Goal: Feedback & Contribution: Contribute content

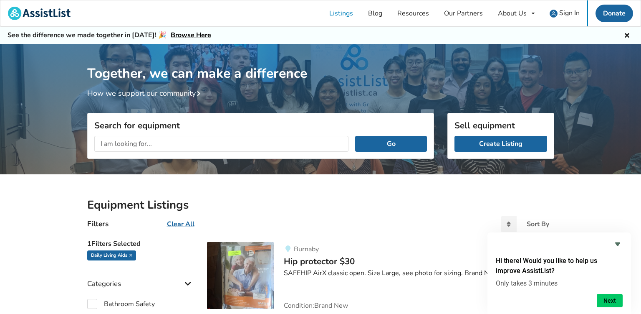
scroll to position [43, 0]
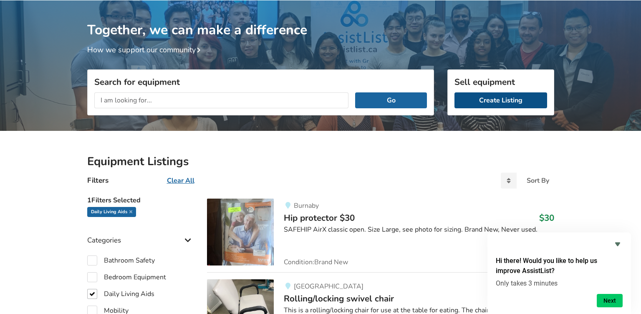
click at [500, 96] on link "Create Listing" at bounding box center [501, 100] width 93 height 16
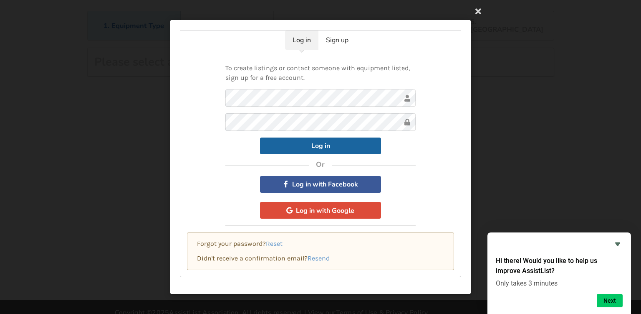
scroll to position [54, 0]
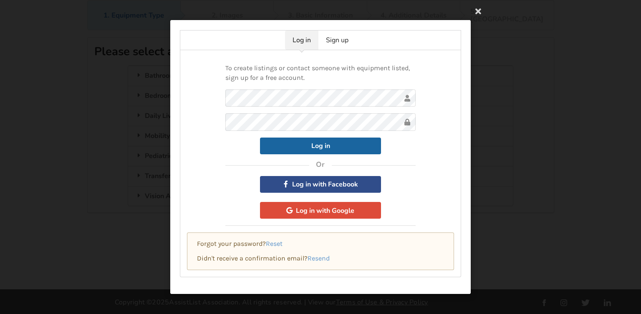
click at [333, 190] on button "Log in with Facebook" at bounding box center [320, 184] width 121 height 17
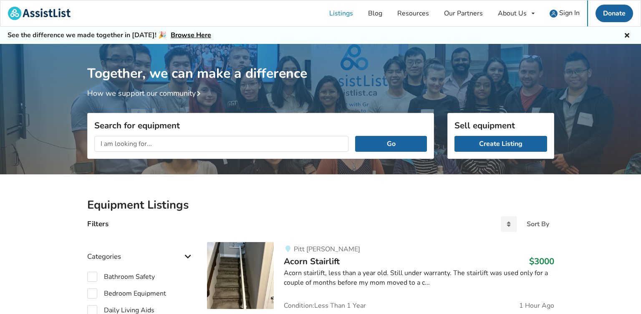
scroll to position [43, 0]
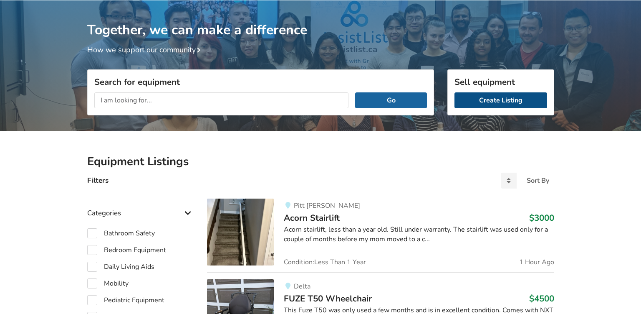
click at [527, 104] on link "Create Listing" at bounding box center [501, 100] width 93 height 16
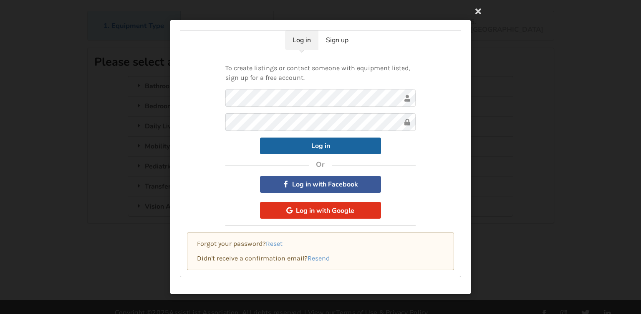
click at [347, 205] on button "Log in with Google" at bounding box center [320, 210] width 121 height 17
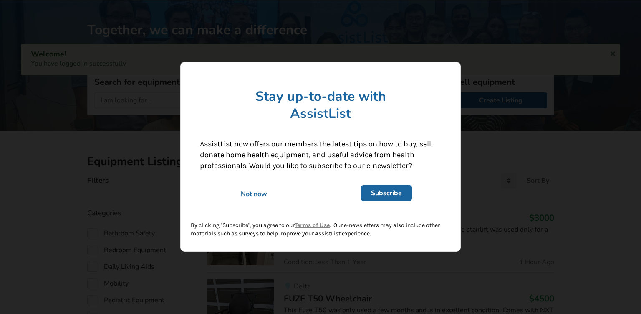
scroll to position [43, 0]
click at [248, 193] on div "Not now" at bounding box center [254, 194] width 120 height 9
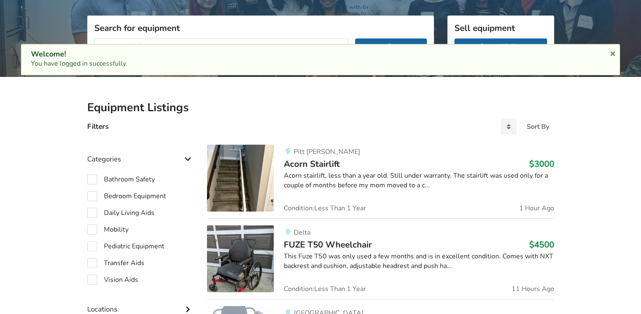
scroll to position [0, 0]
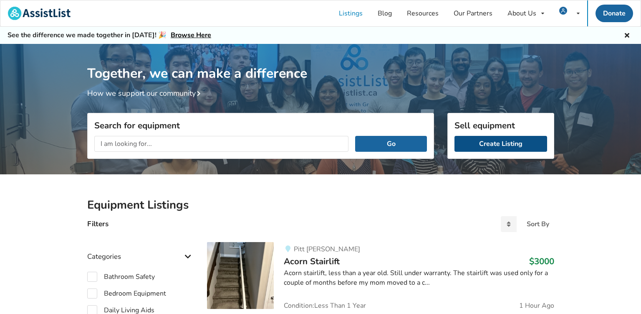
click at [512, 143] on link "Create Listing" at bounding box center [501, 144] width 93 height 16
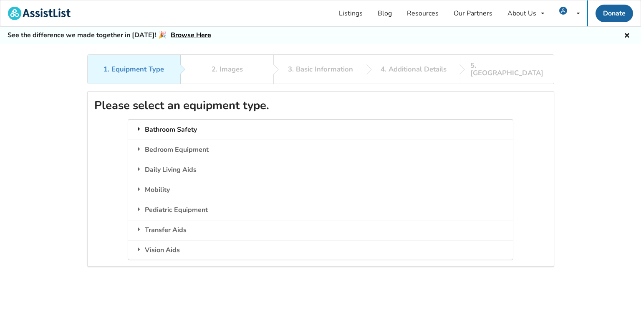
click at [240, 120] on div "Bathroom Safety" at bounding box center [320, 129] width 385 height 20
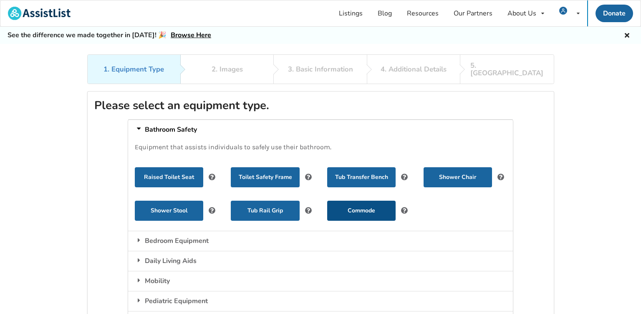
click at [362, 200] on button "Commode" at bounding box center [361, 210] width 68 height 20
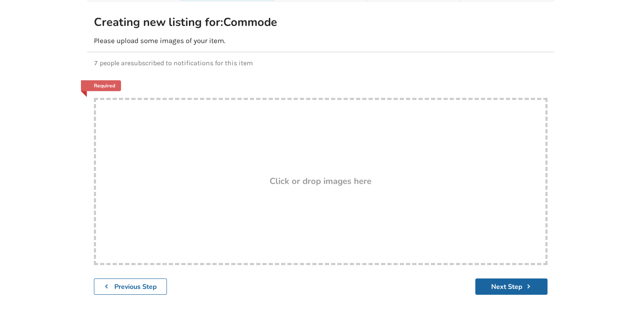
scroll to position [88, 0]
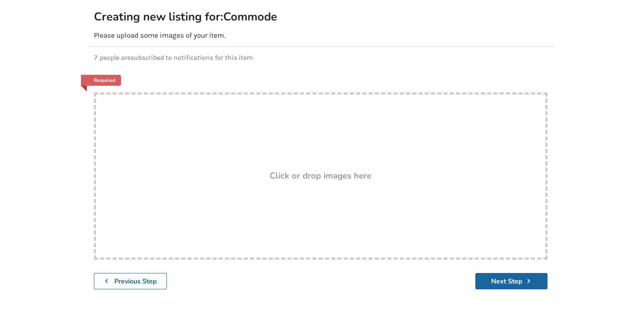
click at [313, 158] on div "Drop here! Click or drop images here" at bounding box center [321, 175] width 454 height 167
type input "C:\fakepath\553539479_1115204970718022_6054458947963573737_n.jpg"
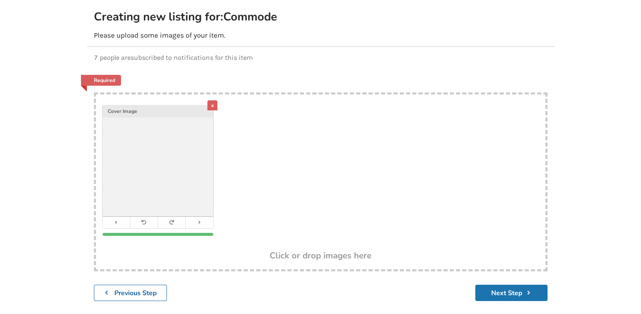
click at [514, 284] on button "Next Step" at bounding box center [512, 292] width 72 height 16
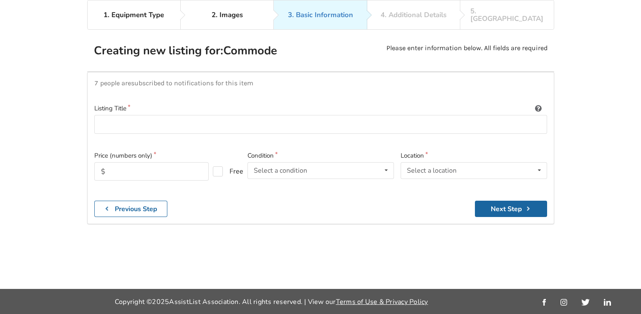
scroll to position [54, 0]
click at [180, 162] on input "text" at bounding box center [151, 171] width 114 height 18
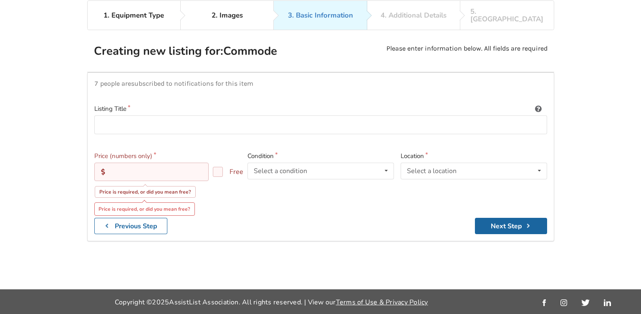
click at [150, 162] on input "text" at bounding box center [151, 171] width 114 height 18
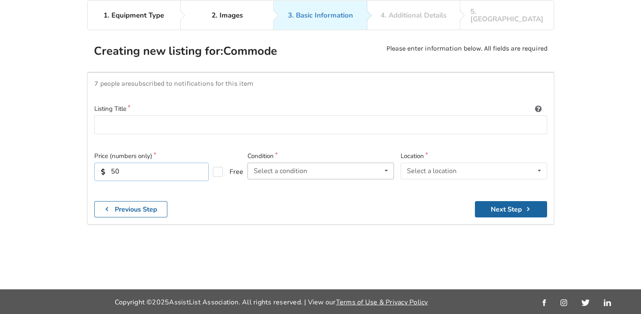
type input "50"
click at [319, 165] on div "Select a condition Brand New Less Than 1 Year 1 To 2 Years 3 To 5 Years Over 5 …" at bounding box center [321, 170] width 147 height 17
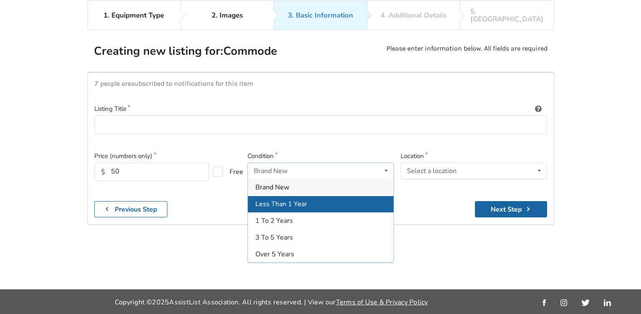
click at [305, 199] on span "Less Than 1 Year" at bounding box center [282, 203] width 52 height 9
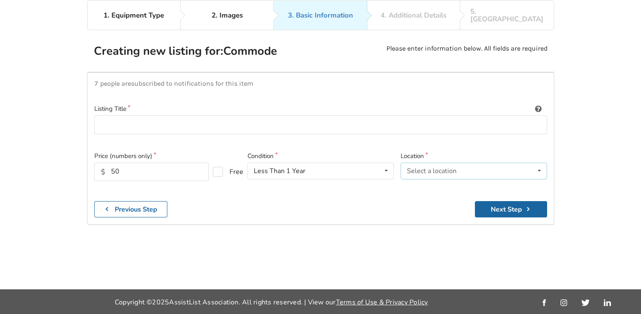
click at [464, 166] on div "Select a location [GEOGRAPHIC_DATA] [GEOGRAPHIC_DATA] [GEOGRAPHIC_DATA] [GEOGRA…" at bounding box center [474, 170] width 147 height 17
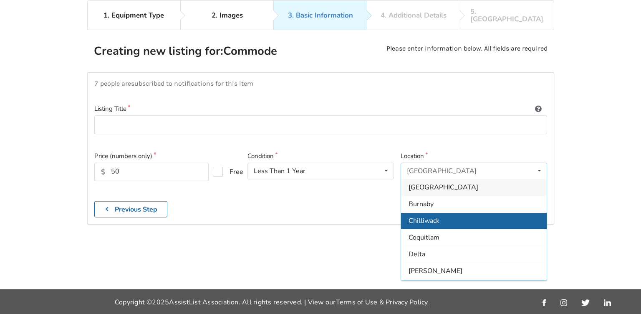
click at [433, 216] on span "Chilliwack" at bounding box center [424, 220] width 31 height 9
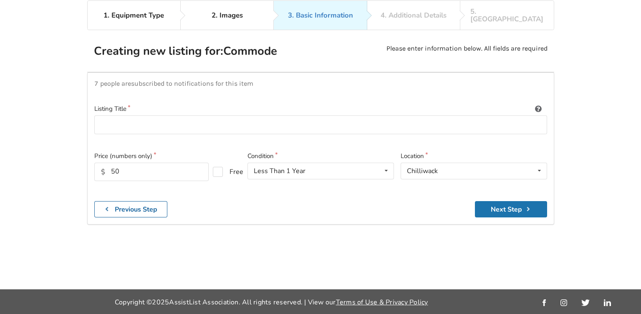
click at [533, 205] on icon "submit" at bounding box center [529, 208] width 8 height 7
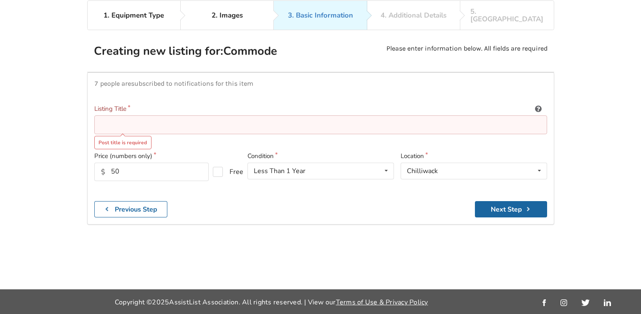
click at [161, 122] on input at bounding box center [320, 124] width 453 height 19
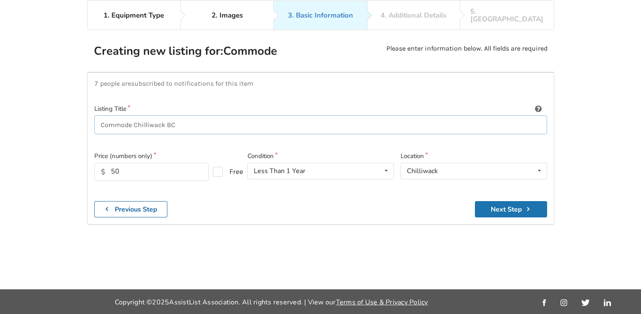
type input "Commode Chilliwack BC"
click at [506, 201] on button "Next Step" at bounding box center [511, 209] width 72 height 16
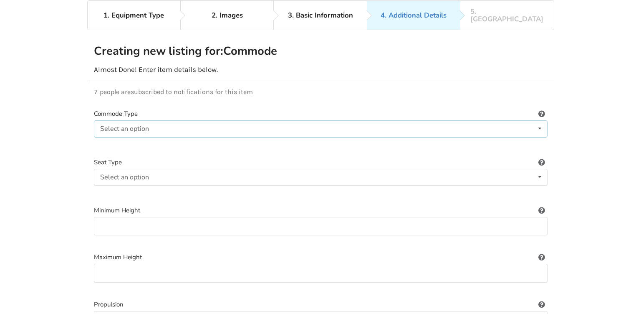
click at [163, 120] on div "Select an option Stationary Wheeled" at bounding box center [321, 128] width 454 height 17
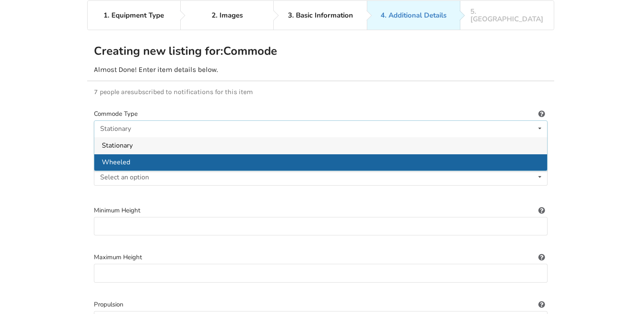
click at [139, 154] on div "Wheeled" at bounding box center [320, 162] width 453 height 17
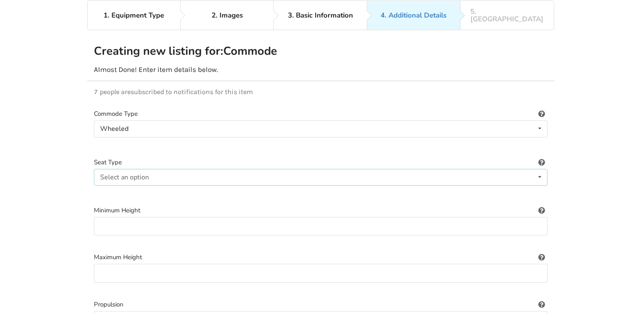
click at [176, 173] on div "Select an option Plastic Padded" at bounding box center [321, 177] width 454 height 17
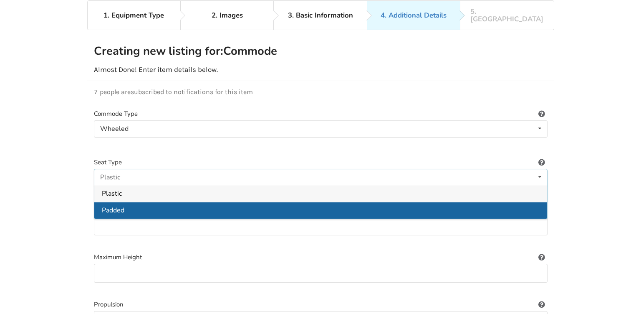
click at [145, 202] on div "Padded" at bounding box center [320, 210] width 453 height 17
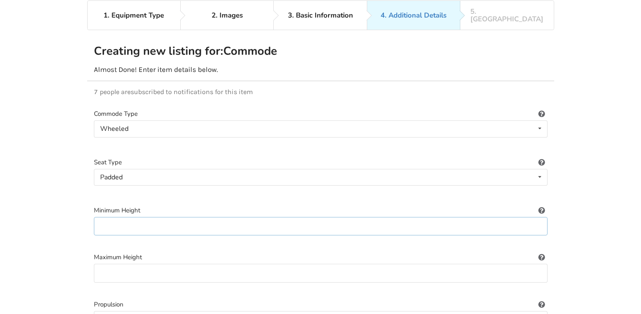
click at [165, 217] on input at bounding box center [321, 226] width 454 height 19
click at [164, 217] on input at bounding box center [321, 226] width 454 height 19
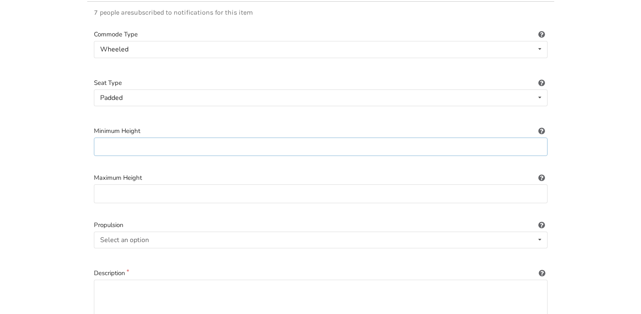
scroll to position [142, 0]
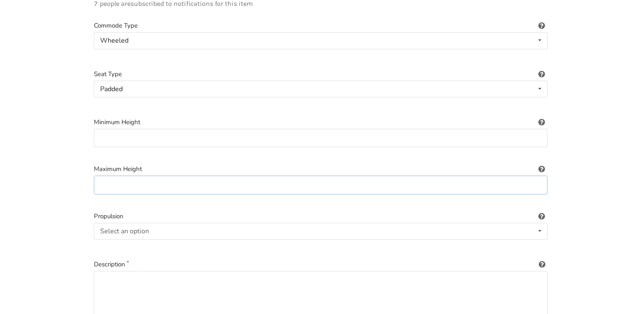
click at [153, 180] on input at bounding box center [321, 184] width 454 height 19
click at [186, 129] on input at bounding box center [321, 138] width 454 height 19
click at [165, 225] on div "Select an option Not applicable Self-propelled Attendant-propelled" at bounding box center [321, 231] width 454 height 17
click at [139, 243] on span "Not applicable" at bounding box center [123, 247] width 43 height 9
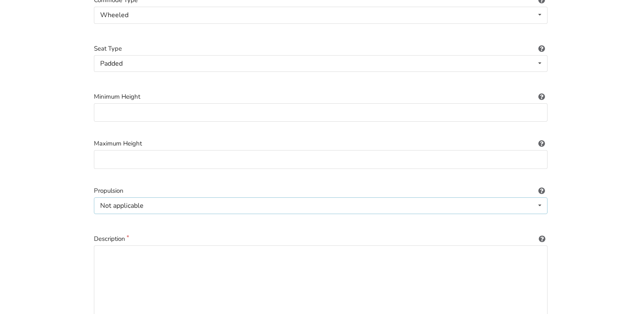
scroll to position [186, 0]
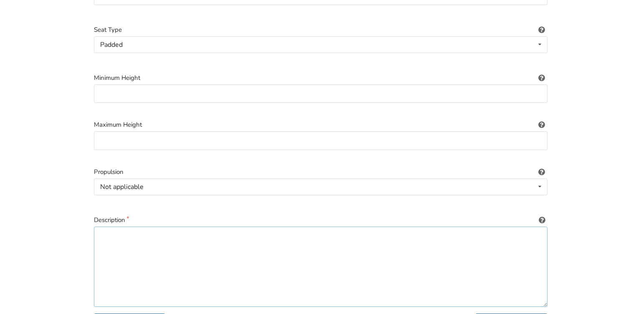
click at [131, 231] on textarea at bounding box center [321, 266] width 454 height 80
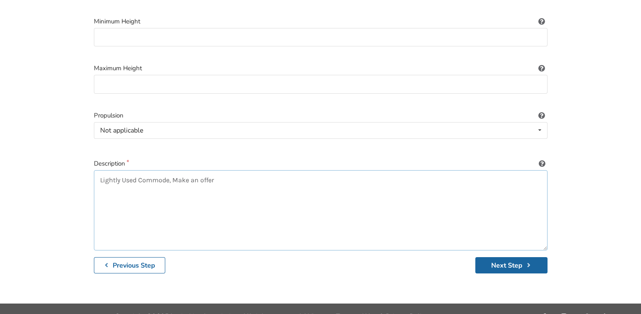
scroll to position [248, 0]
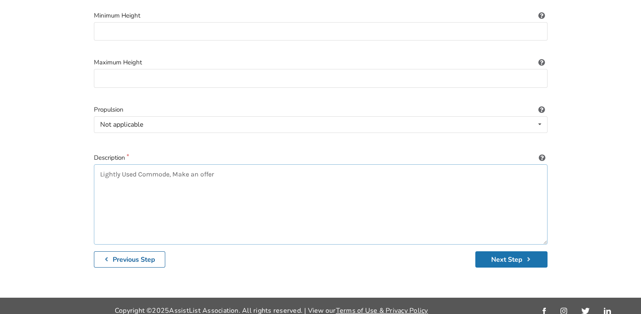
type textarea "Lightly Used Commode, Make an offer"
click at [487, 251] on button "Next Step" at bounding box center [512, 259] width 72 height 16
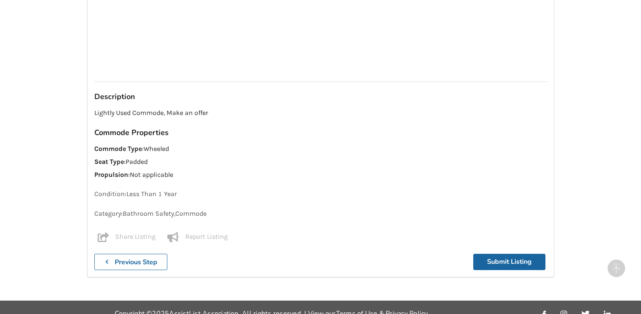
scroll to position [756, 0]
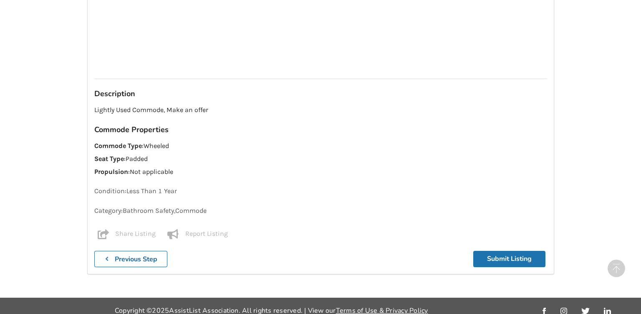
click at [501, 251] on button "Submit Listing" at bounding box center [510, 259] width 72 height 16
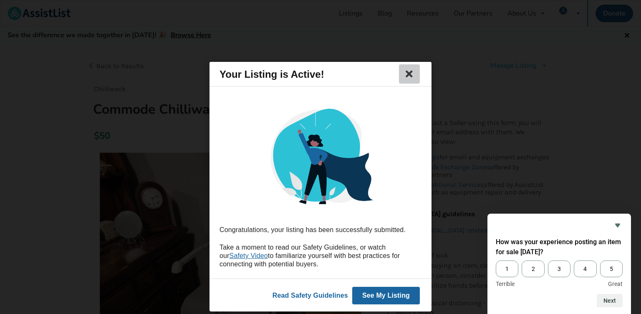
click at [411, 76] on icon at bounding box center [410, 74] width 12 height 10
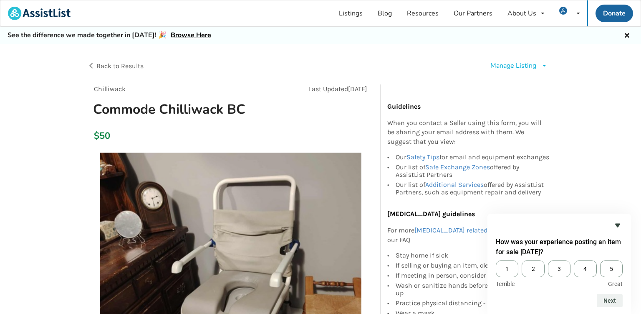
click at [619, 225] on icon "Hide survey" at bounding box center [618, 225] width 5 height 4
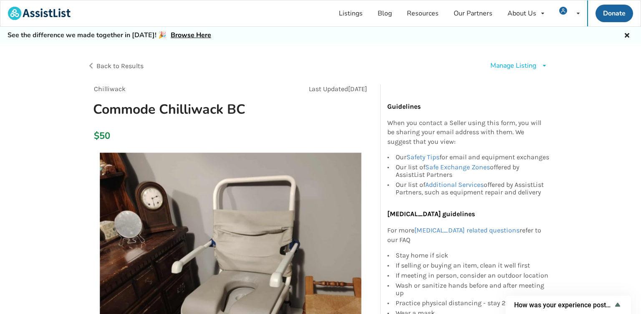
click at [121, 65] on span "Back to Results" at bounding box center [119, 66] width 47 height 8
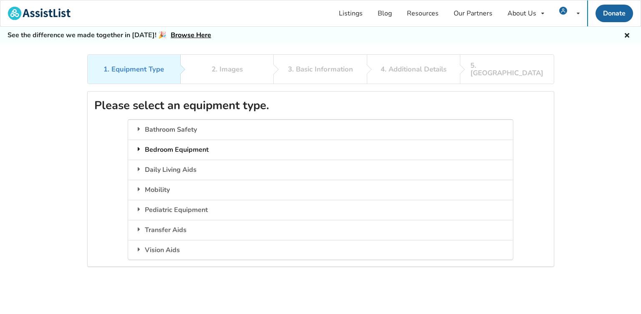
click at [195, 139] on div "Bedroom Equipment" at bounding box center [320, 149] width 385 height 20
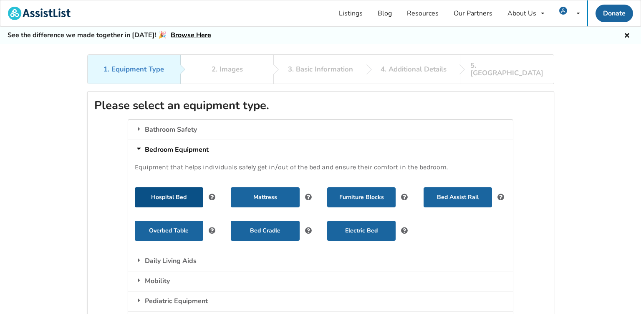
click at [172, 187] on button "Hospital Bed" at bounding box center [169, 197] width 68 height 20
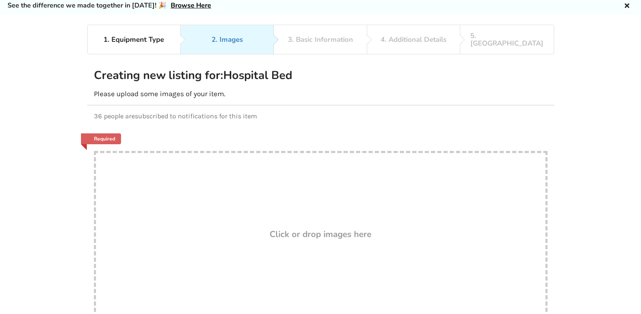
scroll to position [88, 0]
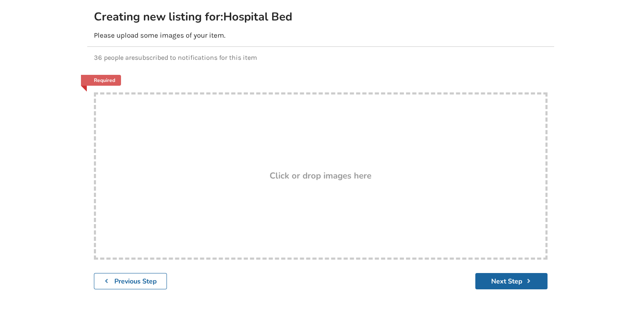
click at [313, 155] on div "Drop here! Click or drop images here" at bounding box center [321, 175] width 454 height 167
type input "C:\fakepath\553235210_1153238186737839_195593173172131694_n.jpg"
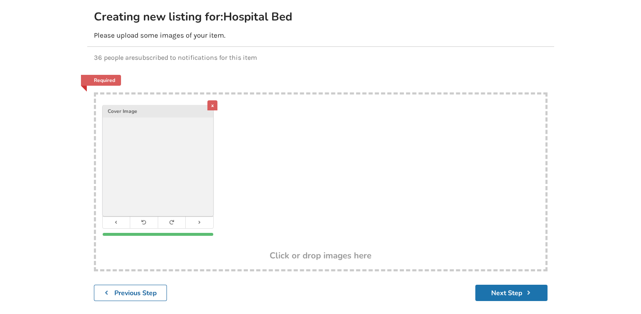
click at [514, 284] on button "Next Step" at bounding box center [512, 292] width 72 height 16
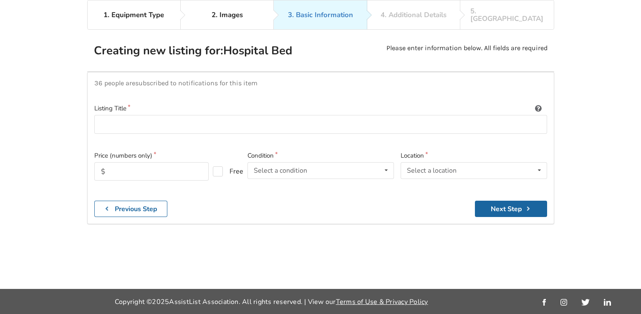
scroll to position [54, 0]
click at [157, 120] on input at bounding box center [320, 124] width 453 height 19
click at [98, 118] on input "Hospital Bed" at bounding box center [320, 124] width 453 height 19
type input "Light Hospital Bed"
click at [161, 162] on input "text" at bounding box center [151, 171] width 114 height 18
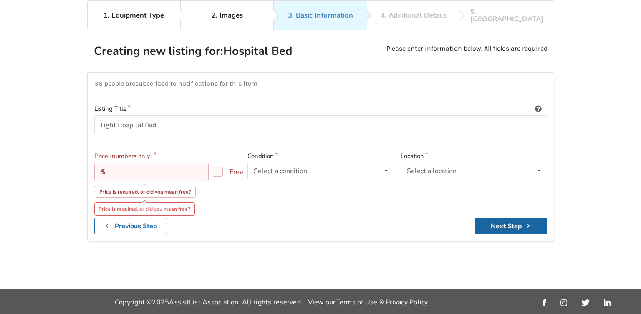
click at [134, 167] on input "text" at bounding box center [151, 171] width 114 height 18
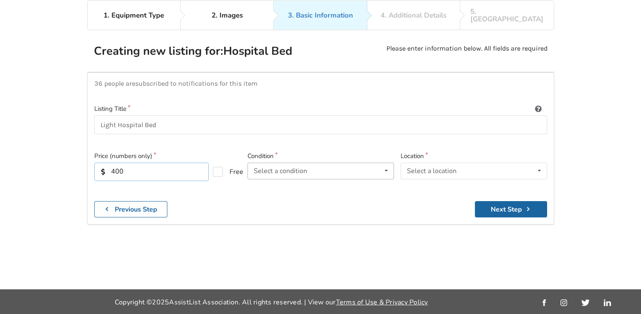
type input "400"
click at [276, 167] on div "Select a condition" at bounding box center [280, 170] width 53 height 7
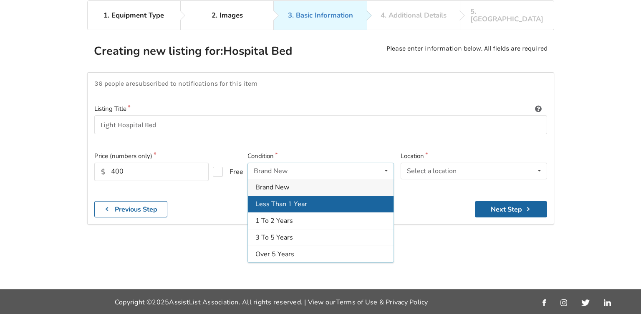
click at [290, 199] on span "Less Than 1 Year" at bounding box center [282, 203] width 52 height 9
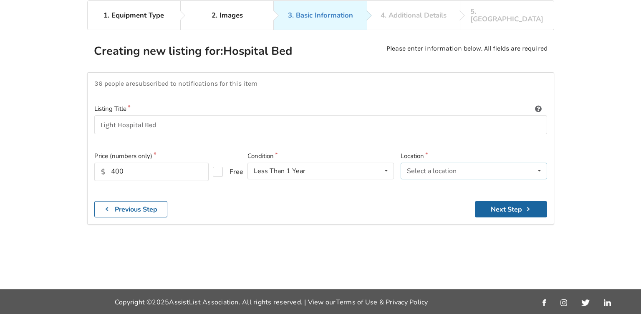
click at [485, 162] on div "Select a location [GEOGRAPHIC_DATA] [GEOGRAPHIC_DATA] [GEOGRAPHIC_DATA] [GEOGRA…" at bounding box center [474, 170] width 147 height 17
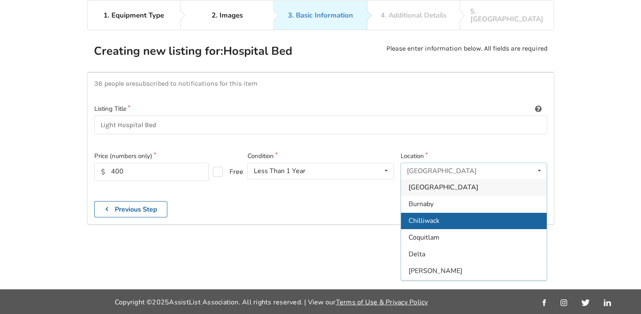
click at [445, 218] on div "Chilliwack" at bounding box center [474, 220] width 146 height 17
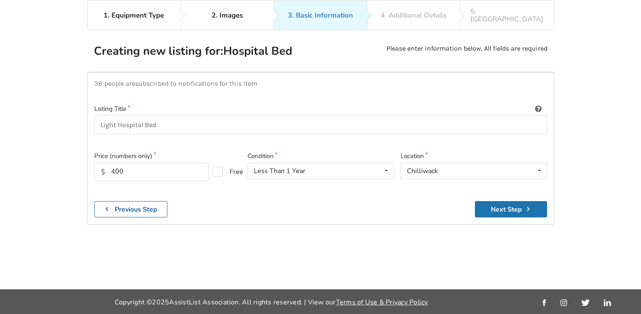
click at [509, 204] on button "Next Step" at bounding box center [511, 209] width 72 height 16
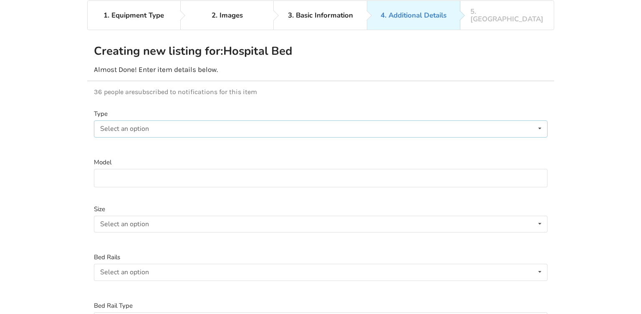
click at [155, 120] on div "Select an option Electric Manual" at bounding box center [321, 128] width 454 height 17
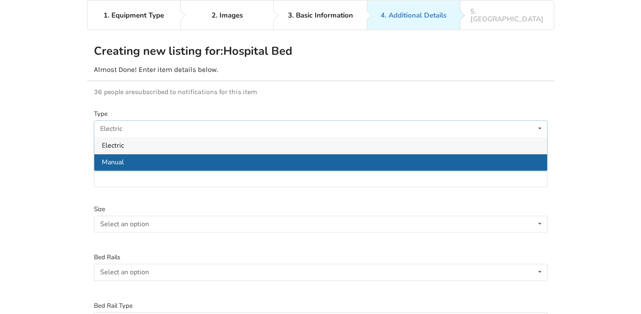
click at [129, 154] on div "Manual" at bounding box center [320, 162] width 453 height 17
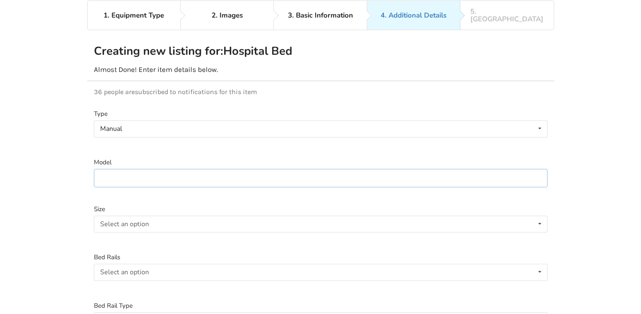
click at [125, 169] on input at bounding box center [321, 178] width 454 height 19
click at [124, 169] on input at bounding box center [321, 178] width 454 height 19
type input "Hospital Bed"
click at [146, 215] on div "Select an option Twin Double Queen" at bounding box center [321, 223] width 454 height 17
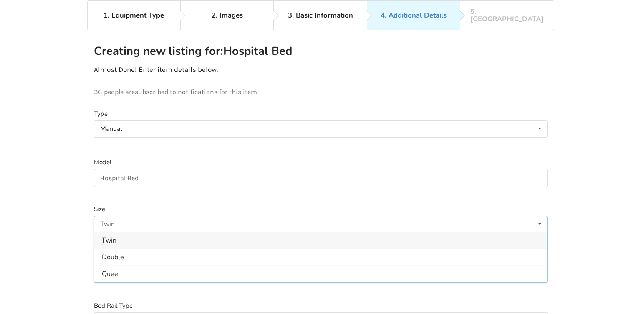
click at [150, 236] on div "Twin" at bounding box center [320, 240] width 453 height 17
click at [147, 269] on div "Select an option" at bounding box center [124, 272] width 49 height 7
click at [129, 280] on div "Included" at bounding box center [320, 288] width 453 height 17
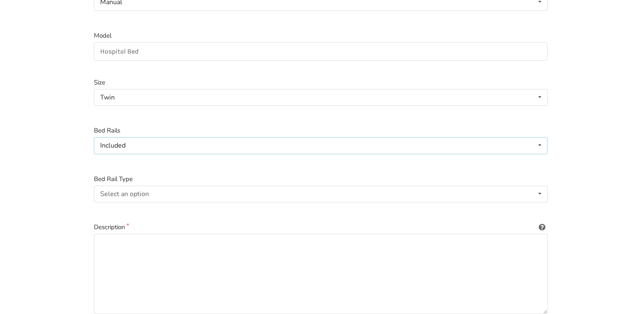
scroll to position [231, 0]
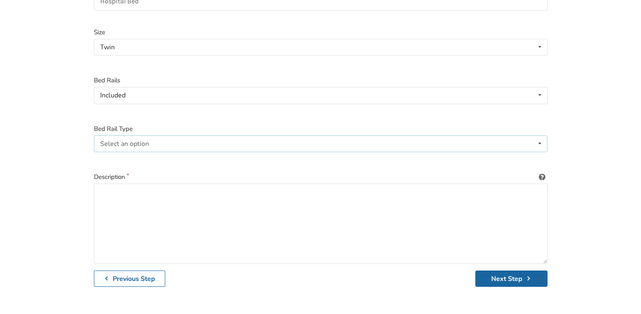
click at [153, 138] on div "Select an option Full-length Half-length Not Applicable" at bounding box center [321, 143] width 454 height 17
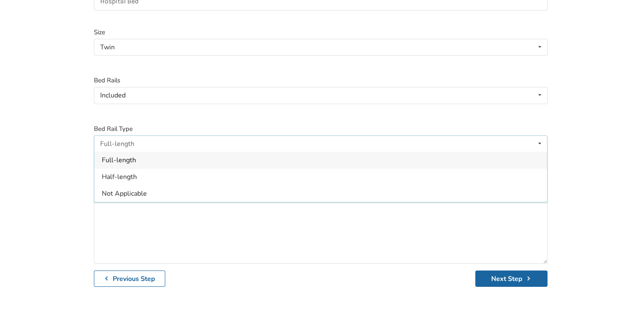
click at [141, 152] on div "Full-length" at bounding box center [320, 160] width 453 height 17
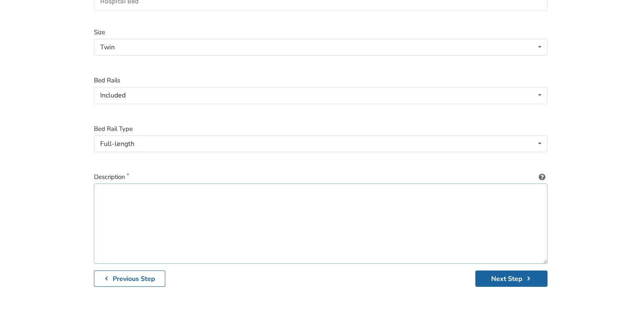
click at [137, 194] on textarea at bounding box center [321, 223] width 454 height 80
type textarea "Hospital Bed, Make an Offer"
click at [525, 275] on icon "submit" at bounding box center [529, 278] width 8 height 7
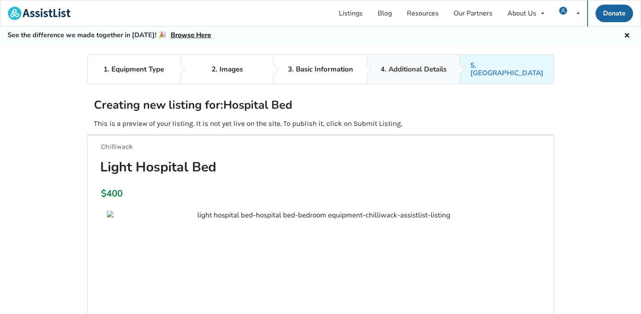
click at [416, 66] on div "4. Additional Details" at bounding box center [414, 70] width 66 height 8
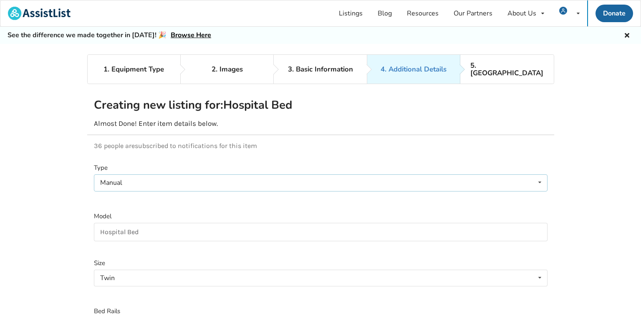
click at [155, 177] on div "Manual Electric Manual" at bounding box center [321, 182] width 454 height 17
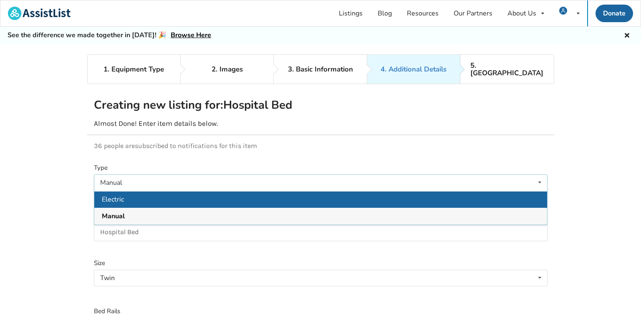
click at [132, 193] on div "Electric" at bounding box center [320, 199] width 453 height 17
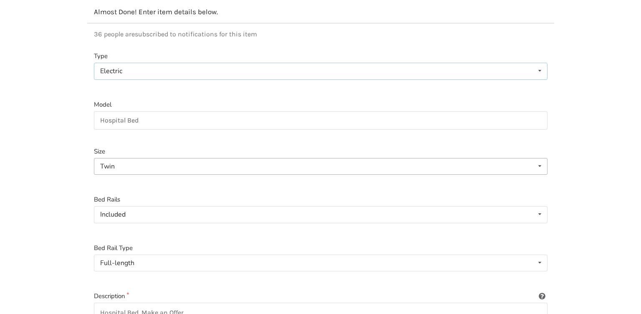
scroll to position [176, 0]
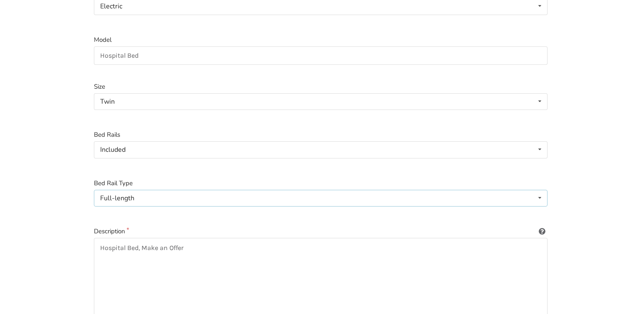
click at [141, 190] on div "Full-length Full-length Half-length Not Applicable" at bounding box center [321, 198] width 454 height 17
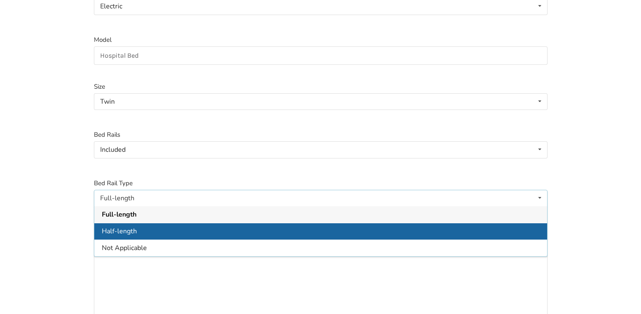
click at [134, 226] on span "Half-length" at bounding box center [119, 230] width 35 height 9
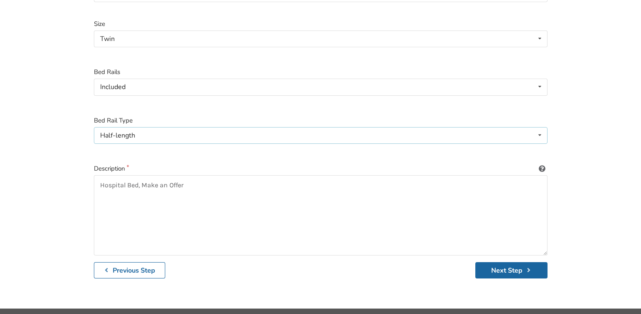
scroll to position [250, 0]
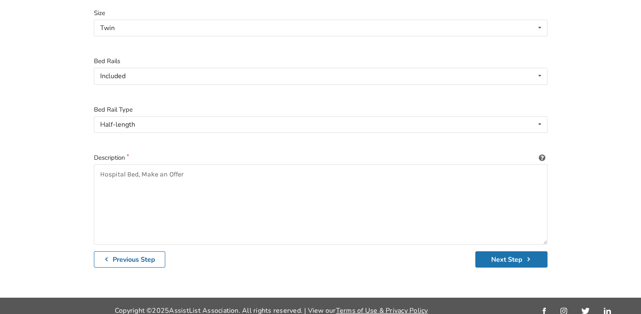
click at [508, 251] on button "Next Step" at bounding box center [512, 259] width 72 height 16
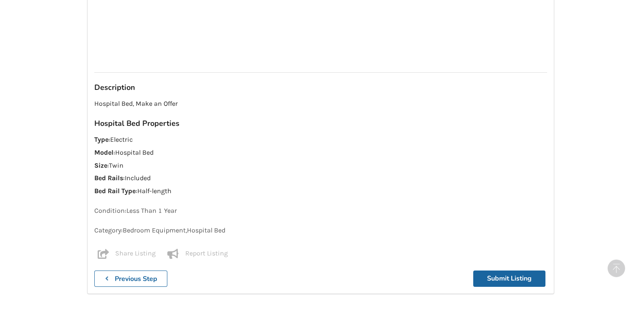
scroll to position [532, 0]
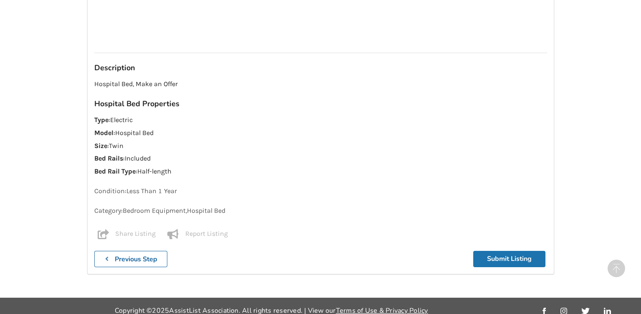
click at [520, 251] on button "Submit Listing" at bounding box center [510, 259] width 72 height 16
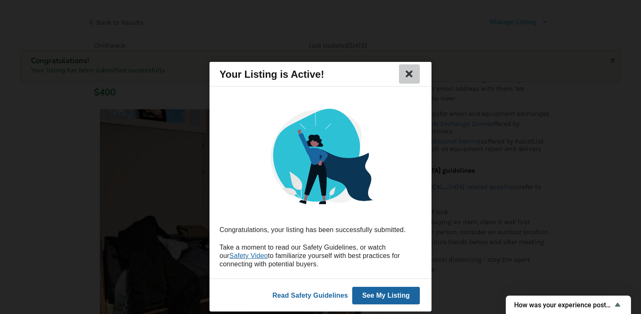
click at [410, 72] on icon at bounding box center [410, 74] width 12 height 10
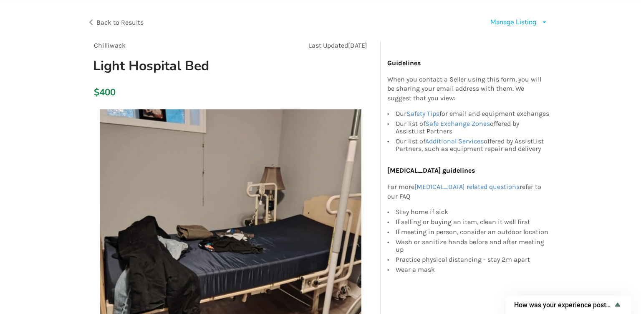
click at [123, 23] on span "Back to Results" at bounding box center [119, 22] width 47 height 8
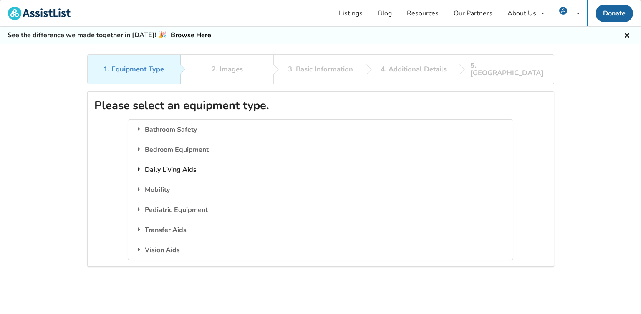
click at [193, 160] on div "Daily Living Aids" at bounding box center [320, 170] width 385 height 20
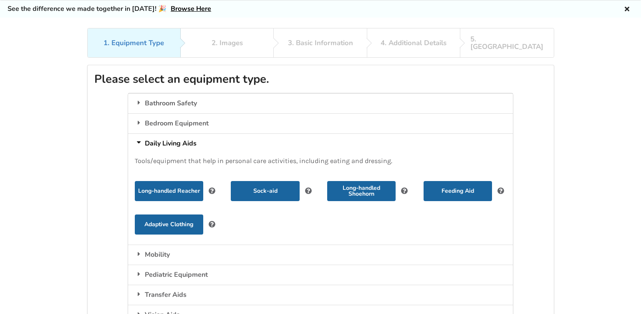
scroll to position [44, 0]
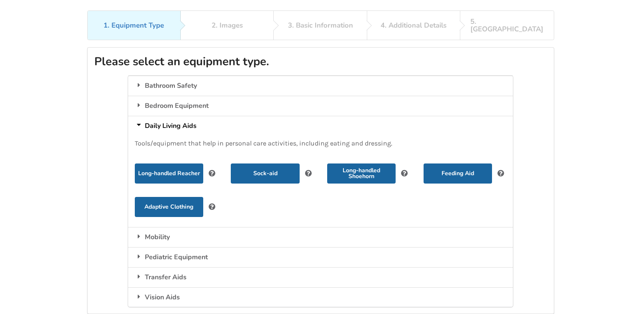
click at [180, 116] on div "Daily Living Aids" at bounding box center [320, 126] width 385 height 20
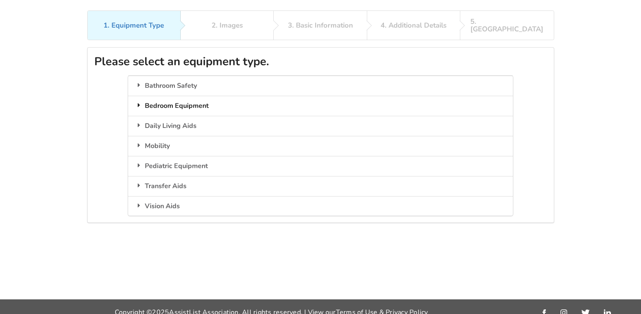
click at [185, 101] on div "Bedroom Equipment" at bounding box center [320, 106] width 385 height 20
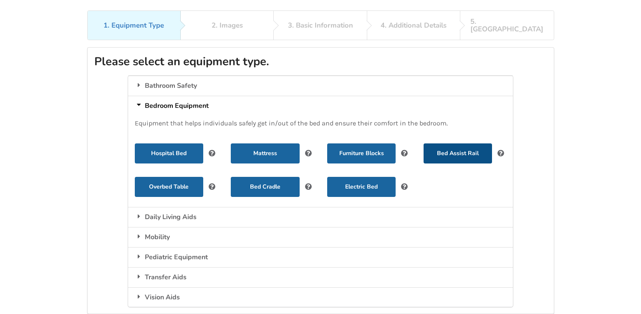
click at [457, 148] on button "Bed Assist Rail" at bounding box center [458, 153] width 68 height 20
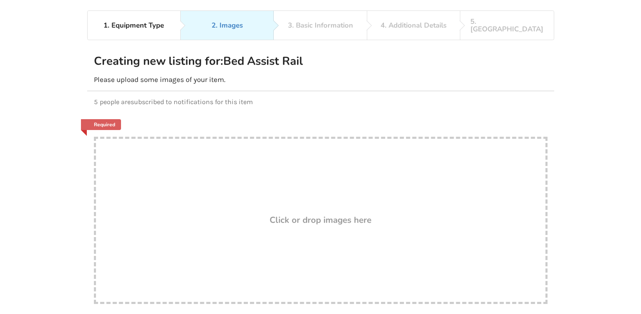
click at [256, 186] on div "Drop here! Click or drop images here" at bounding box center [321, 220] width 454 height 167
type input "C:\fakepath\553654243_4155982887974075_3161971539074927878_n.jpg"
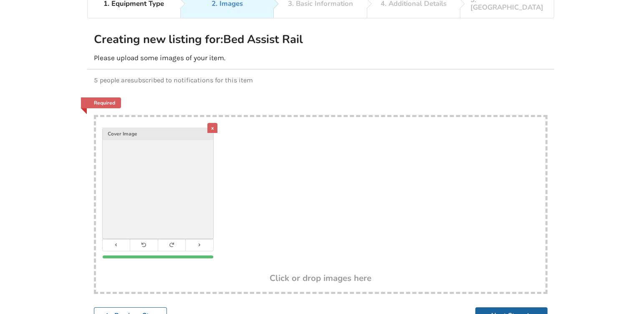
scroll to position [88, 0]
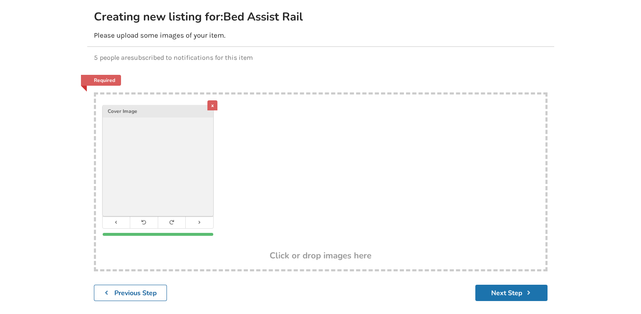
click at [513, 284] on button "Next Step" at bounding box center [512, 292] width 72 height 16
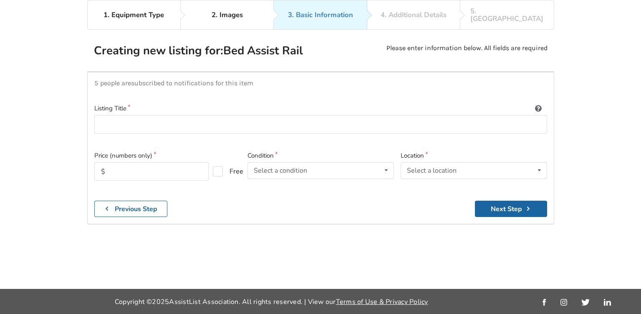
scroll to position [54, 0]
click at [139, 119] on input at bounding box center [320, 124] width 453 height 19
type input "Vertical Pole"
click at [167, 165] on input "text" at bounding box center [151, 171] width 114 height 18
type input "w"
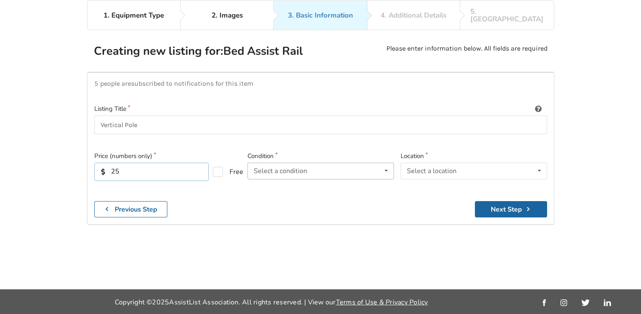
type input "25"
click at [312, 162] on div "Select a condition Brand New Less Than 1 Year 1 To 2 Years 3 To 5 Years Over 5 …" at bounding box center [321, 170] width 147 height 17
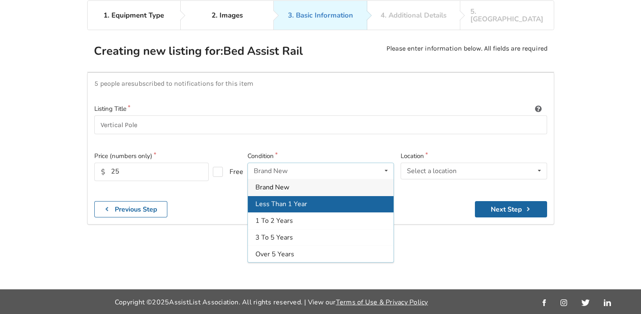
click at [304, 199] on span "Less Than 1 Year" at bounding box center [282, 203] width 52 height 9
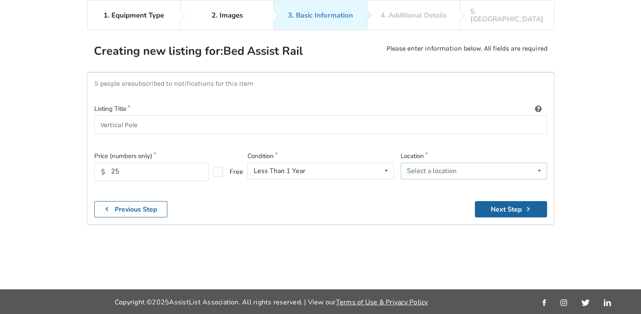
click at [461, 168] on div "Select a location [GEOGRAPHIC_DATA] [GEOGRAPHIC_DATA] [GEOGRAPHIC_DATA] [GEOGRA…" at bounding box center [474, 170] width 147 height 17
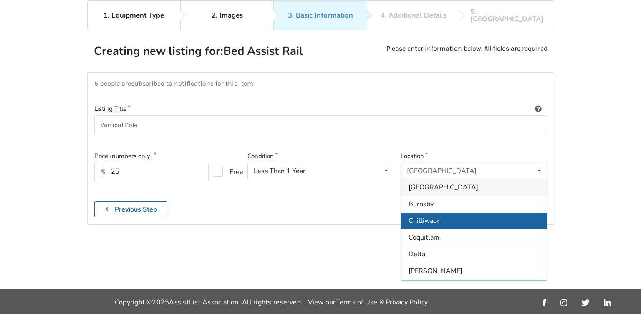
click at [434, 216] on span "Chilliwack" at bounding box center [424, 220] width 31 height 9
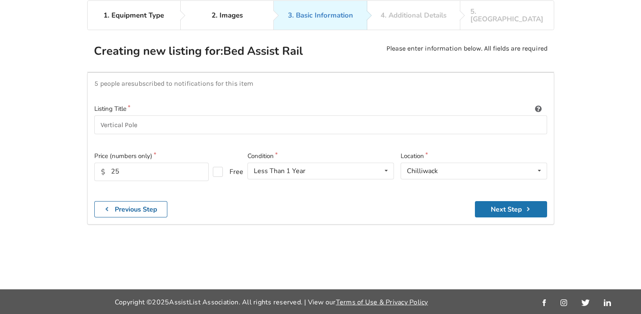
click at [522, 201] on button "Next Step" at bounding box center [511, 209] width 72 height 16
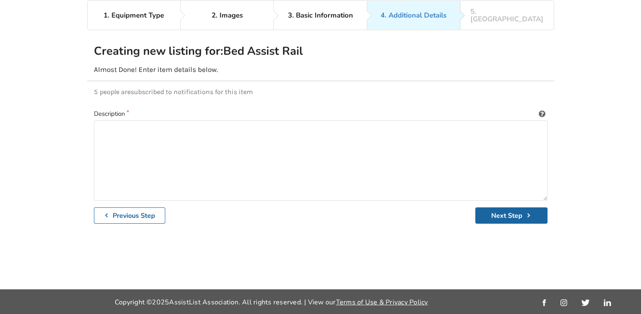
click at [209, 111] on div "Description" at bounding box center [321, 154] width 454 height 91
click at [194, 128] on textarea at bounding box center [321, 160] width 454 height 80
click at [194, 127] on textarea at bounding box center [321, 160] width 454 height 80
type textarea "Vertical Adjustable Pole"
click at [501, 207] on button "Next Step" at bounding box center [512, 215] width 72 height 16
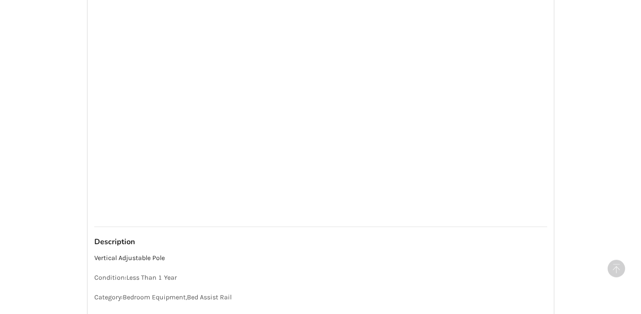
scroll to position [671, 0]
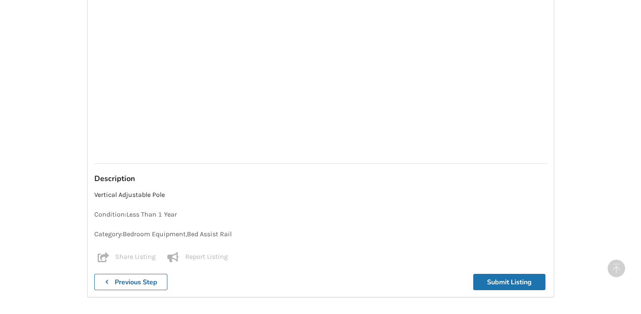
click at [504, 276] on button "Submit Listing" at bounding box center [510, 282] width 72 height 16
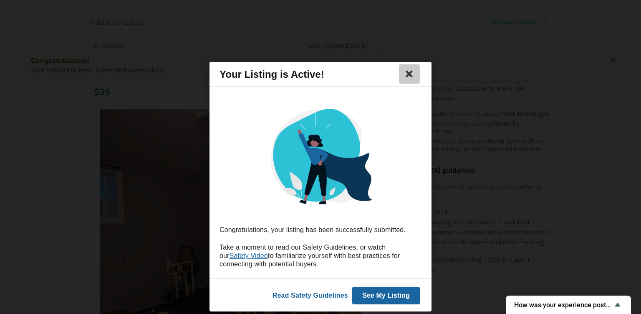
click at [410, 71] on icon at bounding box center [410, 74] width 12 height 10
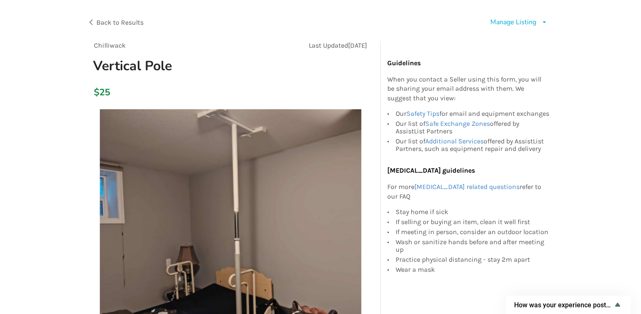
click at [103, 24] on span "Back to Results" at bounding box center [119, 22] width 47 height 8
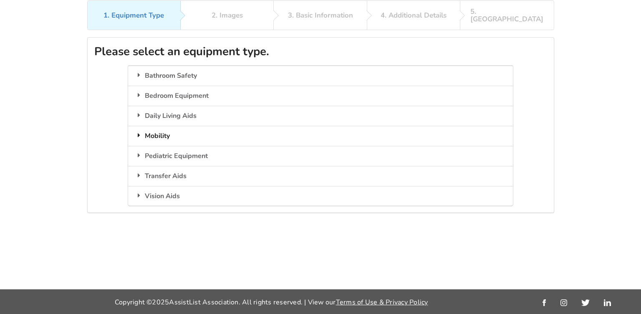
click at [189, 126] on div "Mobility" at bounding box center [320, 136] width 385 height 20
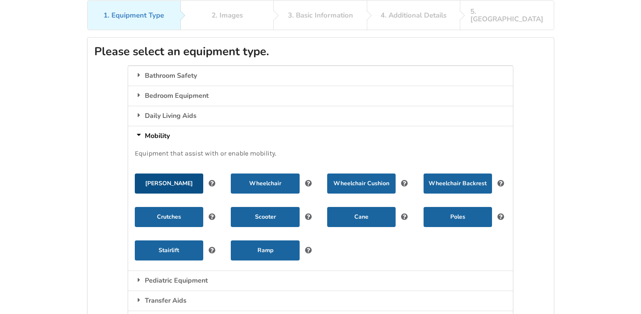
click at [165, 174] on button "[PERSON_NAME]" at bounding box center [169, 183] width 68 height 20
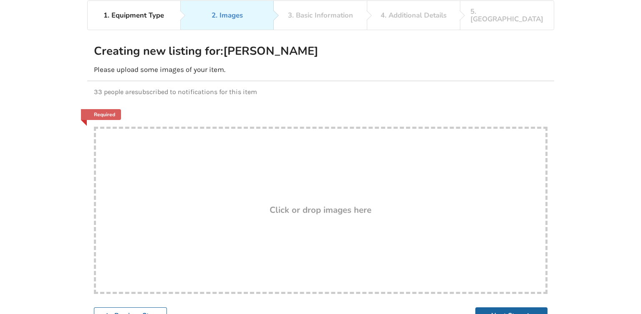
click at [298, 183] on div "Drop here! Click or drop images here" at bounding box center [321, 210] width 454 height 167
type input "C:\fakepath\552696545_699441759845818_4857749829937633774_n.jpg"
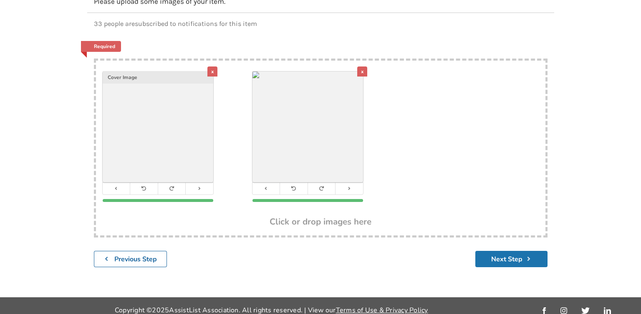
click at [502, 251] on button "Next Step" at bounding box center [512, 259] width 72 height 16
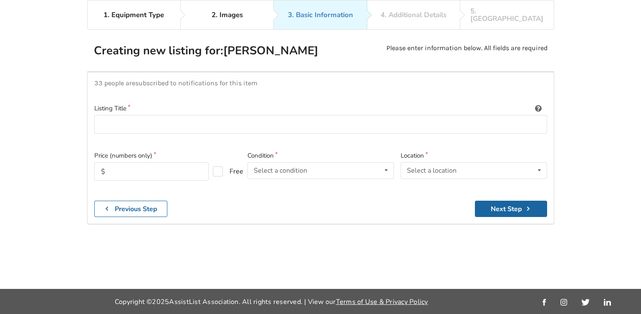
scroll to position [54, 0]
click at [160, 163] on input "text" at bounding box center [151, 171] width 114 height 18
type input "1"
type input "5"
type input "100"
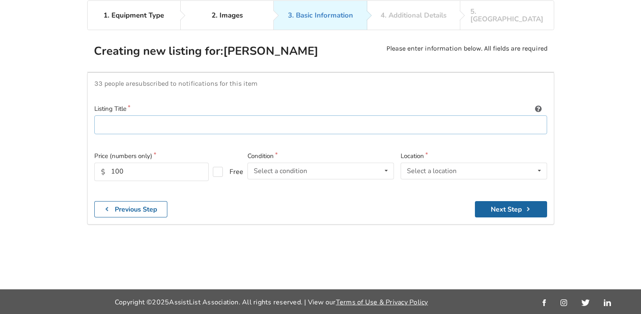
click at [124, 115] on input at bounding box center [320, 124] width 453 height 19
type input "Used [PERSON_NAME]"
click at [341, 162] on div "Select a condition Brand New Less Than 1 Year 1 To 2 Years 3 To 5 Years Over 5 …" at bounding box center [321, 170] width 147 height 17
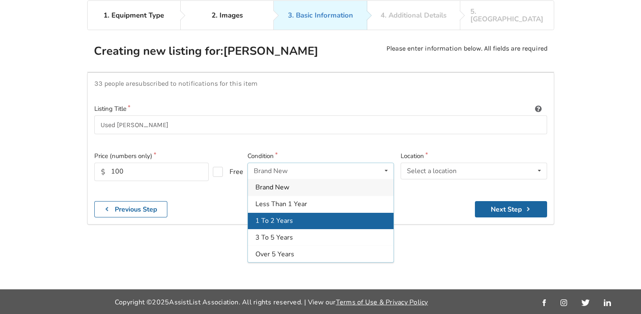
click at [308, 212] on div "1 To 2 Years" at bounding box center [321, 220] width 146 height 17
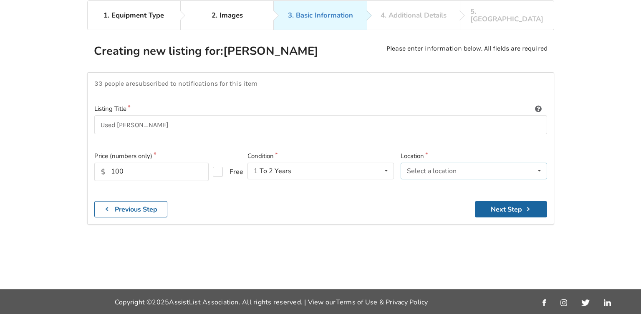
click at [455, 167] on div "Select a location" at bounding box center [432, 170] width 50 height 7
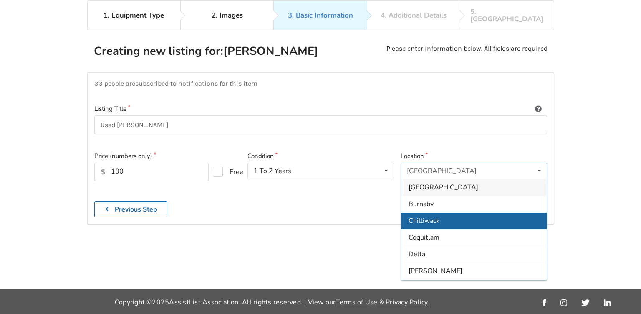
click at [433, 216] on span "Chilliwack" at bounding box center [424, 220] width 31 height 9
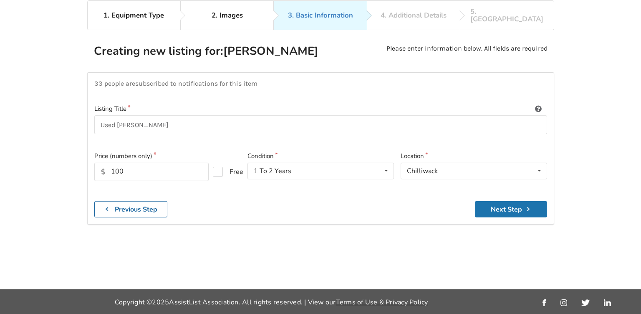
click at [515, 202] on button "Next Step" at bounding box center [511, 209] width 72 height 16
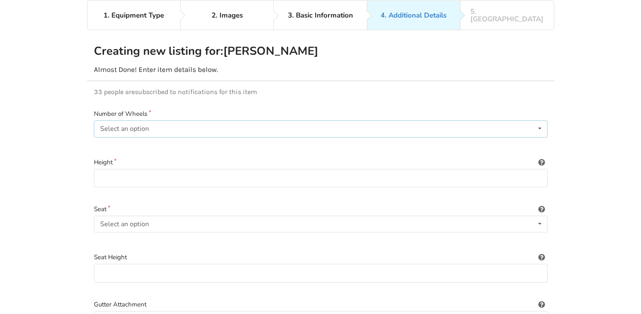
click at [174, 122] on div "Select an option None 2 3 4" at bounding box center [321, 128] width 454 height 17
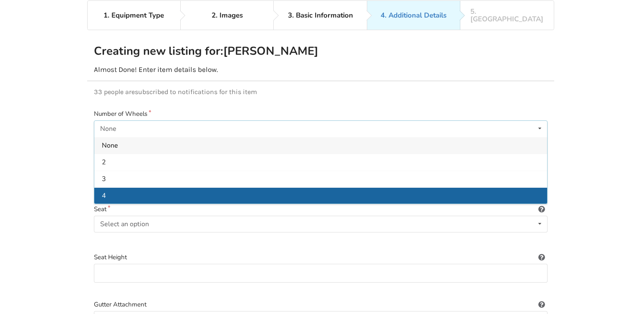
click at [124, 187] on div "4" at bounding box center [320, 195] width 453 height 17
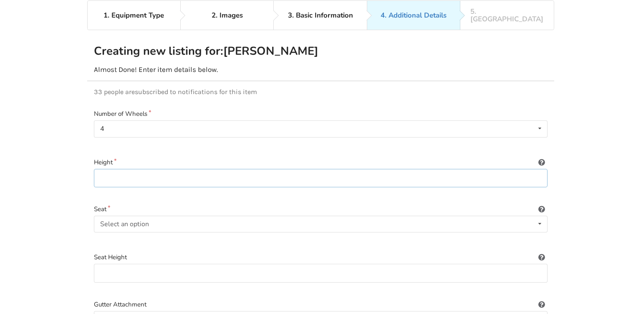
click at [129, 169] on input at bounding box center [321, 178] width 454 height 19
type input "adjustable"
click at [117, 232] on div "Included" at bounding box center [320, 240] width 453 height 17
click at [125, 264] on input at bounding box center [321, 273] width 454 height 19
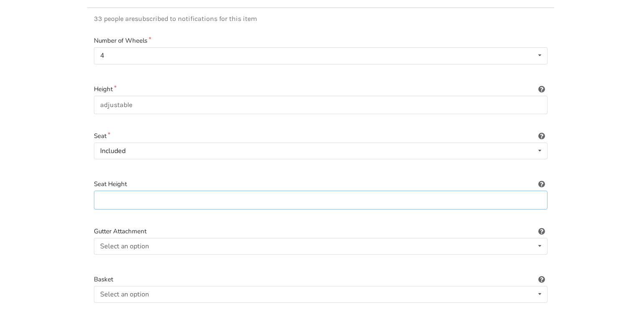
scroll to position [142, 0]
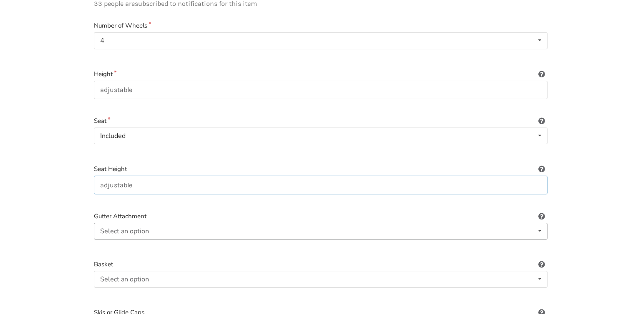
type input "adjustable"
click at [177, 223] on div "Select an option Included Not included" at bounding box center [321, 231] width 454 height 17
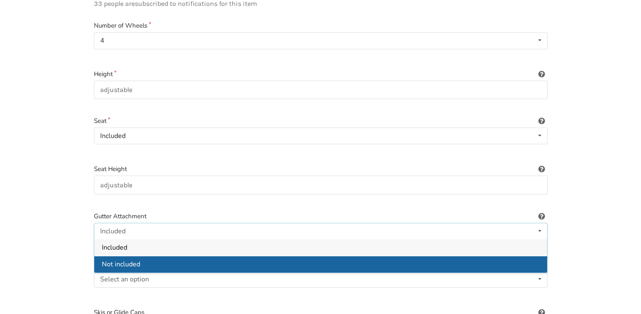
click at [138, 259] on span "Not included" at bounding box center [121, 263] width 38 height 9
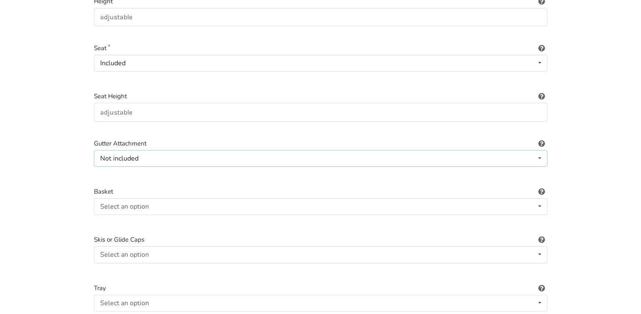
scroll to position [231, 0]
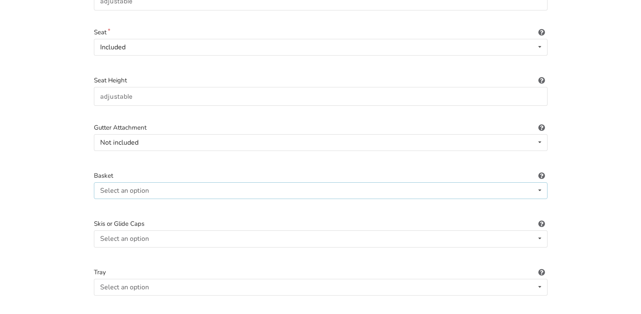
click at [144, 187] on div "Select an option" at bounding box center [124, 190] width 49 height 7
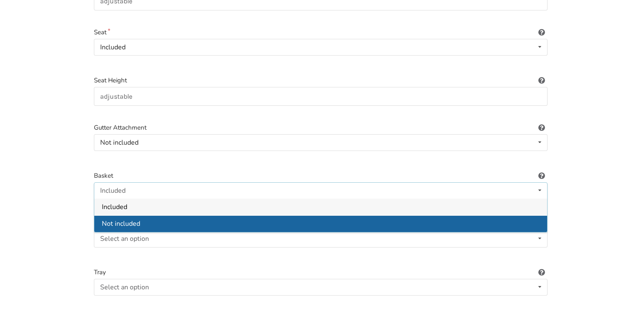
click at [132, 219] on span "Not included" at bounding box center [121, 223] width 38 height 9
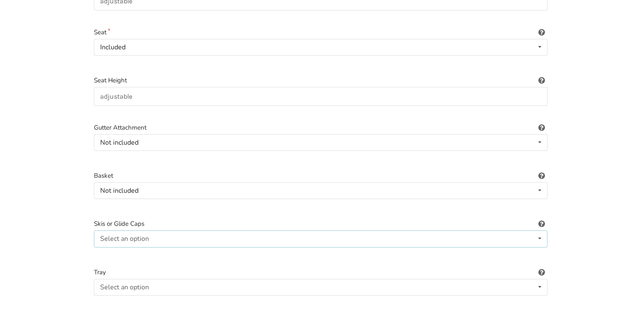
click at [134, 235] on div "Select an option" at bounding box center [124, 238] width 49 height 7
click at [127, 251] on span "Included" at bounding box center [114, 255] width 25 height 9
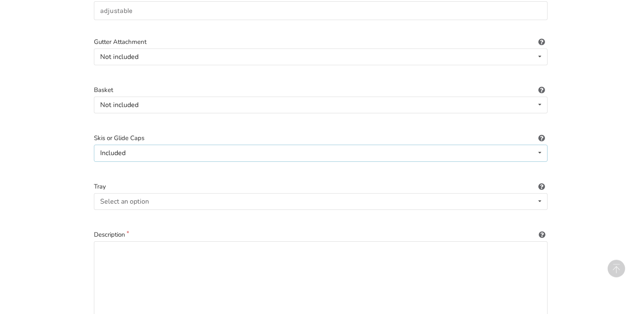
scroll to position [319, 0]
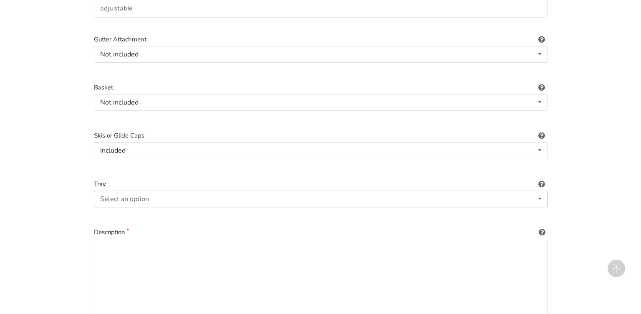
click at [137, 195] on div "Select an option" at bounding box center [124, 198] width 49 height 7
click at [126, 210] on span "Included" at bounding box center [114, 214] width 25 height 9
click at [118, 238] on textarea at bounding box center [321, 278] width 454 height 80
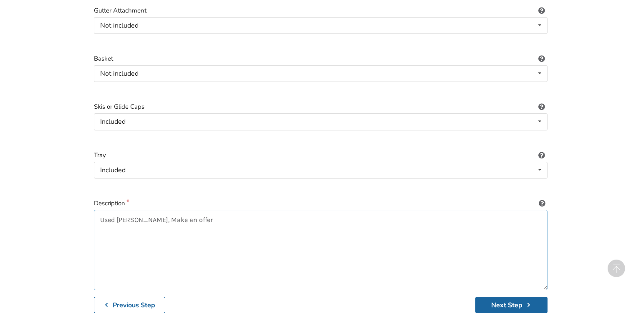
scroll to position [393, 0]
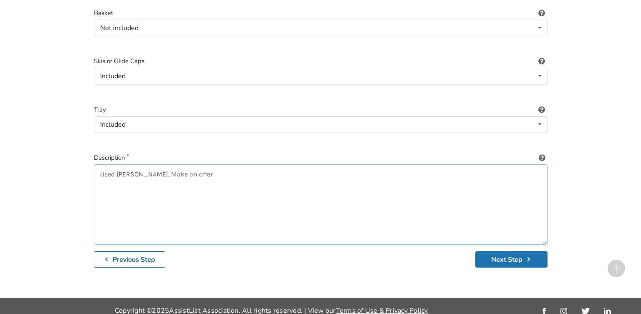
type textarea "Used [PERSON_NAME], Make an offer"
click at [520, 251] on button "Next Step" at bounding box center [512, 259] width 72 height 16
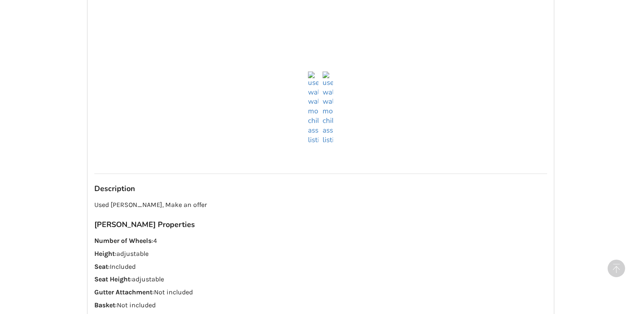
scroll to position [821, 0]
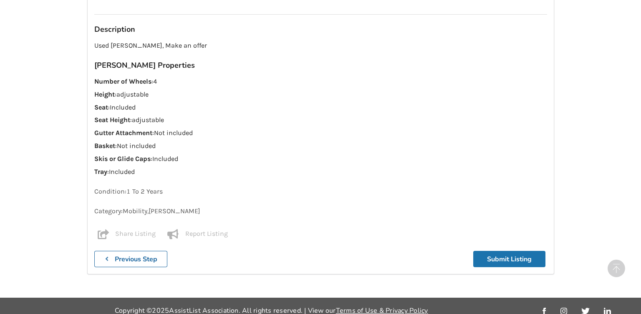
click at [505, 251] on button "Submit Listing" at bounding box center [510, 259] width 72 height 16
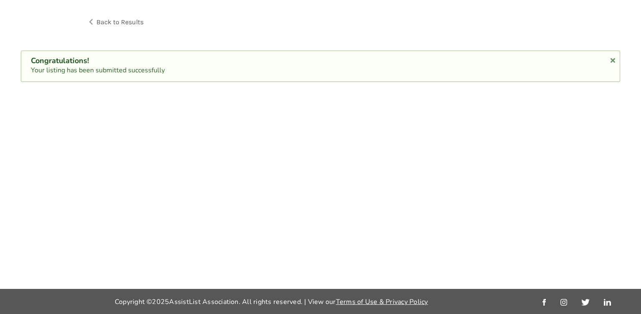
scroll to position [43, 0]
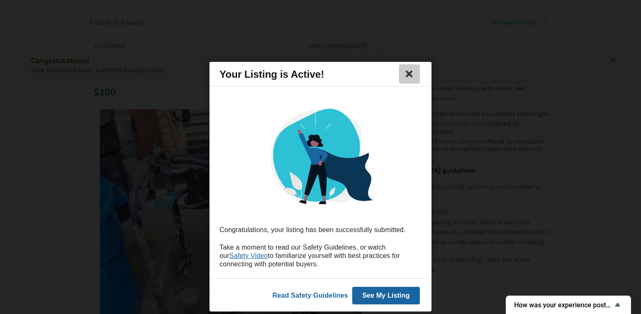
click at [412, 74] on icon at bounding box center [410, 74] width 12 height 10
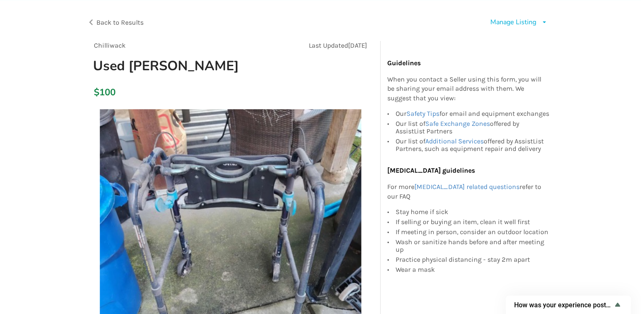
click at [117, 22] on span "Back to Results" at bounding box center [119, 22] width 47 height 8
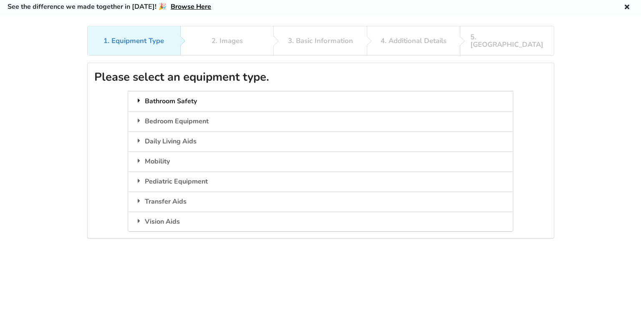
scroll to position [10, 0]
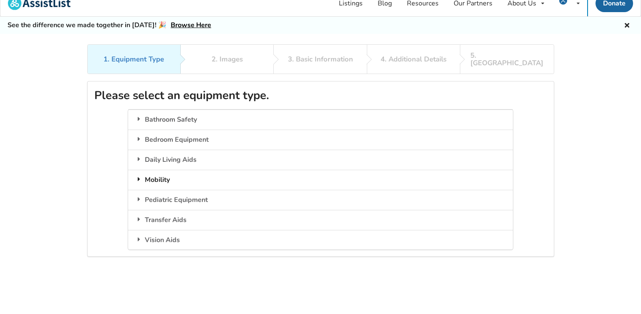
click at [171, 170] on div "Mobility" at bounding box center [320, 180] width 385 height 20
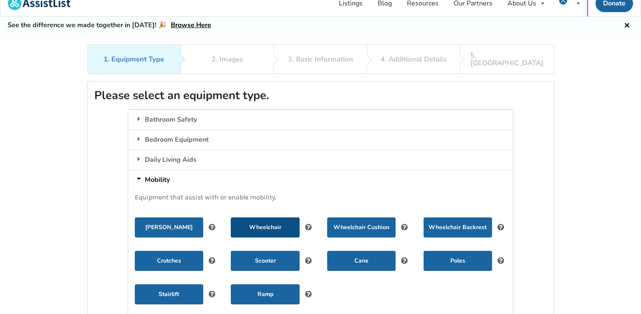
click at [274, 217] on button "Wheelchair" at bounding box center [265, 227] width 68 height 20
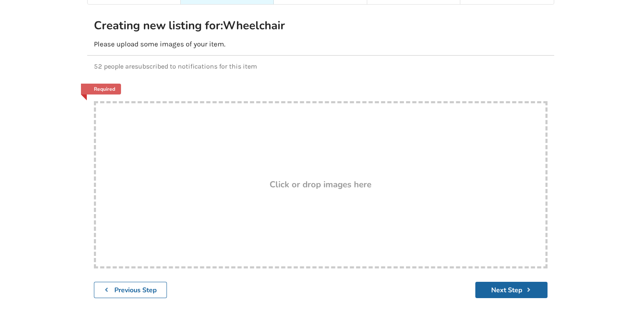
scroll to position [110, 0]
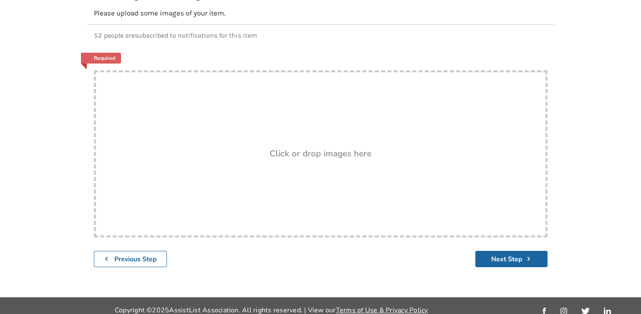
click at [304, 128] on div "Drop here! Click or drop images here" at bounding box center [321, 153] width 454 height 167
type input "C:\fakepath\554986357_4317506238473056_9181019316456071392_n.jpg"
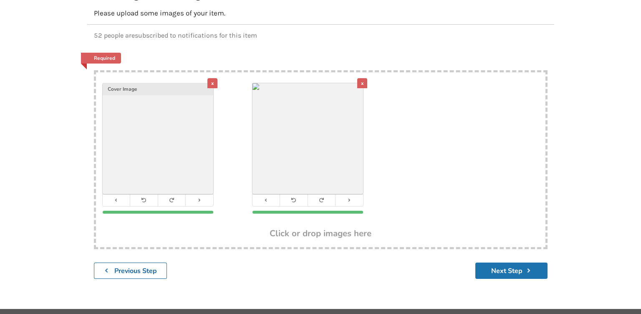
click at [515, 265] on button "Next Step" at bounding box center [512, 270] width 72 height 16
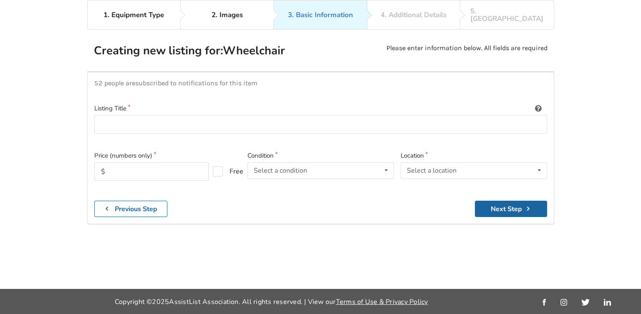
scroll to position [54, 0]
click at [170, 168] on input "text" at bounding box center [151, 171] width 114 height 18
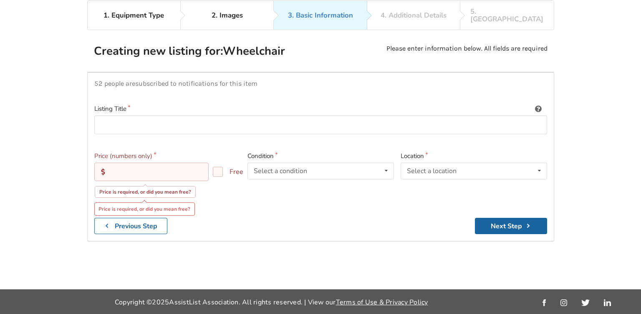
click at [124, 162] on input "text" at bounding box center [151, 171] width 114 height 18
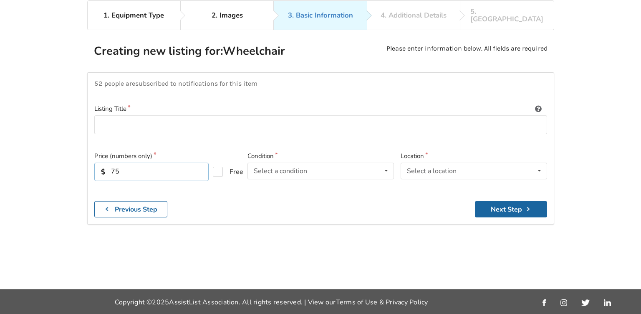
type input "7"
type input "1000"
click at [283, 167] on div "Select a condition" at bounding box center [280, 170] width 53 height 7
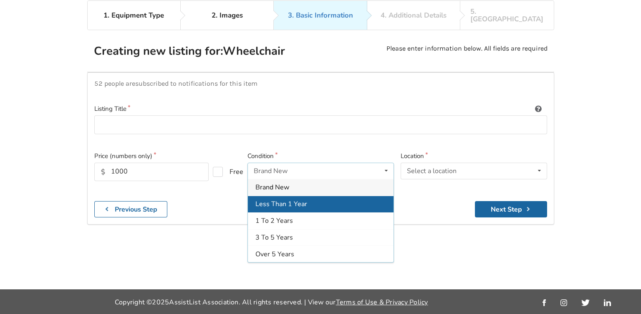
click at [284, 195] on div "Less Than 1 Year" at bounding box center [321, 203] width 146 height 17
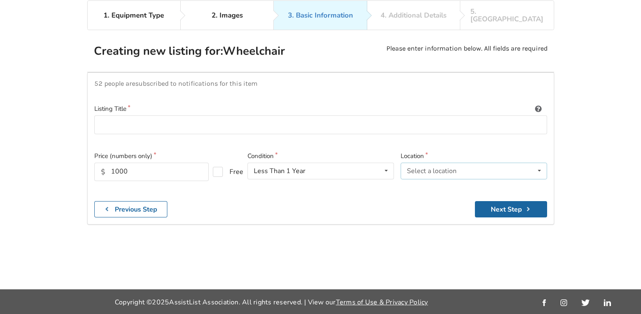
click at [462, 162] on div "Select a location [GEOGRAPHIC_DATA] [GEOGRAPHIC_DATA] [GEOGRAPHIC_DATA] [GEOGRA…" at bounding box center [474, 170] width 147 height 17
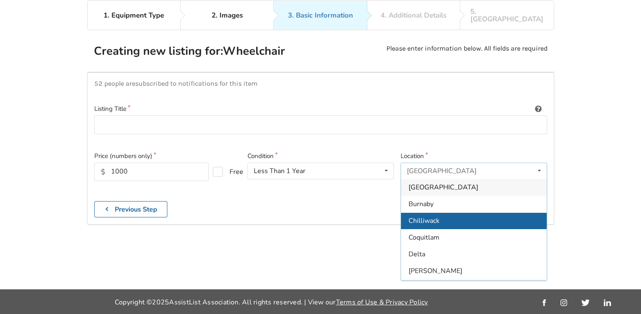
click at [435, 216] on span "Chilliwack" at bounding box center [424, 220] width 31 height 9
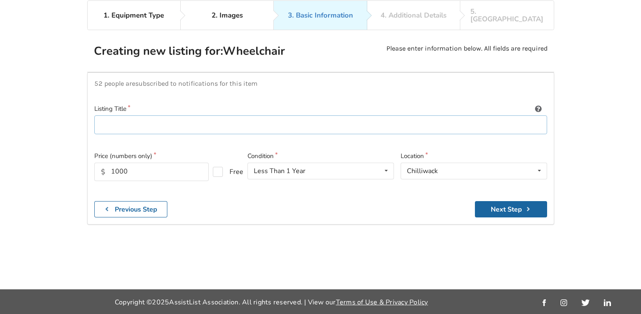
click at [144, 117] on input at bounding box center [320, 124] width 453 height 19
type input "Quickie Foldable Wheelchair"
click at [510, 201] on button "Next Step" at bounding box center [511, 209] width 72 height 16
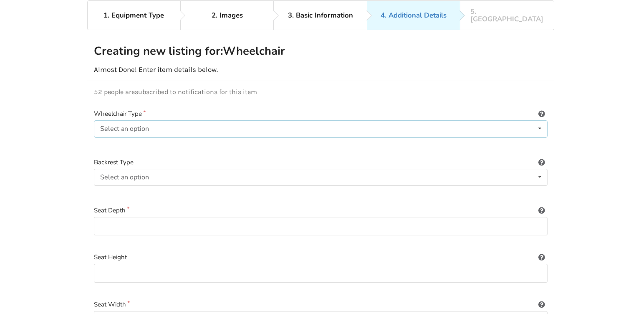
click at [142, 125] on div "Select an option" at bounding box center [124, 128] width 49 height 7
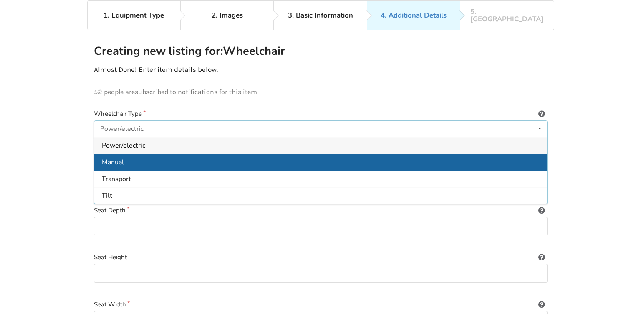
click at [145, 156] on div "Manual" at bounding box center [320, 162] width 453 height 17
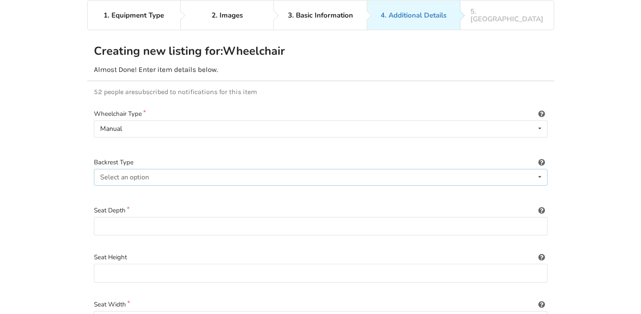
click at [136, 174] on div "Select an option" at bounding box center [124, 177] width 49 height 7
click at [175, 189] on span "Sling (standard upholstery)" at bounding box center [143, 193] width 82 height 9
click at [140, 217] on input at bounding box center [321, 226] width 454 height 19
click at [139, 217] on input at bounding box center [321, 226] width 454 height 19
click at [408, 217] on input at bounding box center [321, 226] width 454 height 19
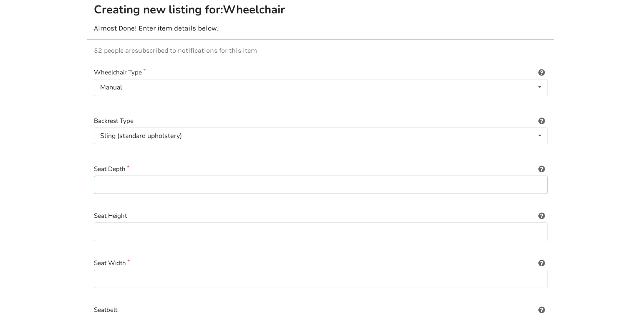
scroll to position [142, 0]
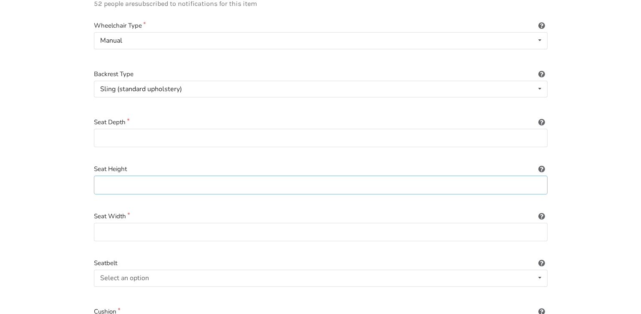
click at [124, 175] on input at bounding box center [321, 184] width 454 height 19
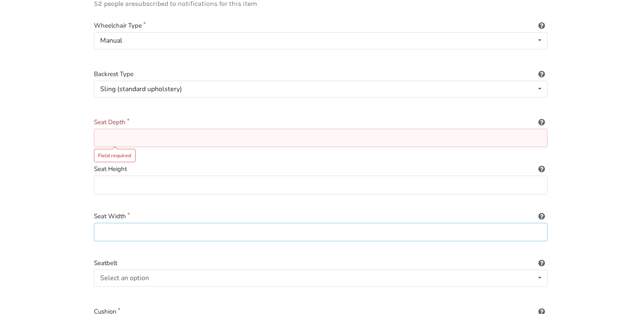
click at [119, 223] on input at bounding box center [321, 232] width 454 height 19
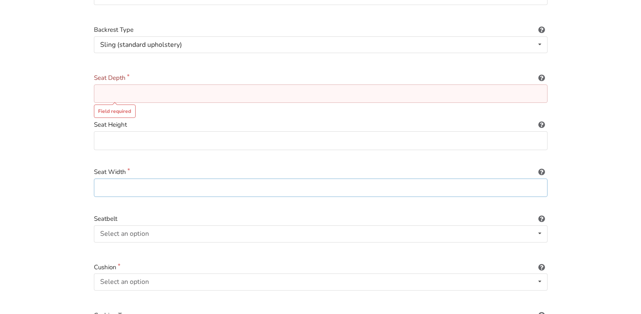
scroll to position [231, 0]
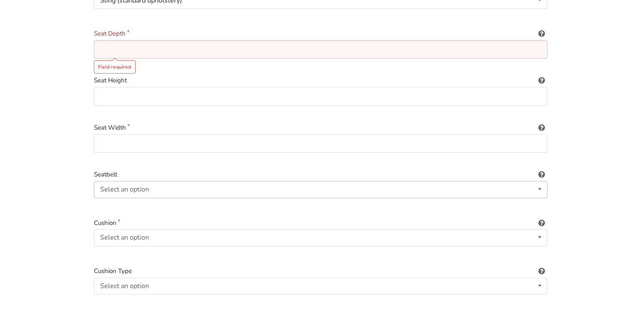
click at [142, 186] on div "Select an option" at bounding box center [124, 189] width 49 height 7
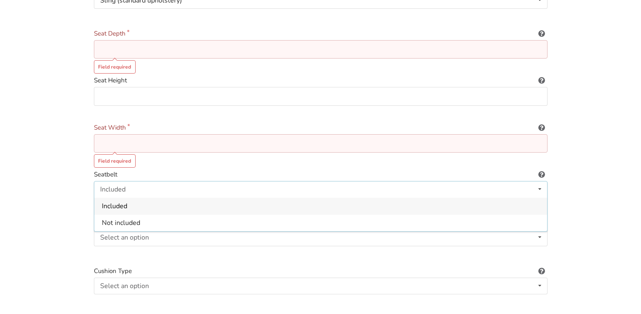
click at [120, 198] on div "Included" at bounding box center [320, 206] width 453 height 17
click at [130, 229] on div "Select an option Included Not included" at bounding box center [321, 237] width 454 height 17
click at [128, 246] on div "Included" at bounding box center [320, 254] width 453 height 17
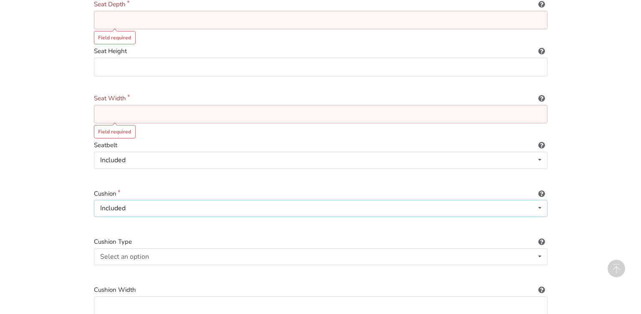
scroll to position [274, 0]
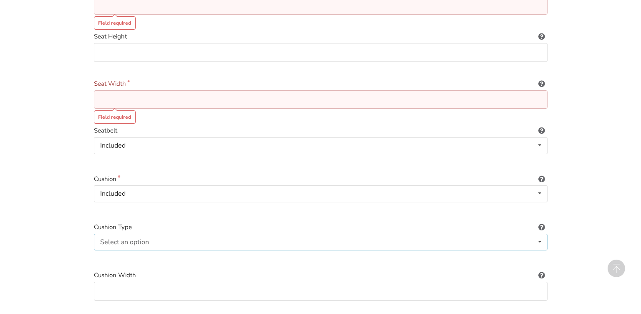
click at [136, 238] on div "Select an option" at bounding box center [124, 241] width 49 height 7
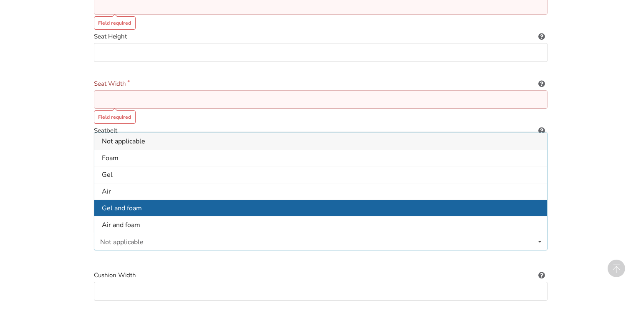
click at [141, 203] on span "Gel and foam" at bounding box center [122, 207] width 40 height 9
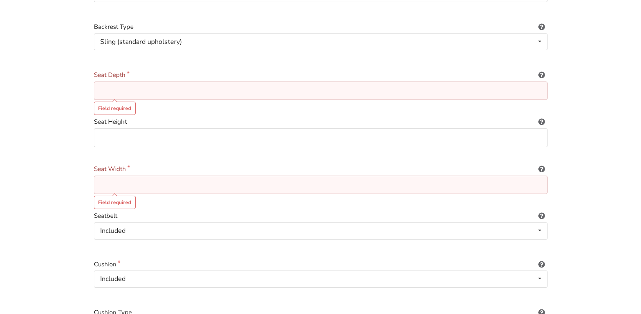
scroll to position [186, 0]
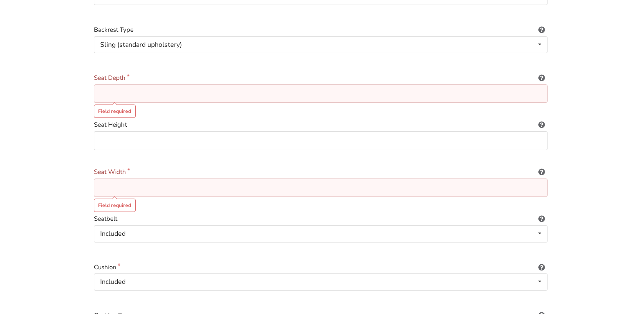
click at [122, 179] on input at bounding box center [321, 187] width 454 height 19
click at [125, 84] on input at bounding box center [321, 93] width 454 height 19
click at [133, 84] on input at bounding box center [321, 93] width 454 height 19
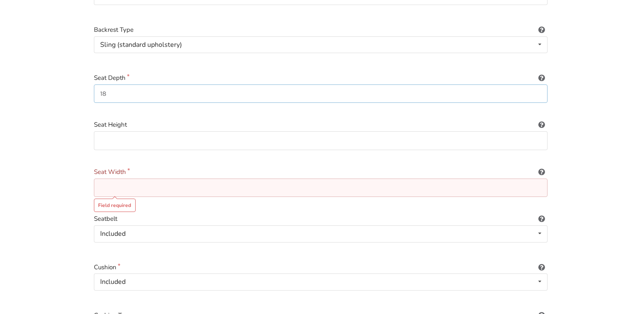
type input "18"
click at [126, 131] on input at bounding box center [321, 140] width 454 height 19
type input "20"
drag, startPoint x: 129, startPoint y: 171, endPoint x: 130, endPoint y: 176, distance: 5.0
click at [130, 178] on input at bounding box center [321, 187] width 454 height 19
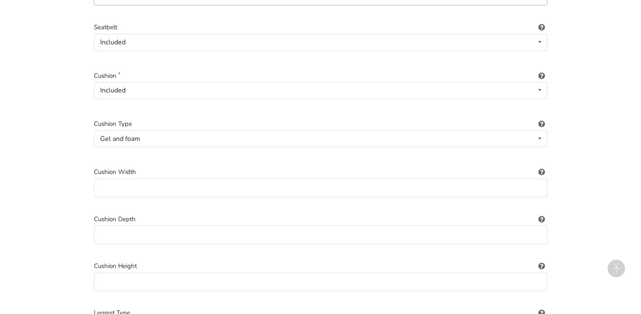
scroll to position [451, 0]
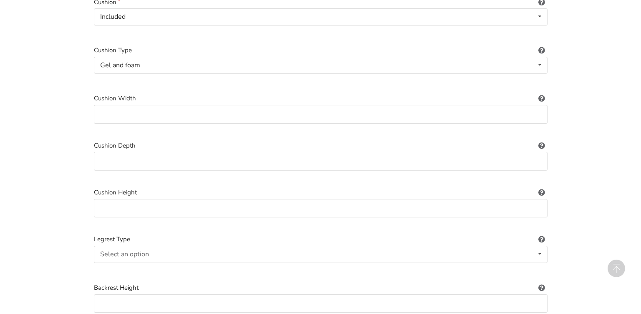
type input "18"
click at [150, 108] on input at bounding box center [321, 114] width 454 height 19
type input "18"
click at [138, 156] on input at bounding box center [321, 161] width 454 height 19
type input "18"
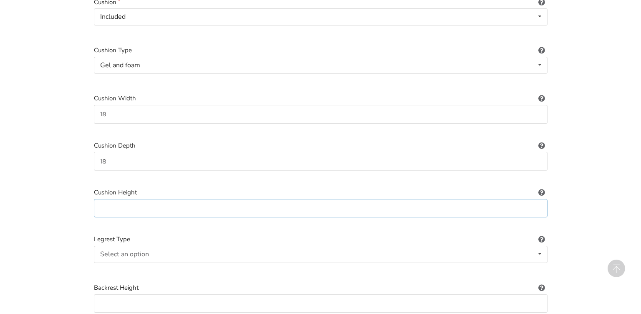
click at [146, 201] on input at bounding box center [321, 208] width 454 height 19
type input "3"
click at [151, 246] on div "Select an option Standard Height-adjustable Elevating" at bounding box center [321, 254] width 454 height 17
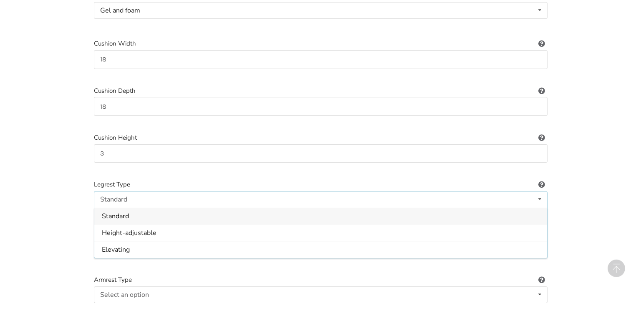
scroll to position [539, 0]
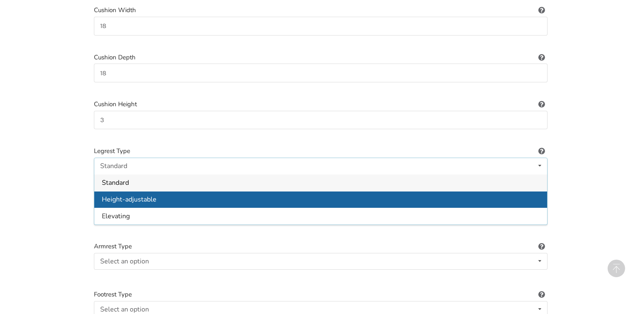
click at [151, 195] on span "Height-adjustable" at bounding box center [129, 199] width 55 height 9
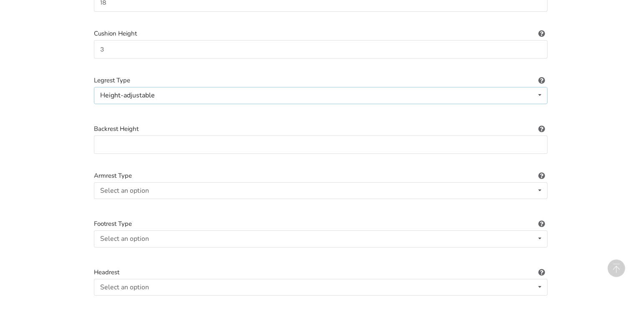
scroll to position [627, 0]
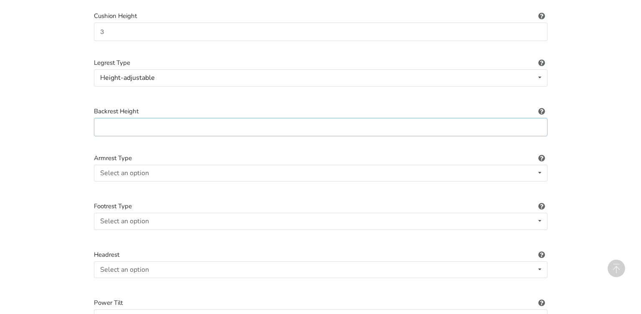
click at [137, 118] on input at bounding box center [321, 127] width 454 height 19
type input "20"
click at [136, 165] on div "Select an option Fixed Removeable Flip back" at bounding box center [321, 173] width 454 height 17
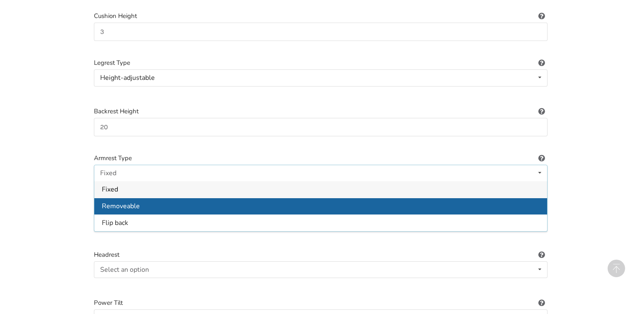
click at [138, 202] on span "Removeable" at bounding box center [121, 206] width 38 height 9
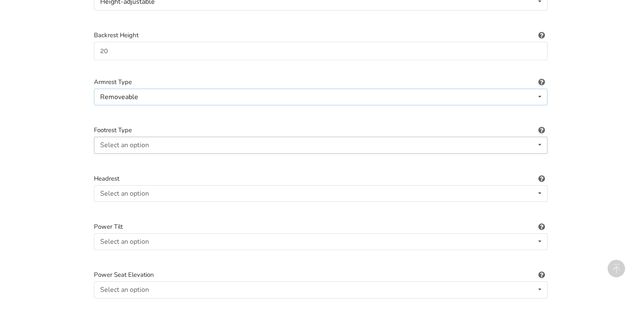
scroll to position [715, 0]
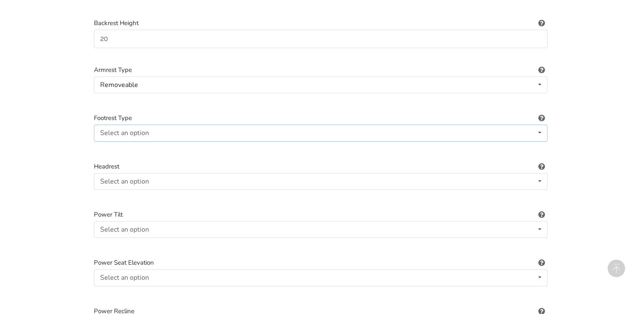
click at [152, 124] on div "Select an option Standard Angle-adjustable" at bounding box center [321, 132] width 454 height 17
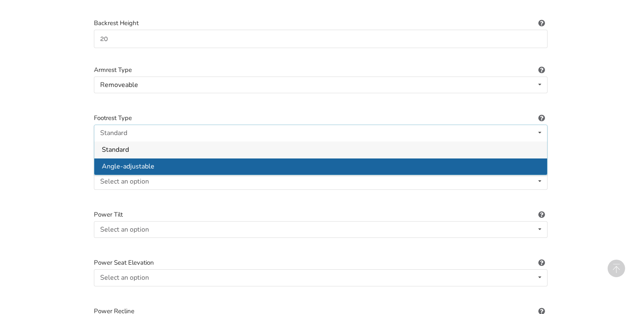
click at [144, 162] on span "Angle-adjustable" at bounding box center [128, 166] width 53 height 9
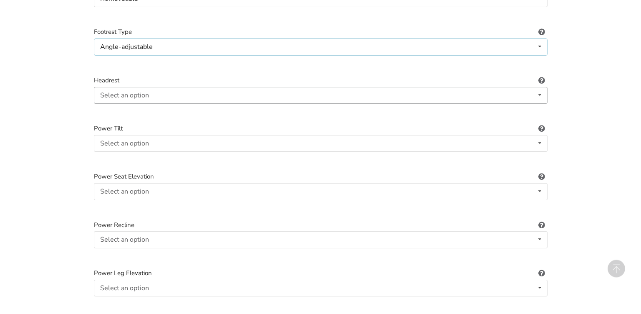
scroll to position [803, 0]
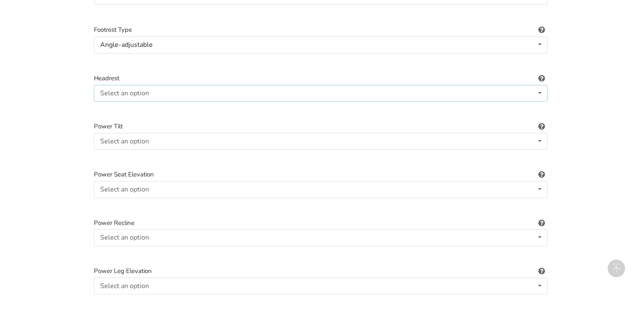
click at [149, 85] on div "Select an option Included Not included" at bounding box center [321, 93] width 454 height 17
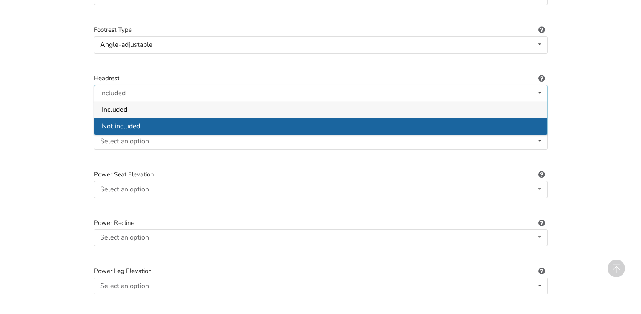
click at [133, 124] on div "Not included" at bounding box center [320, 126] width 453 height 17
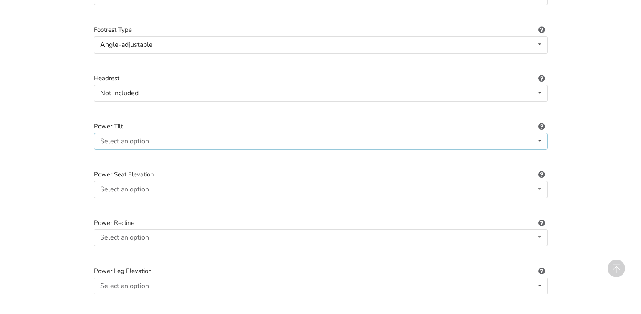
click at [134, 138] on div "Select an option" at bounding box center [124, 141] width 49 height 7
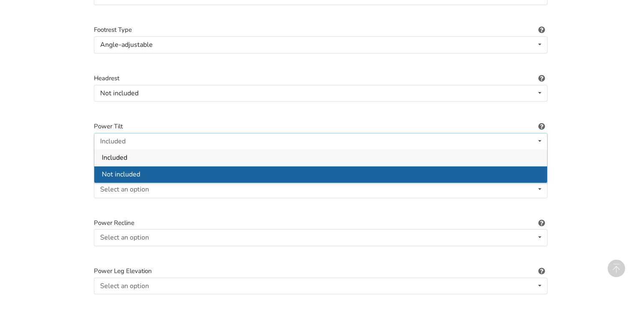
click at [130, 166] on div "Not included" at bounding box center [320, 174] width 453 height 17
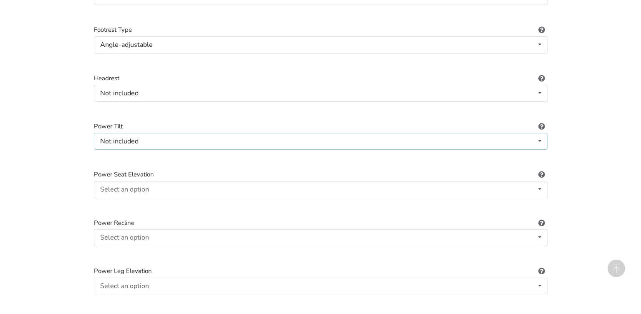
scroll to position [848, 0]
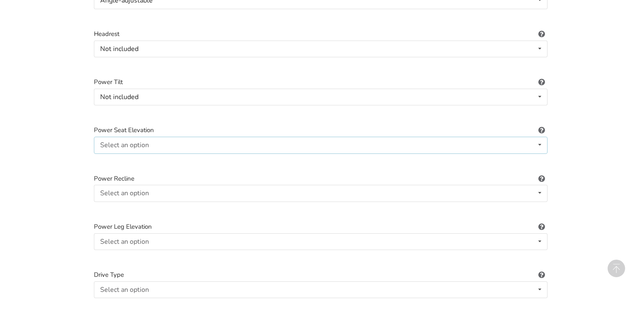
click at [154, 137] on div "Select an option Included Not included" at bounding box center [321, 145] width 454 height 17
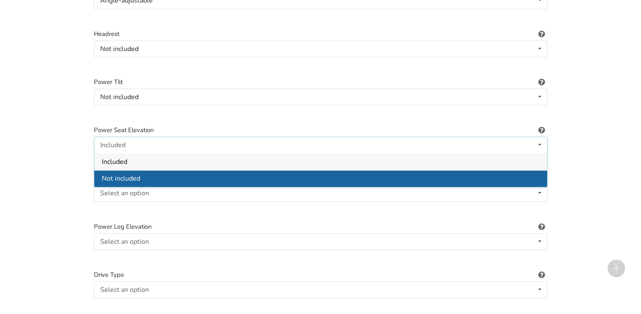
click at [146, 170] on div "Not included" at bounding box center [320, 178] width 453 height 17
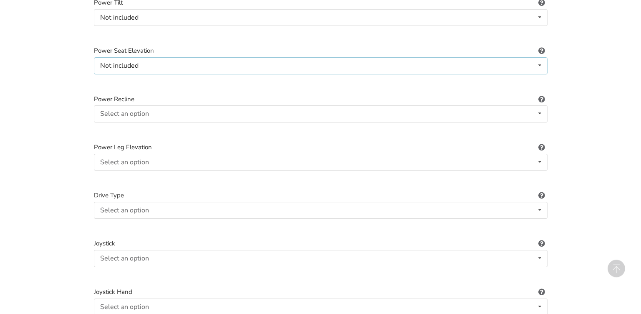
scroll to position [936, 0]
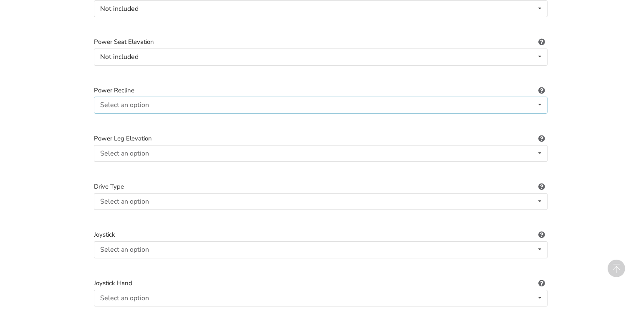
click at [135, 96] on div "Select an option Included Not included" at bounding box center [321, 104] width 454 height 17
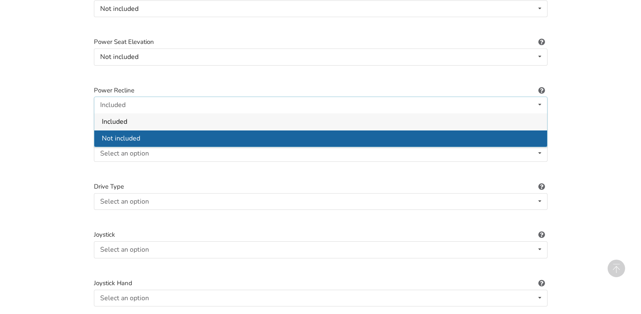
click at [128, 134] on span "Not included" at bounding box center [121, 138] width 38 height 9
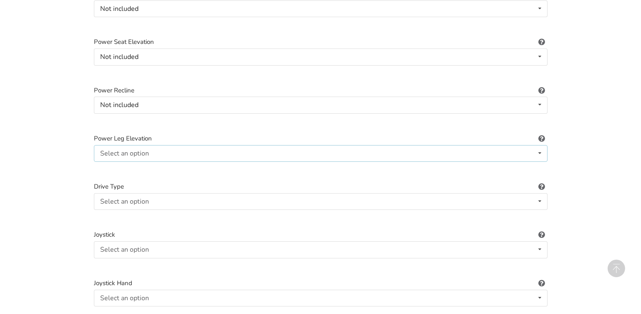
click at [134, 150] on div "Select an option" at bounding box center [124, 153] width 49 height 7
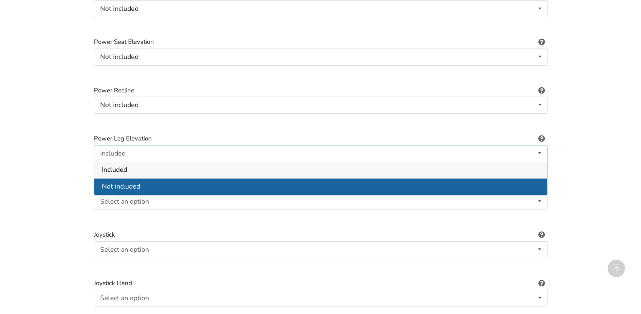
click at [141, 178] on div "Not included" at bounding box center [320, 186] width 453 height 17
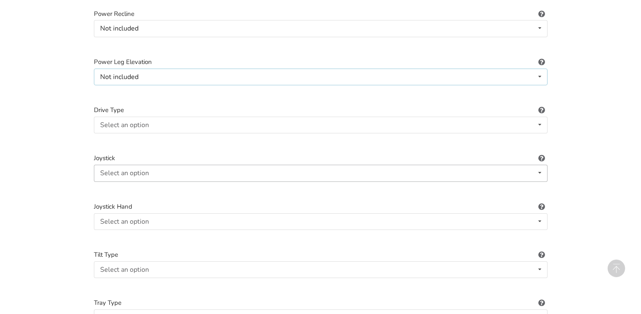
scroll to position [1024, 0]
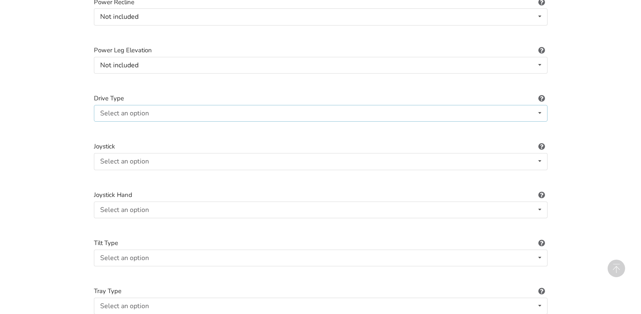
click at [124, 110] on div "Select an option" at bounding box center [124, 113] width 49 height 7
click at [133, 125] on span "Not applicable" at bounding box center [123, 129] width 43 height 9
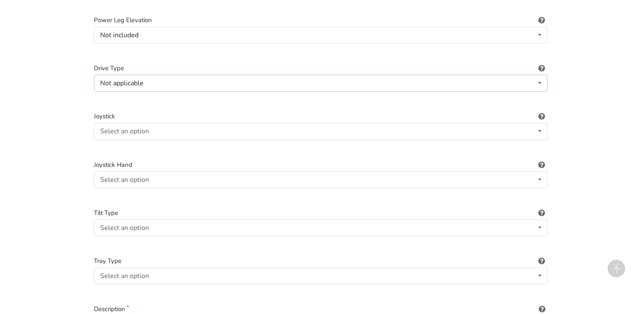
scroll to position [1068, 0]
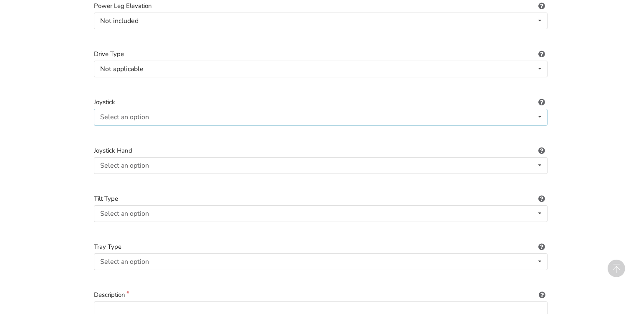
click at [158, 113] on div "Select an option Not applicable Pin Mushroom cap Golf ball Goal post" at bounding box center [321, 117] width 454 height 17
click at [141, 129] on span "Not applicable" at bounding box center [123, 133] width 43 height 9
click at [138, 157] on div "Select an option Not applicable Right Left" at bounding box center [321, 165] width 454 height 17
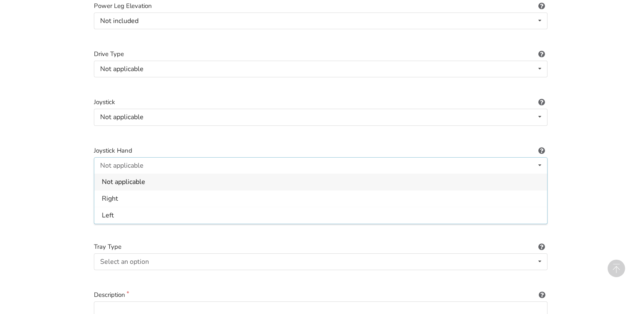
click at [139, 162] on div "Not applicable" at bounding box center [121, 165] width 43 height 7
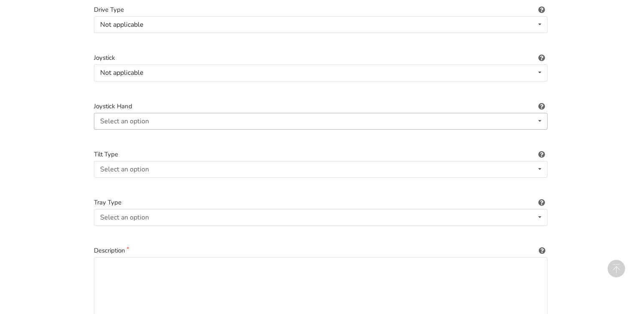
scroll to position [1156, 0]
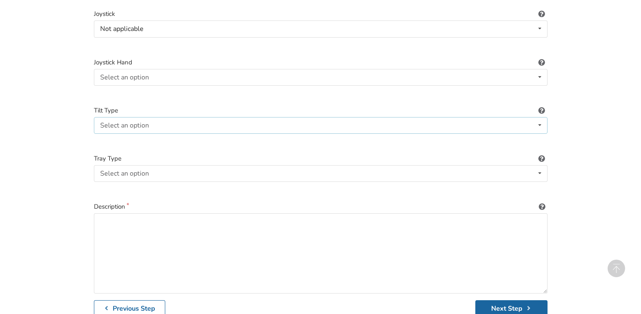
click at [143, 122] on div "Select an option" at bounding box center [124, 125] width 49 height 7
click at [131, 137] on span "Not applicable" at bounding box center [123, 141] width 43 height 9
click at [123, 170] on div "Select an option" at bounding box center [124, 173] width 49 height 7
click at [121, 181] on div "None" at bounding box center [320, 189] width 453 height 17
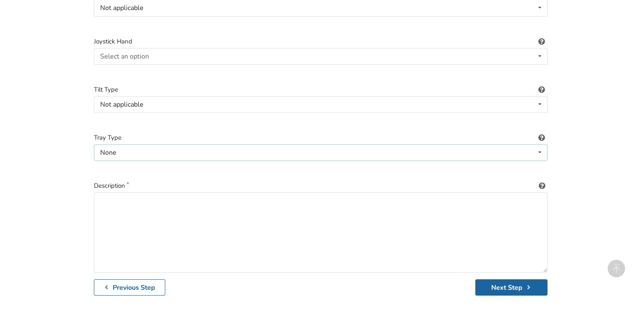
scroll to position [1201, 0]
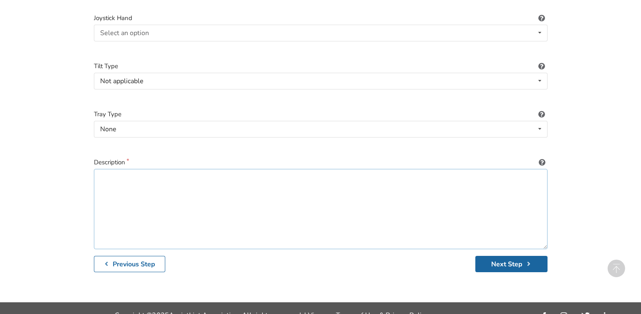
click at [110, 172] on textarea at bounding box center [321, 209] width 454 height 80
type textarea "Well used, comes with additional attachments for options on Footrest"
click at [481, 256] on button "Next Step" at bounding box center [512, 264] width 72 height 16
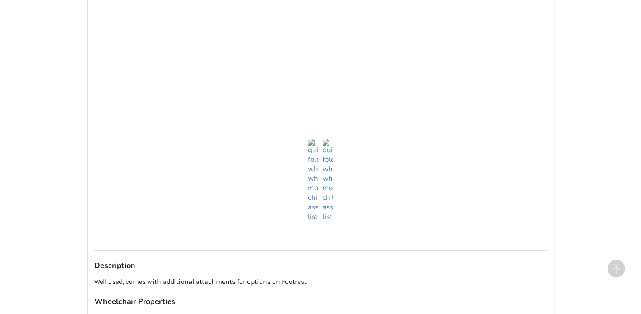
scroll to position [585, 0]
click at [329, 211] on img at bounding box center [328, 179] width 10 height 83
click at [315, 210] on img at bounding box center [313, 179] width 10 height 83
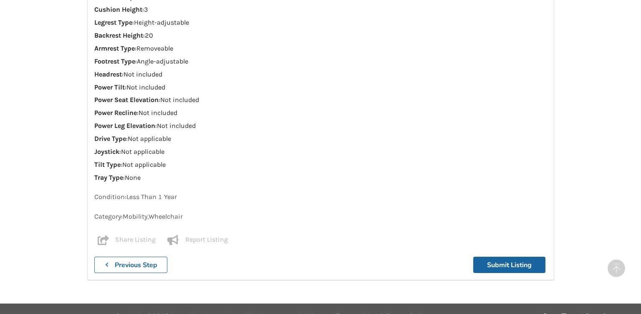
scroll to position [1027, 0]
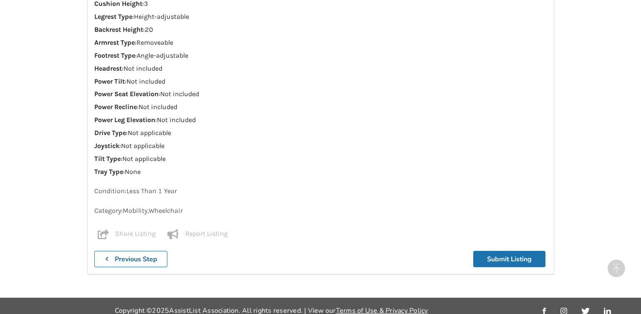
click at [511, 251] on button "Submit Listing" at bounding box center [510, 259] width 72 height 16
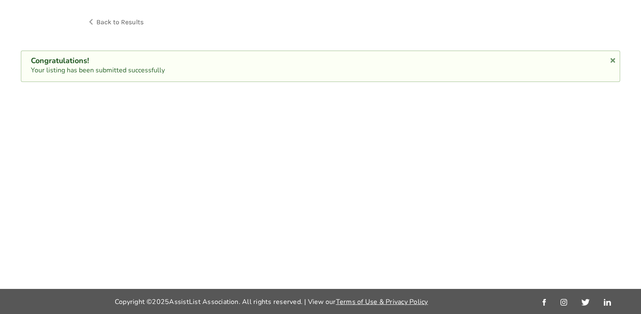
scroll to position [43, 0]
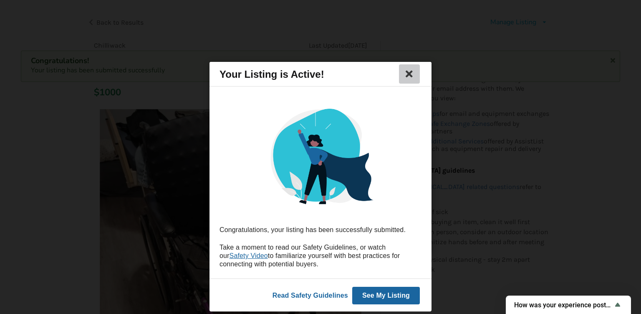
click at [407, 74] on icon at bounding box center [410, 74] width 12 height 10
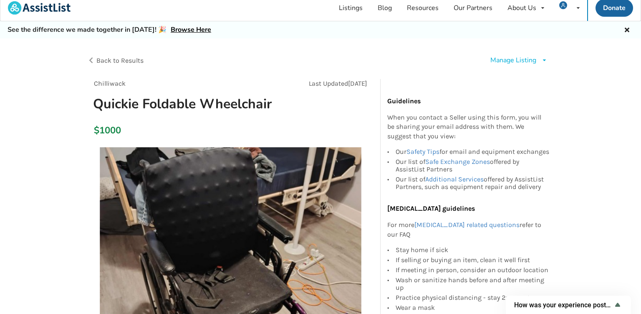
scroll to position [0, 0]
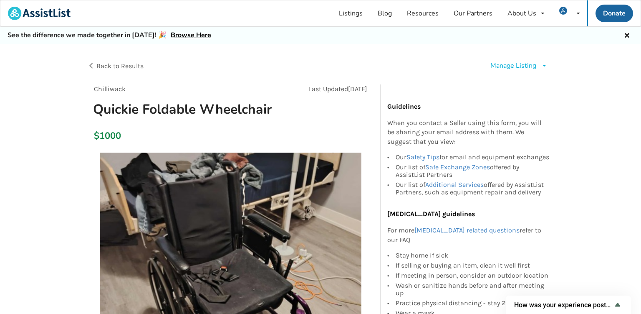
click at [109, 63] on span "Back to Results" at bounding box center [119, 66] width 47 height 8
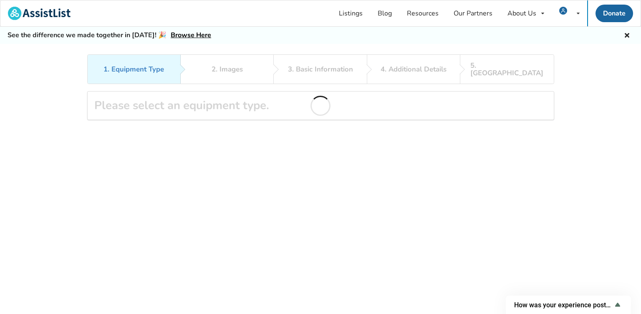
scroll to position [54, 0]
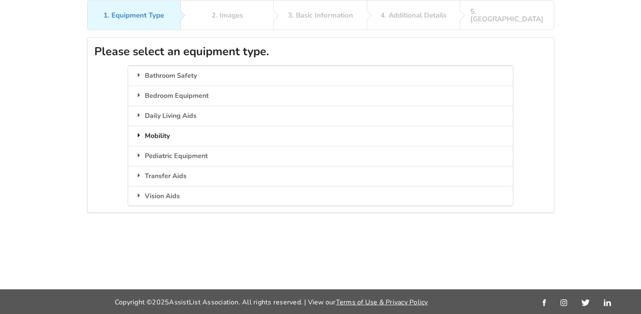
click at [169, 128] on div "Mobility" at bounding box center [320, 136] width 385 height 20
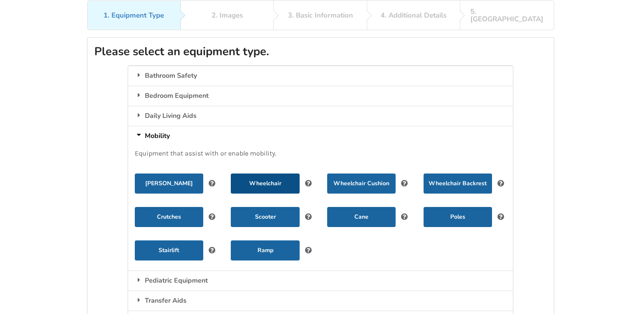
click at [258, 175] on button "Wheelchair" at bounding box center [265, 183] width 68 height 20
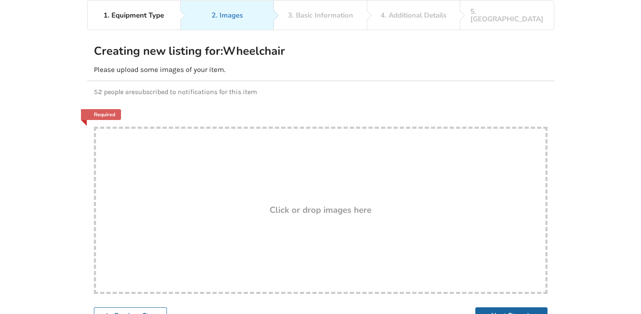
click at [301, 182] on div "Drop here! Click or drop images here" at bounding box center [321, 210] width 454 height 167
type input "C:\fakepath\553673651_1315078196774601_1983724784323289123_n.jpg"
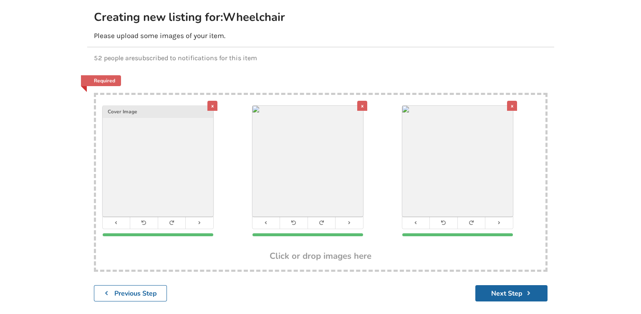
scroll to position [122, 0]
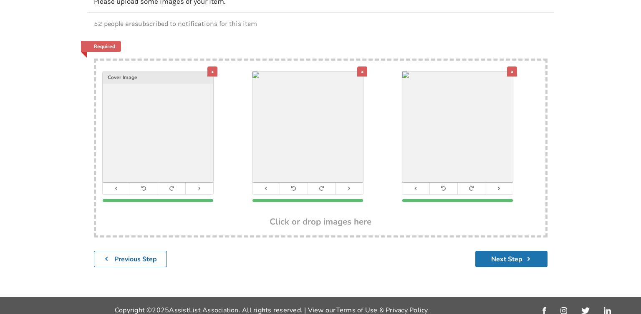
click at [539, 251] on button "Next Step" at bounding box center [512, 259] width 72 height 16
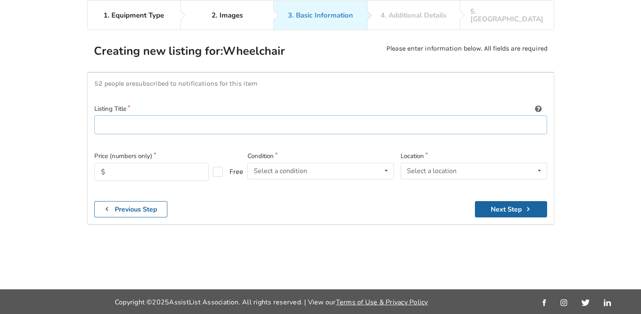
click at [119, 115] on input at bounding box center [320, 124] width 453 height 19
type input "Power Wheelchair"
click at [161, 166] on input "text" at bounding box center [151, 171] width 114 height 18
type input "5000"
click at [293, 167] on div "Select a condition" at bounding box center [280, 170] width 53 height 7
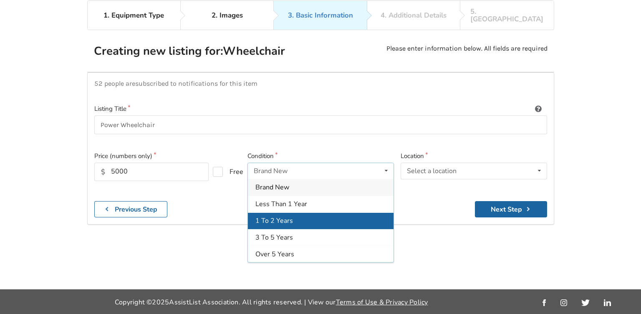
click at [307, 214] on div "1 To 2 Years" at bounding box center [321, 220] width 146 height 17
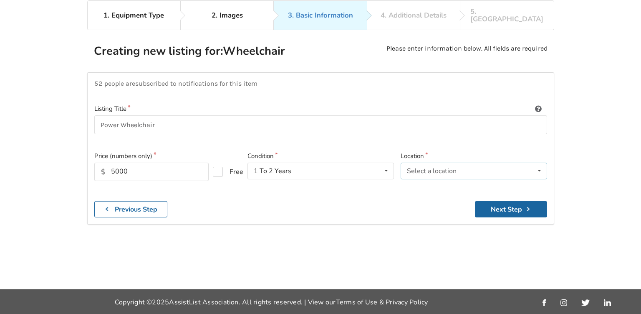
click at [450, 167] on div "Select a location" at bounding box center [432, 170] width 50 height 7
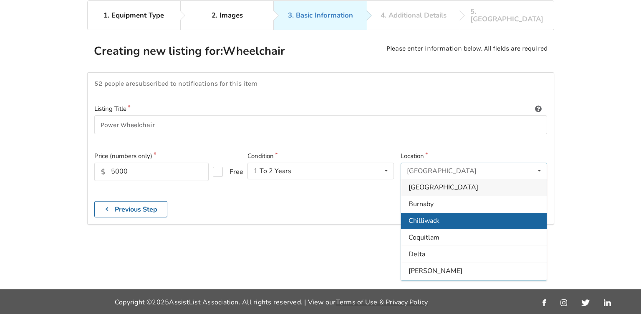
click at [437, 216] on span "Chilliwack" at bounding box center [424, 220] width 31 height 9
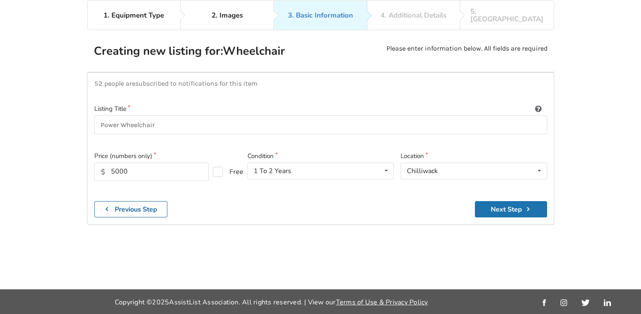
click at [505, 201] on button "Next Step" at bounding box center [511, 209] width 72 height 16
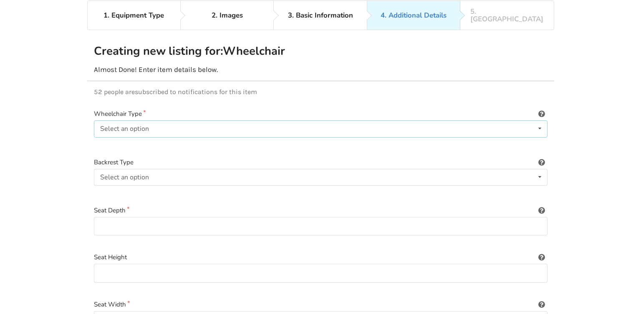
click at [164, 121] on div "Select an option Power/electric Manual Transport Tilt" at bounding box center [321, 128] width 454 height 17
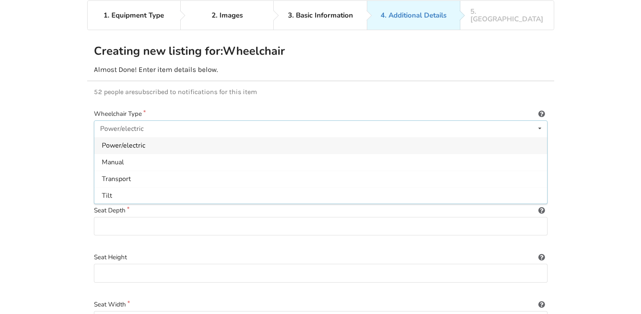
click at [142, 141] on span "Power/electric" at bounding box center [123, 145] width 43 height 9
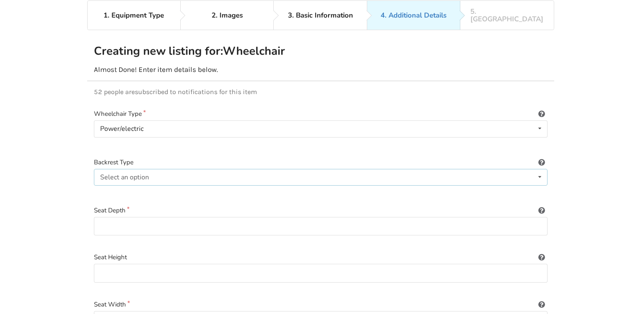
click at [142, 174] on div "Select an option" at bounding box center [124, 177] width 49 height 7
click at [148, 189] on span "Sling (standard upholstery)" at bounding box center [143, 193] width 82 height 9
click at [149, 174] on div "Sling (standard upholstery)" at bounding box center [141, 177] width 82 height 7
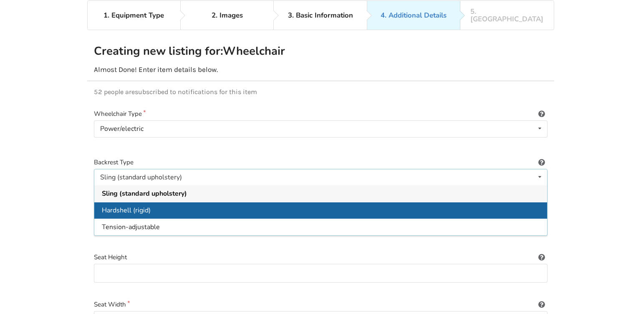
click at [143, 205] on span "Hardshell (rigid)" at bounding box center [126, 209] width 49 height 9
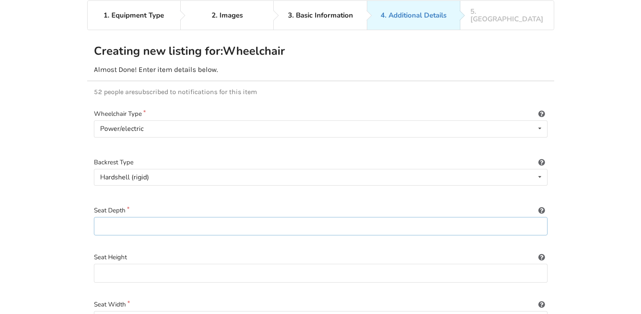
click at [143, 223] on input at bounding box center [321, 226] width 454 height 19
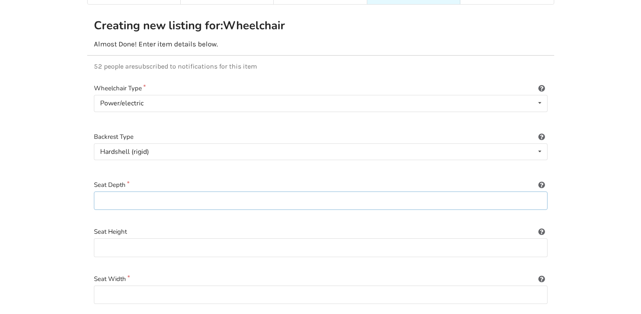
scroll to position [98, 0]
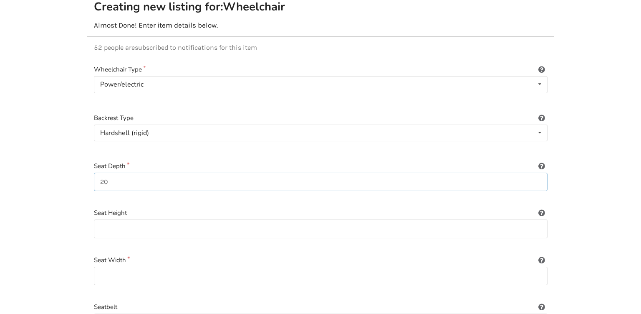
type input "20"
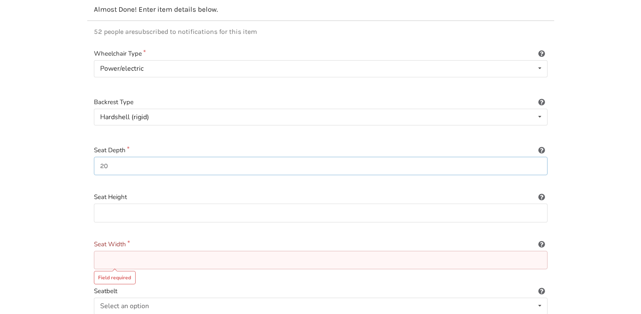
scroll to position [132, 0]
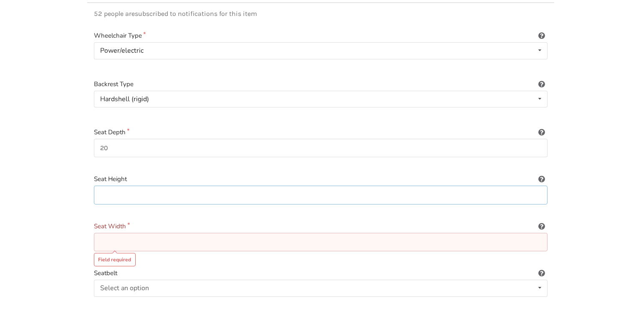
click at [111, 185] on input at bounding box center [321, 194] width 454 height 19
type input "20"
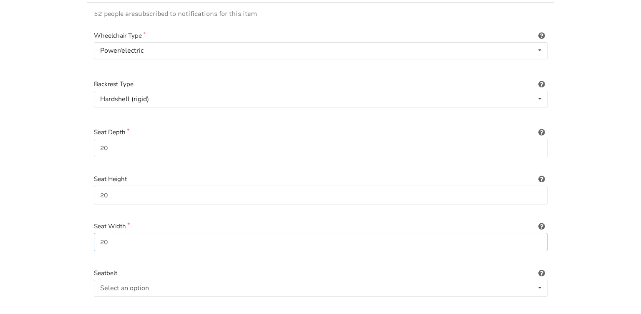
type input "20"
drag, startPoint x: 107, startPoint y: 184, endPoint x: 91, endPoint y: 187, distance: 15.8
click at [94, 187] on input "20" at bounding box center [321, 194] width 454 height 19
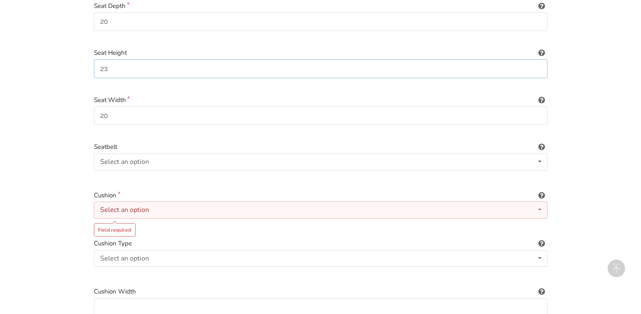
scroll to position [264, 0]
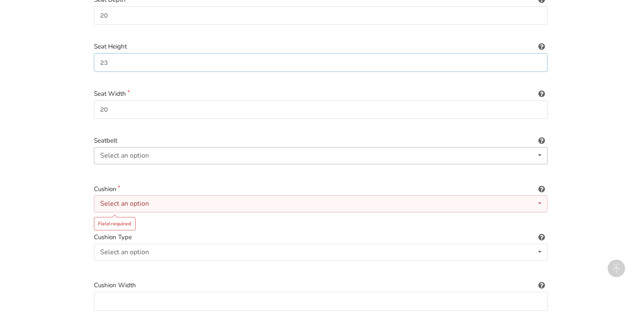
type input "23"
click at [130, 152] on div "Select an option" at bounding box center [124, 155] width 49 height 7
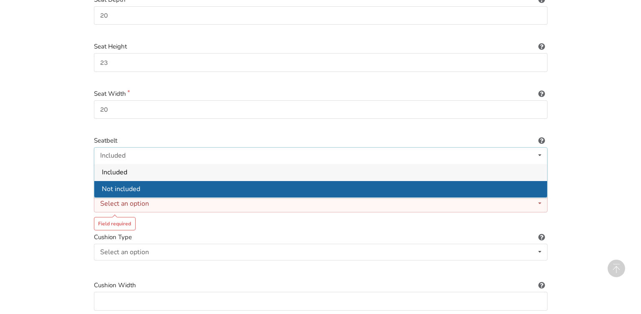
click at [123, 184] on span "Not included" at bounding box center [121, 188] width 38 height 9
click at [123, 184] on label "Cushion" at bounding box center [321, 189] width 454 height 10
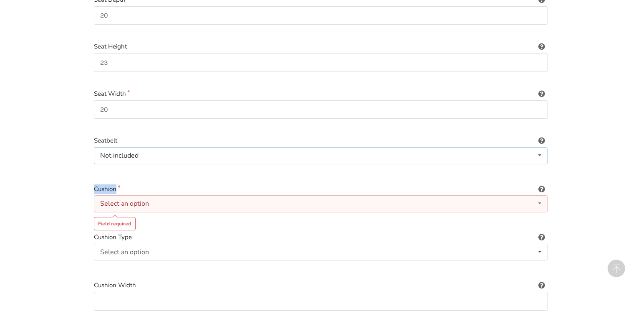
click at [131, 152] on div "Not included" at bounding box center [119, 155] width 38 height 7
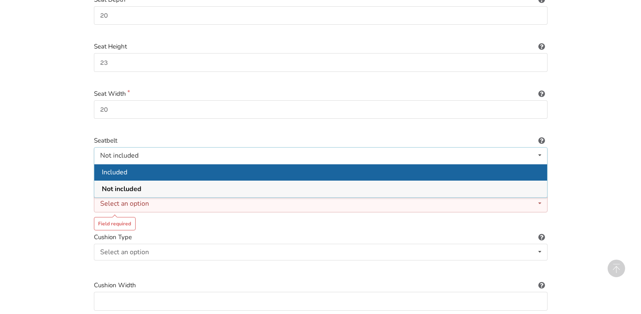
click at [127, 167] on span "Included" at bounding box center [114, 171] width 25 height 9
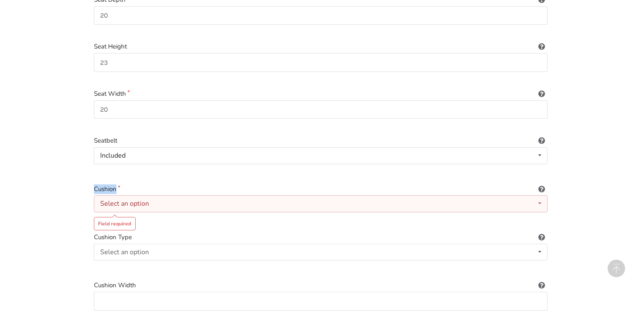
click at [147, 200] on div "Select an option" at bounding box center [124, 203] width 49 height 7
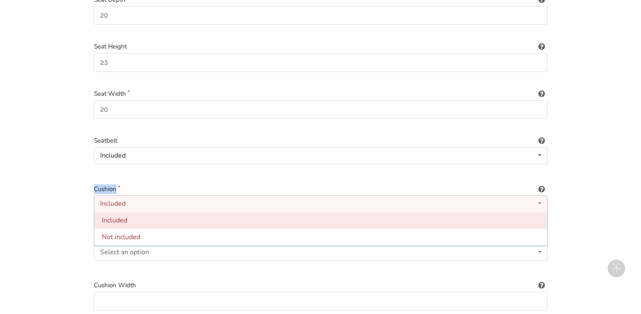
click at [132, 215] on div "Included" at bounding box center [320, 220] width 453 height 17
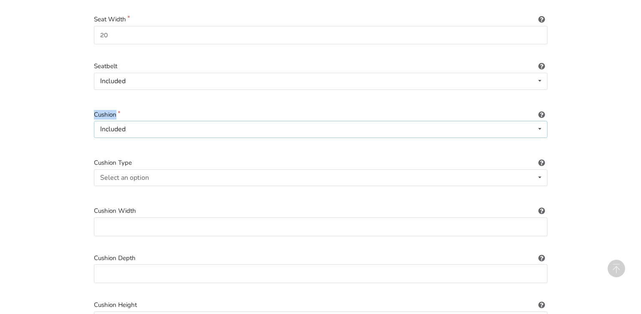
scroll to position [352, 0]
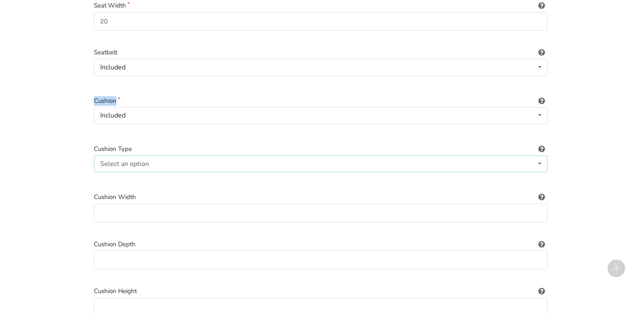
click at [132, 160] on div "Select an option" at bounding box center [124, 163] width 49 height 7
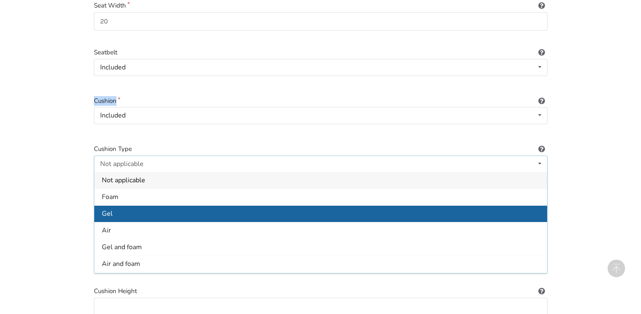
click at [137, 205] on div "Gel" at bounding box center [320, 213] width 453 height 17
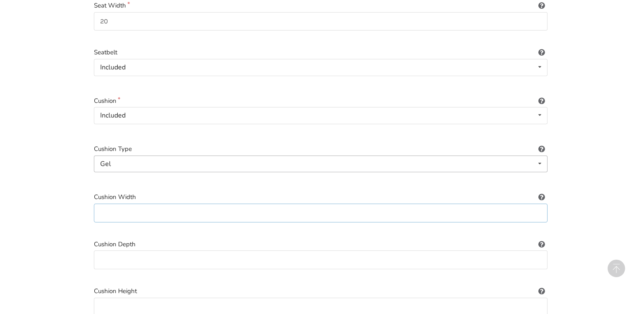
click at [137, 204] on input at bounding box center [321, 212] width 454 height 19
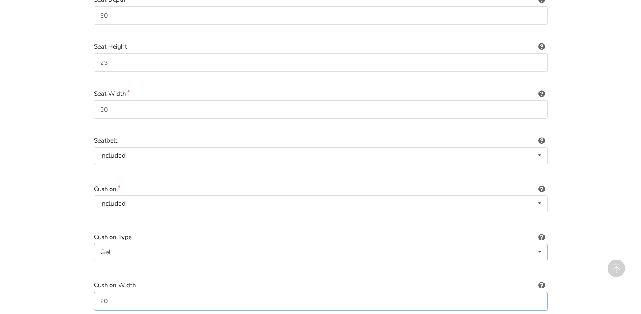
type input "20"
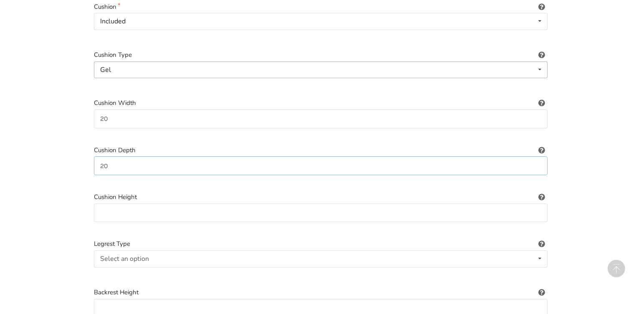
type input "20"
type input "4"
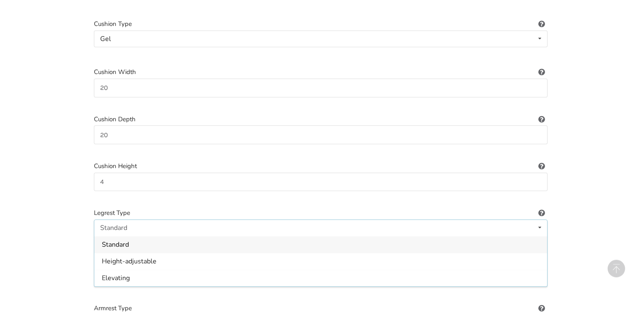
scroll to position [535, 0]
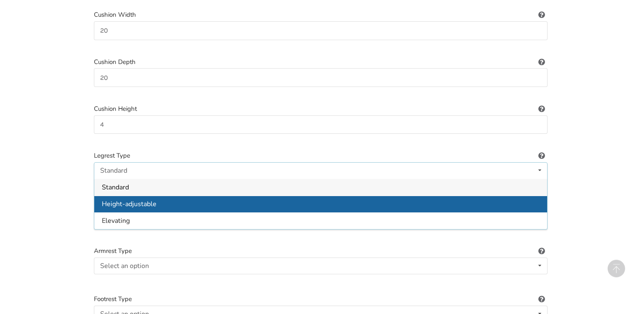
click at [138, 200] on div "Height-adjustable" at bounding box center [320, 203] width 453 height 17
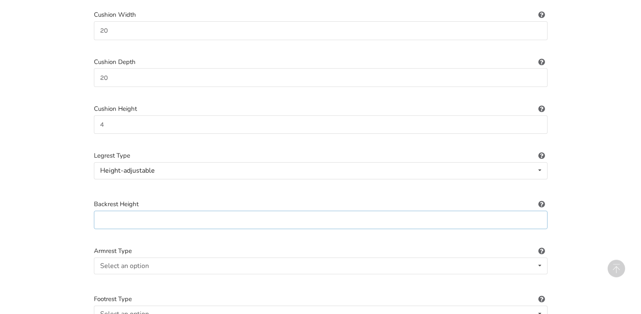
click at [133, 210] on input at bounding box center [321, 219] width 454 height 19
click at [122, 210] on input at bounding box center [321, 219] width 454 height 19
click at [122, 211] on input at bounding box center [321, 219] width 454 height 19
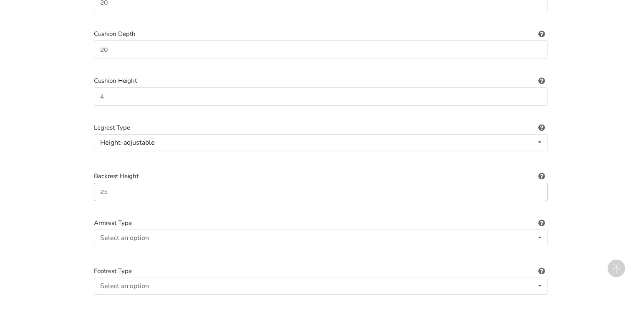
scroll to position [579, 0]
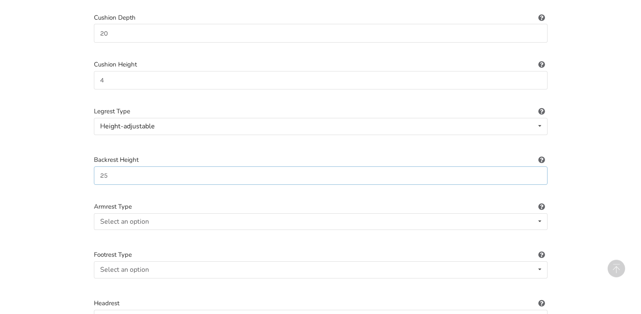
drag, startPoint x: 101, startPoint y: 168, endPoint x: 82, endPoint y: 168, distance: 18.8
click at [94, 168] on input "25" at bounding box center [321, 175] width 454 height 19
click at [165, 213] on div "Select an option Fixed Removeable Flip back" at bounding box center [321, 221] width 454 height 17
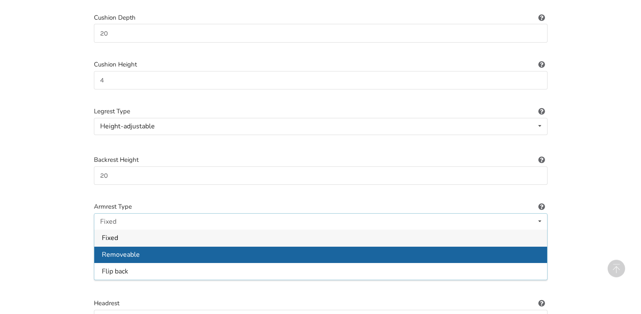
click at [133, 250] on span "Removeable" at bounding box center [121, 254] width 38 height 9
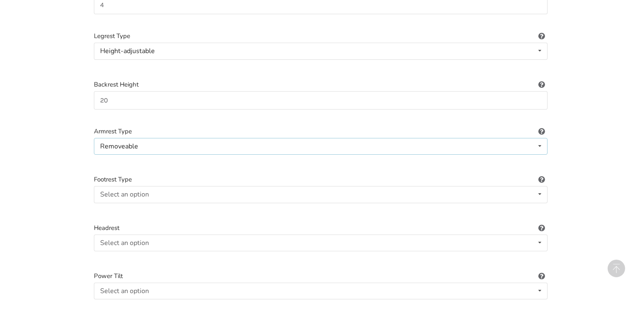
scroll to position [667, 0]
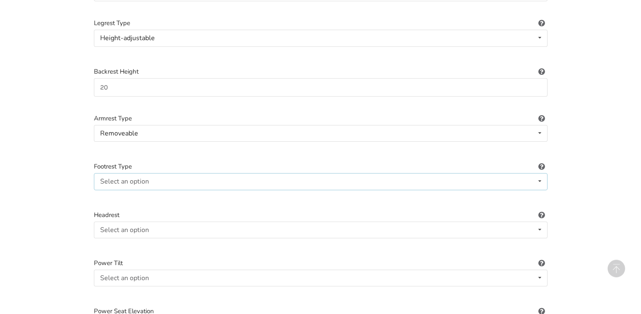
click at [131, 173] on div "Select an option Standard Angle-adjustable" at bounding box center [321, 181] width 454 height 17
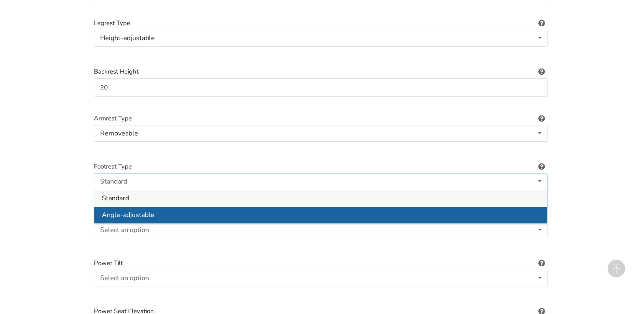
click at [135, 210] on span "Angle-adjustable" at bounding box center [128, 214] width 53 height 9
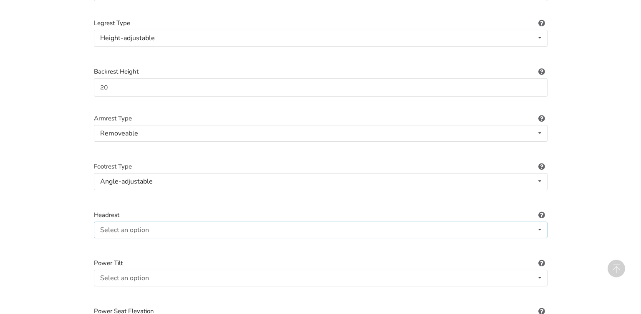
click at [141, 226] on div "Select an option" at bounding box center [124, 229] width 49 height 7
click at [133, 238] on div "Included" at bounding box center [320, 246] width 453 height 17
click at [71, 211] on div "1. Equipment Type 2. Images 3. Basic Information 4. Additional Details 5. Previ…" at bounding box center [320, 108] width 641 height 1442
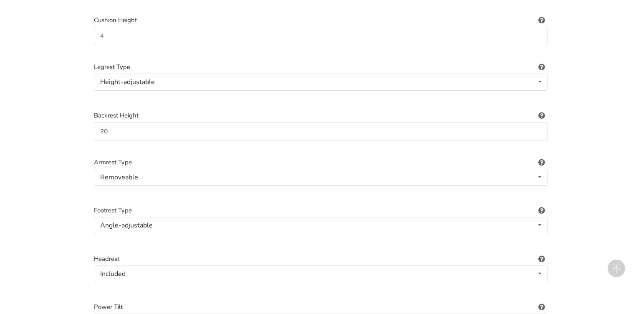
scroll to position [623, 0]
click at [104, 122] on input "20" at bounding box center [321, 131] width 454 height 19
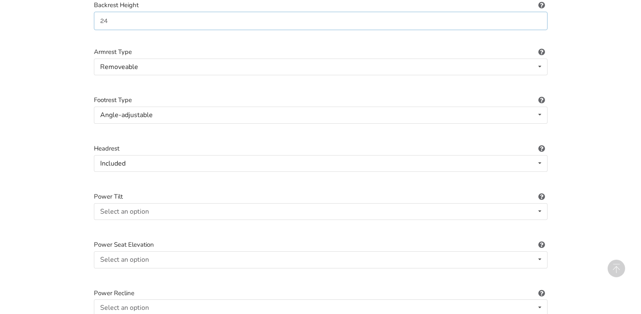
scroll to position [755, 0]
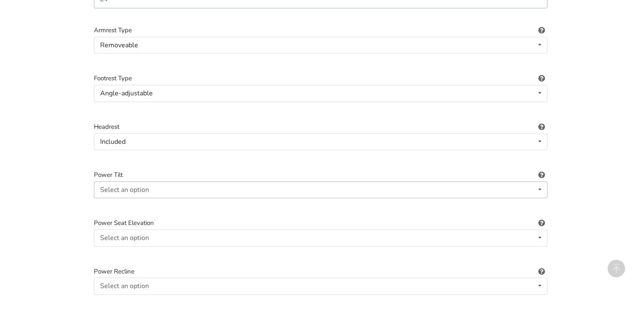
type input "24"
click at [155, 181] on div "Select an option Included Not included" at bounding box center [321, 189] width 454 height 17
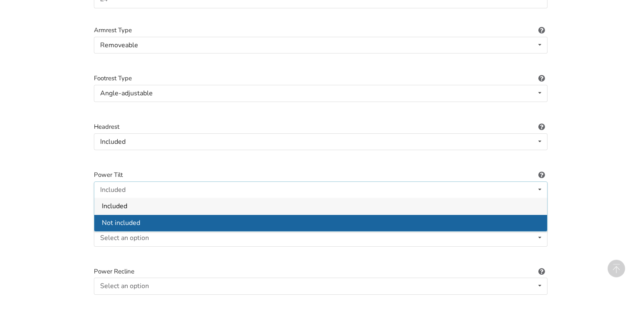
click at [137, 218] on span "Not included" at bounding box center [121, 222] width 38 height 9
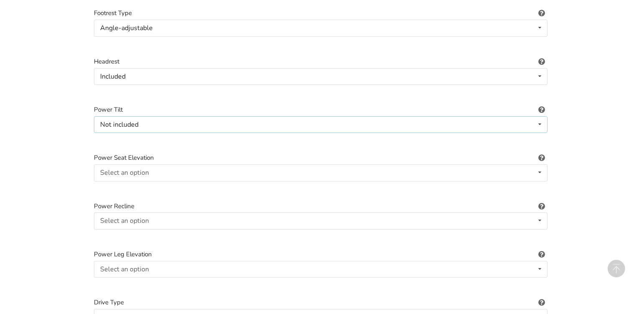
scroll to position [844, 0]
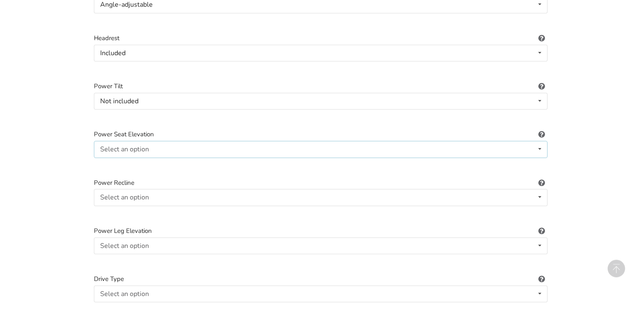
click at [151, 141] on div "Select an option Included Not included" at bounding box center [321, 149] width 454 height 17
click at [133, 161] on div "Included" at bounding box center [320, 165] width 453 height 17
click at [154, 189] on div "Select an option Included Not included" at bounding box center [321, 197] width 454 height 17
click at [140, 205] on div "Included" at bounding box center [320, 213] width 453 height 17
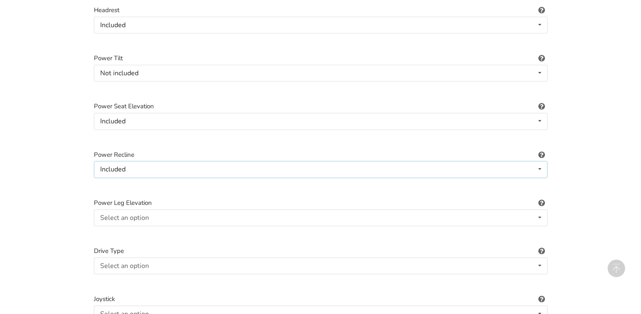
scroll to position [887, 0]
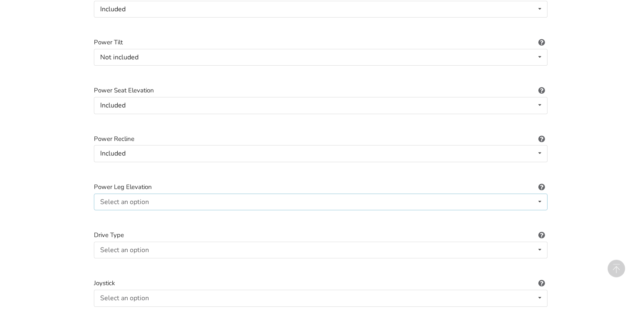
click at [137, 198] on div "Select an option" at bounding box center [124, 201] width 49 height 7
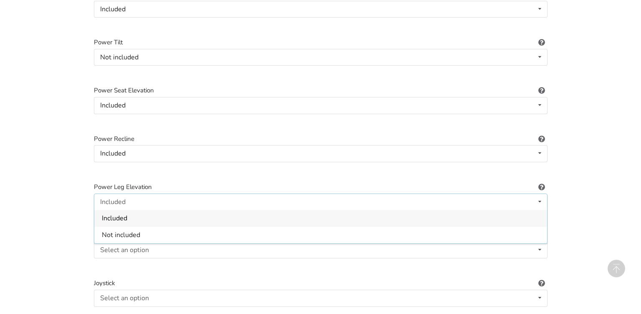
click at [131, 210] on div "Included" at bounding box center [320, 218] width 453 height 17
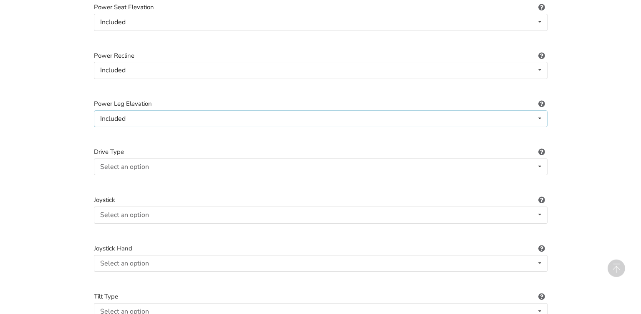
scroll to position [976, 0]
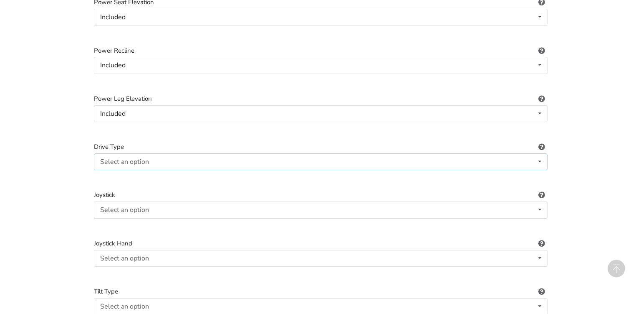
click at [138, 158] on div "Select an option" at bounding box center [124, 161] width 49 height 7
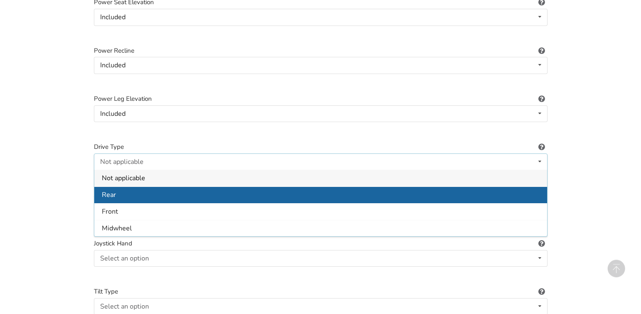
click at [129, 188] on div "Rear" at bounding box center [320, 194] width 453 height 17
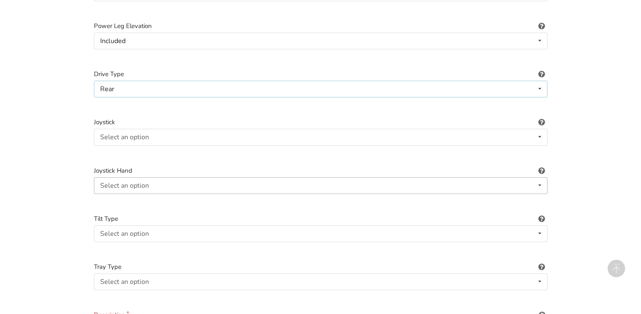
scroll to position [1064, 0]
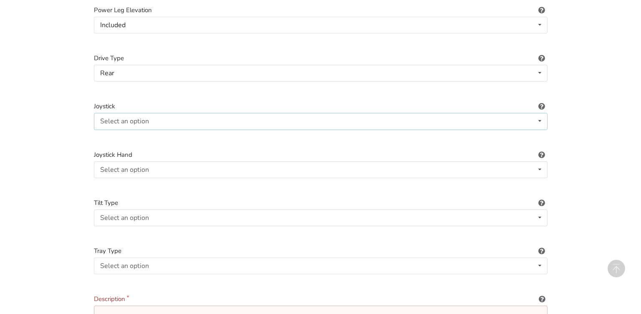
click at [139, 118] on div "Select an option" at bounding box center [124, 121] width 49 height 7
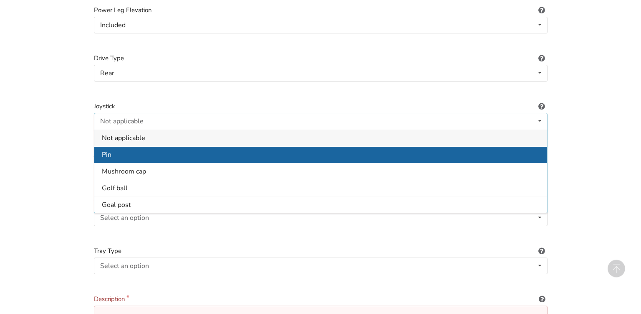
click at [131, 147] on div "Pin" at bounding box center [320, 154] width 453 height 17
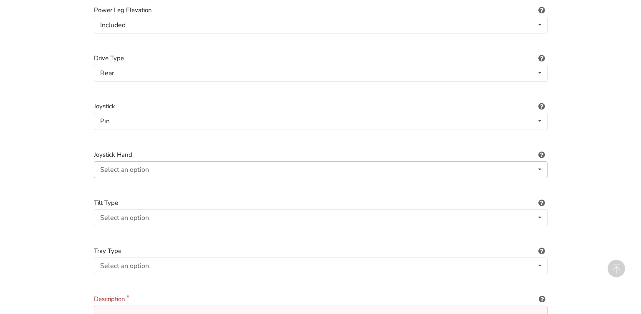
click at [140, 166] on div "Select an option" at bounding box center [124, 169] width 49 height 7
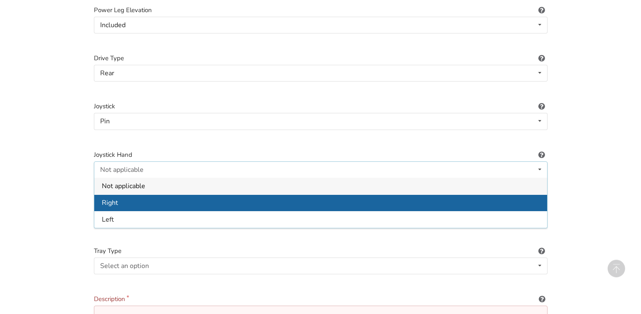
click at [129, 194] on div "Right" at bounding box center [320, 202] width 453 height 17
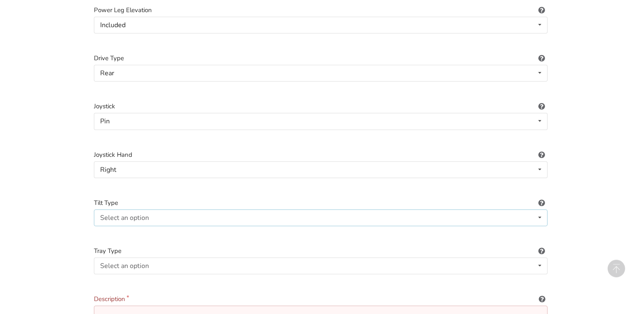
click at [141, 213] on div "Select an option Not applicable Foot tilt Hand tilt" at bounding box center [321, 217] width 454 height 17
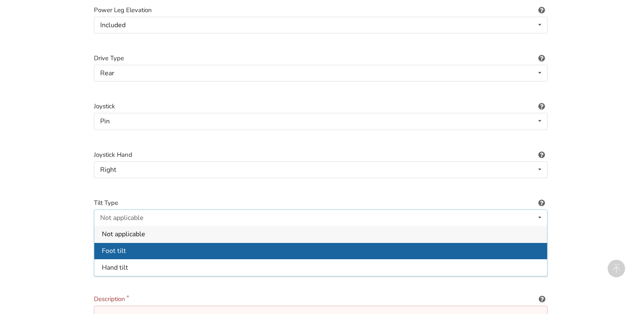
click at [136, 247] on div "Foot tilt" at bounding box center [320, 250] width 453 height 17
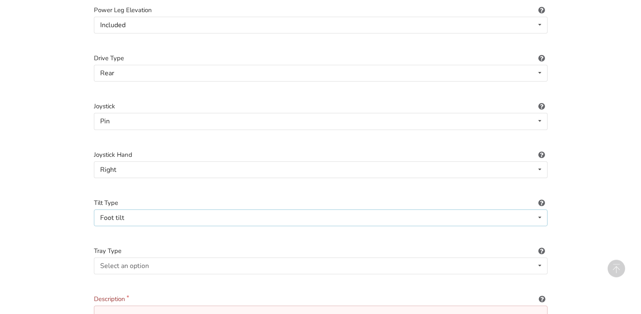
click at [139, 209] on div "Foot tilt Not applicable Foot tilt Hand tilt" at bounding box center [321, 217] width 454 height 17
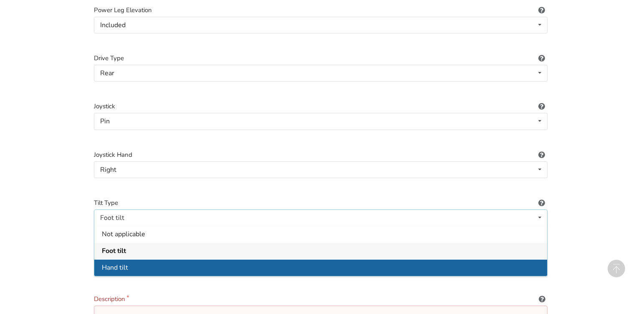
click at [133, 259] on div "Hand tilt" at bounding box center [320, 267] width 453 height 17
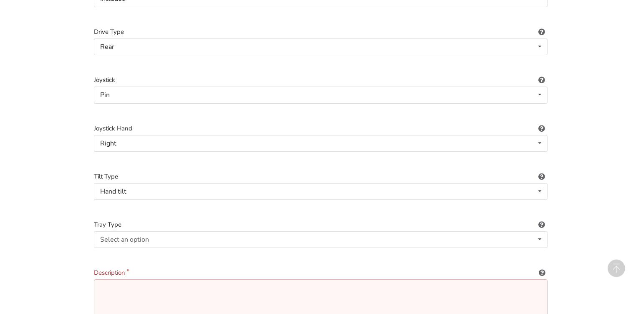
scroll to position [1108, 0]
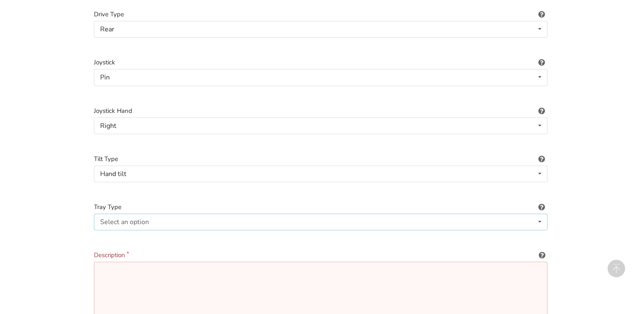
click at [146, 218] on div "Select an option" at bounding box center [124, 221] width 49 height 7
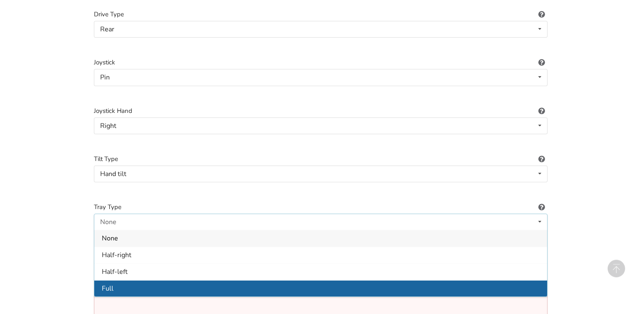
scroll to position [1152, 0]
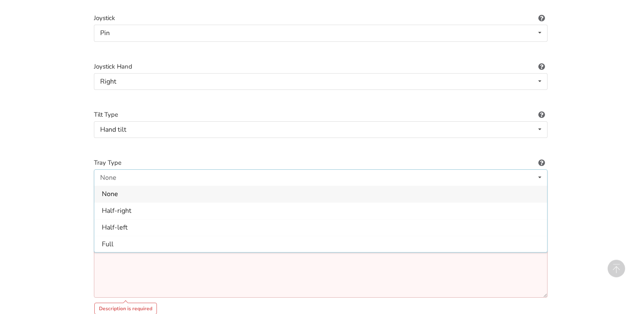
click at [122, 188] on div "None" at bounding box center [320, 193] width 453 height 17
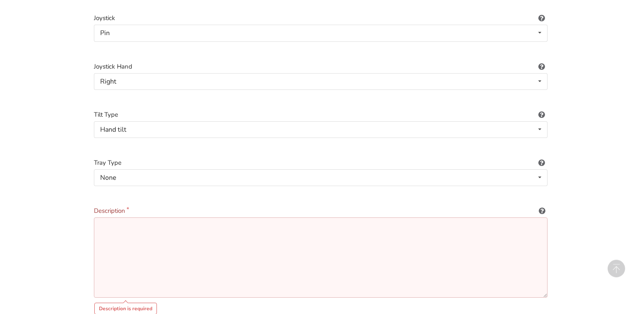
click at [125, 221] on textarea at bounding box center [321, 257] width 454 height 80
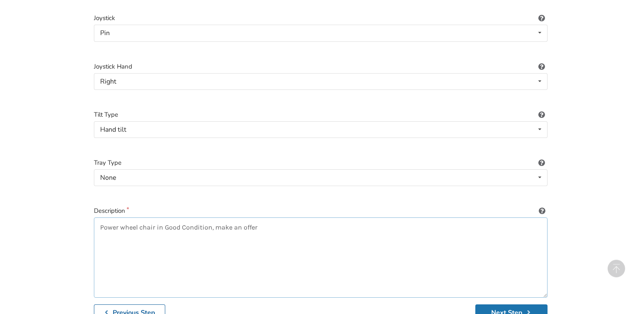
type textarea "Power wheel chair in Good Condition, make an offer"
click at [516, 309] on button "Next Step" at bounding box center [512, 312] width 72 height 16
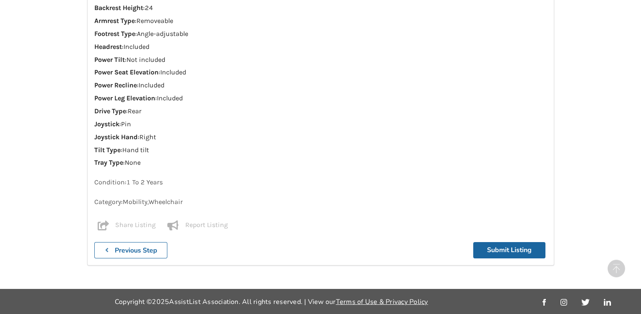
scroll to position [1039, 0]
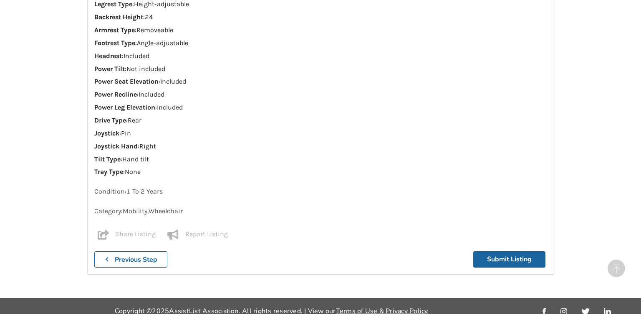
click at [503, 251] on button "Submit Listing" at bounding box center [510, 259] width 72 height 16
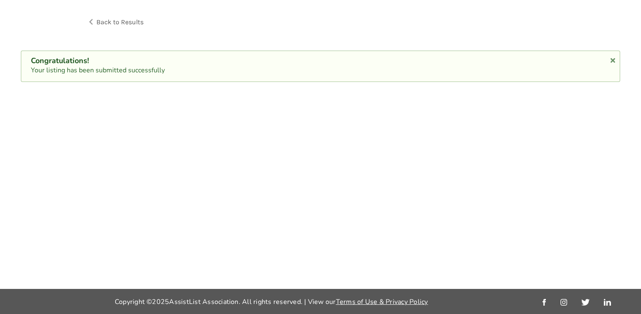
scroll to position [43, 0]
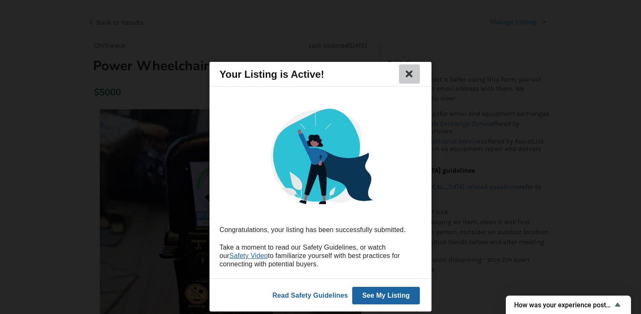
click at [412, 71] on icon at bounding box center [410, 74] width 12 height 10
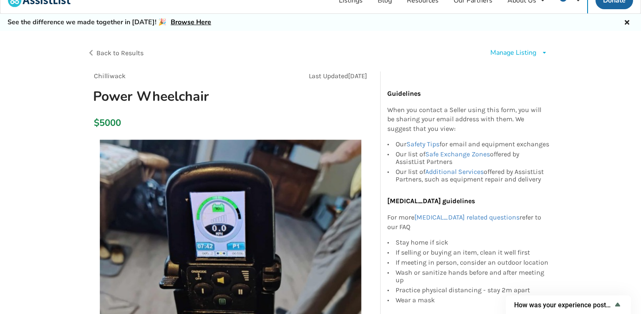
scroll to position [0, 0]
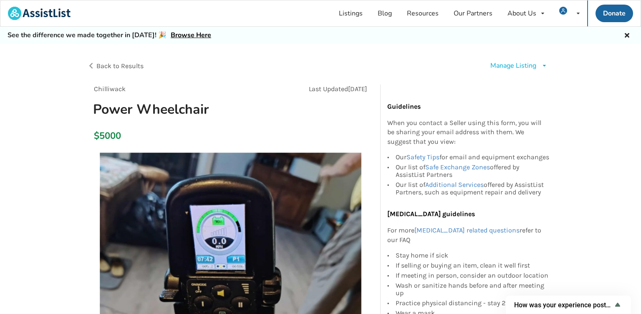
click at [111, 63] on span "Back to Results" at bounding box center [119, 66] width 47 height 8
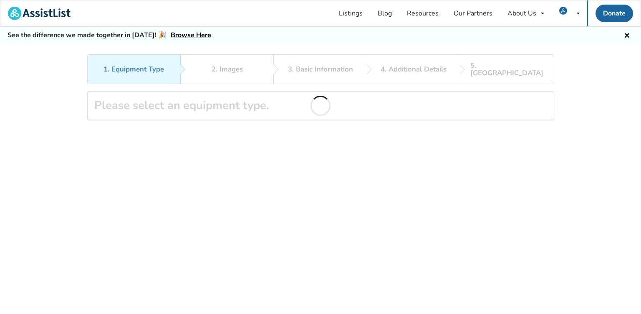
scroll to position [54, 0]
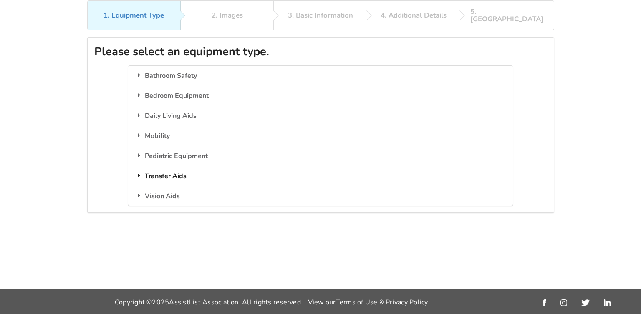
click at [167, 166] on div "Transfer Aids" at bounding box center [320, 176] width 385 height 20
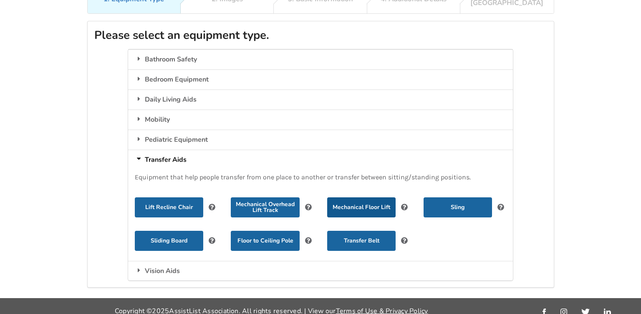
scroll to position [71, 0]
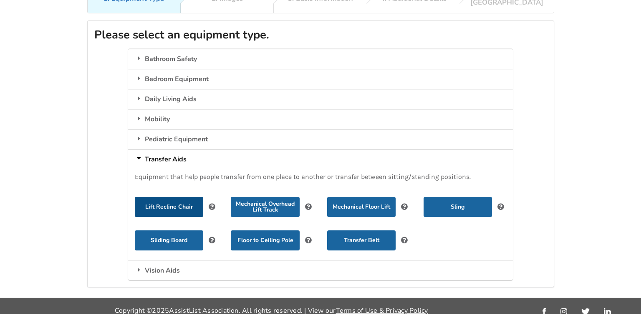
click at [166, 197] on button "Lift Recline Chair" at bounding box center [169, 207] width 68 height 20
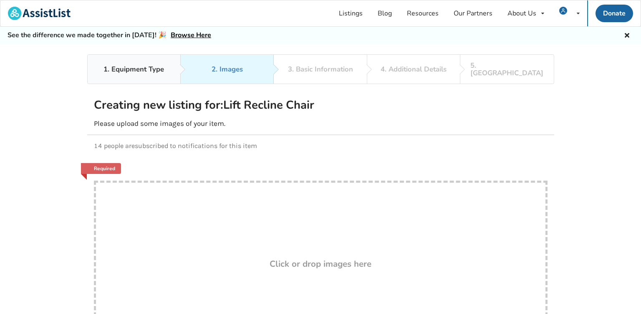
click at [141, 68] on div "1. Equipment Type" at bounding box center [134, 70] width 61 height 8
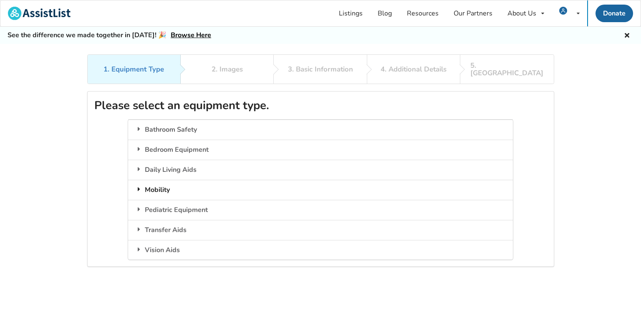
click at [168, 180] on div "Mobility" at bounding box center [320, 190] width 385 height 20
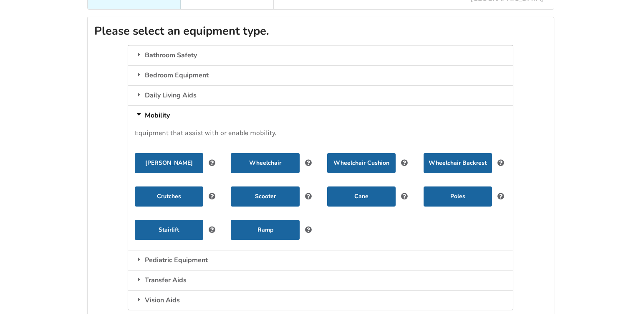
scroll to position [88, 0]
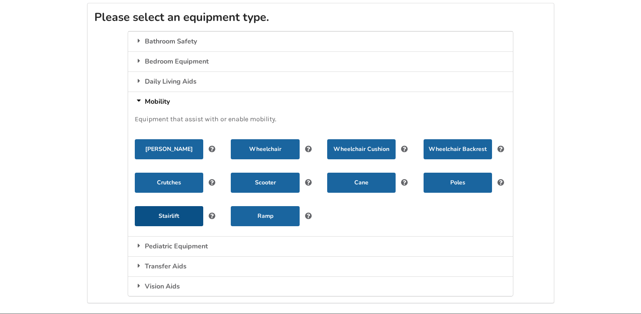
click at [187, 206] on button "Stairlift" at bounding box center [169, 216] width 68 height 20
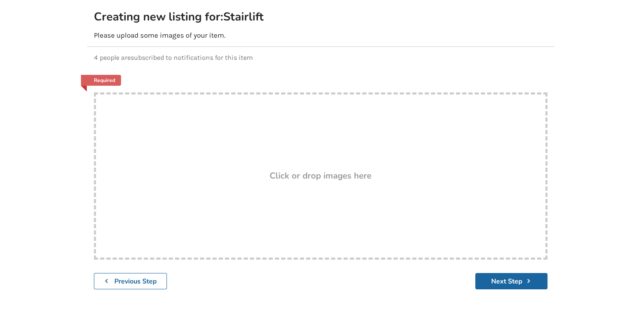
click at [383, 177] on div "Drop here! Click or drop images here" at bounding box center [321, 175] width 454 height 167
type input "C:\fakepath\552611593_1103930008576700_6884019801560207537_n.jpg"
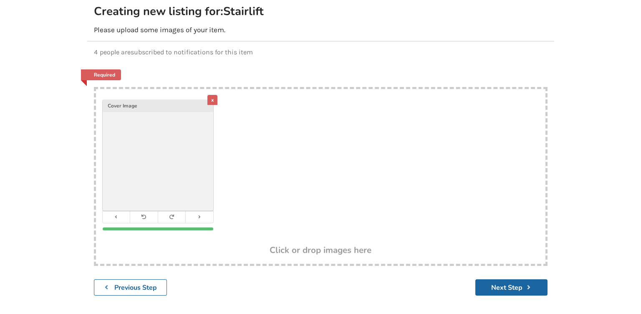
scroll to position [122, 0]
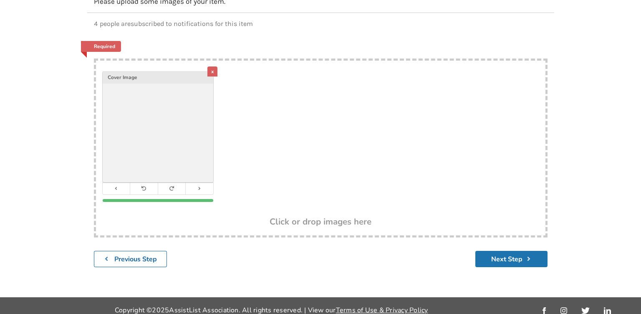
click at [511, 251] on button "Next Step" at bounding box center [512, 259] width 72 height 16
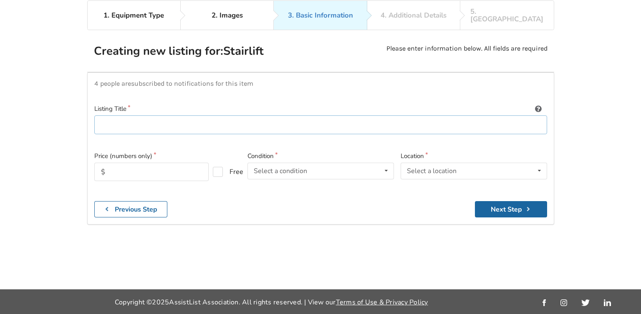
click at [125, 117] on input at bounding box center [320, 124] width 453 height 19
type input "Chairlift"
click at [149, 162] on input "text" at bounding box center [151, 171] width 114 height 18
click at [283, 167] on div "Select a condition" at bounding box center [280, 170] width 53 height 7
click at [172, 162] on input "1000" at bounding box center [151, 171] width 114 height 18
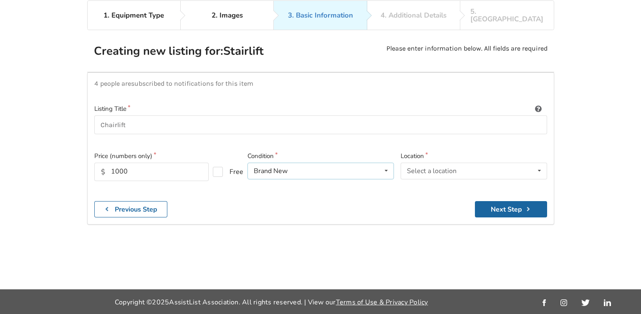
click at [340, 166] on div "Brand New Brand New Less Than 1 Year 1 To 2 Years 3 To 5 Years Over 5 Years" at bounding box center [321, 170] width 147 height 17
click at [151, 162] on input "1000" at bounding box center [151, 171] width 114 height 18
type input "1"
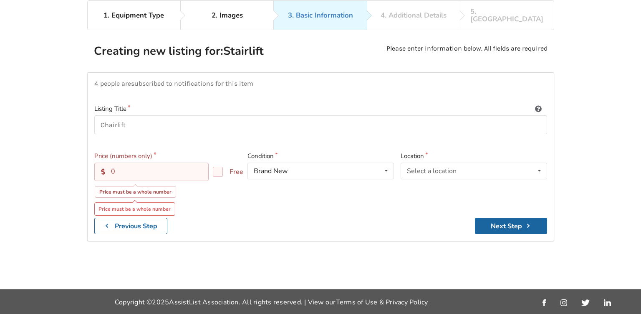
type input "0"
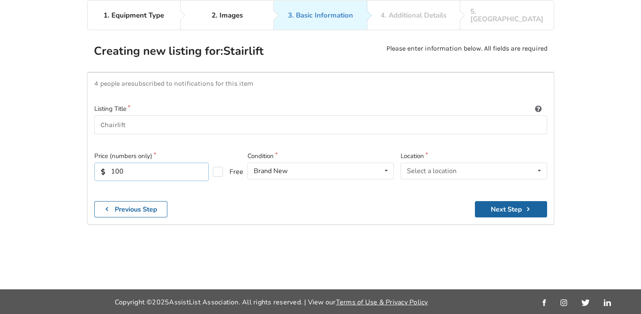
type input "1000"
click at [474, 163] on div "Select a location [GEOGRAPHIC_DATA] [GEOGRAPHIC_DATA] [GEOGRAPHIC_DATA] [GEOGRA…" at bounding box center [474, 170] width 147 height 17
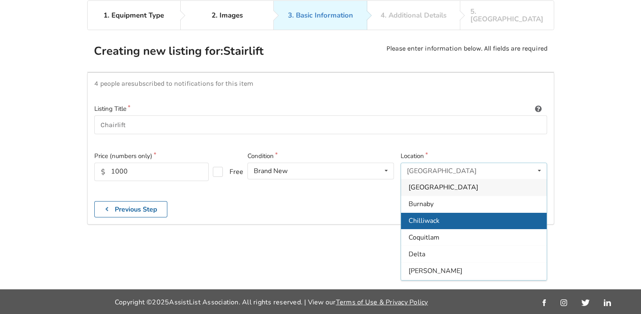
click at [431, 217] on div "Chilliwack" at bounding box center [474, 220] width 146 height 17
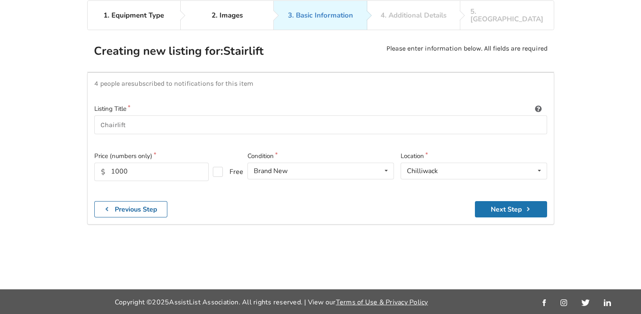
click at [510, 201] on button "Next Step" at bounding box center [511, 209] width 72 height 16
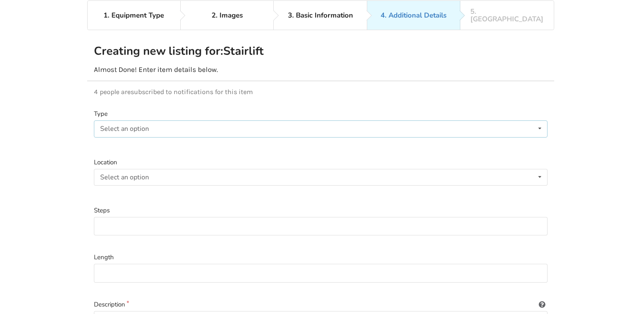
click at [155, 120] on div "Select an option Straight Curved" at bounding box center [321, 128] width 454 height 17
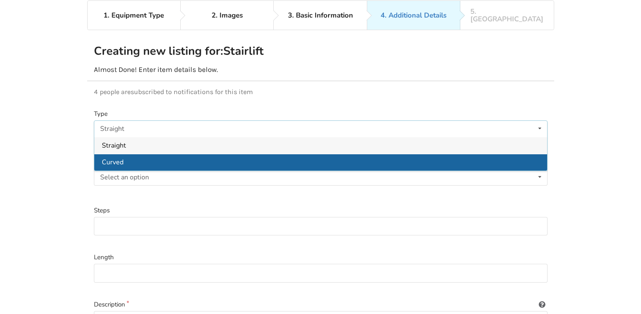
click at [134, 154] on div "Curved" at bounding box center [320, 162] width 453 height 17
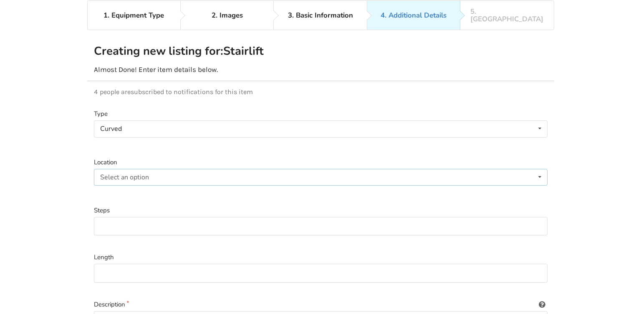
click at [158, 169] on div "Select an option Indoor Outdoor" at bounding box center [321, 177] width 454 height 17
click at [141, 188] on div "Indoor" at bounding box center [320, 193] width 453 height 17
click at [129, 217] on input at bounding box center [321, 226] width 454 height 19
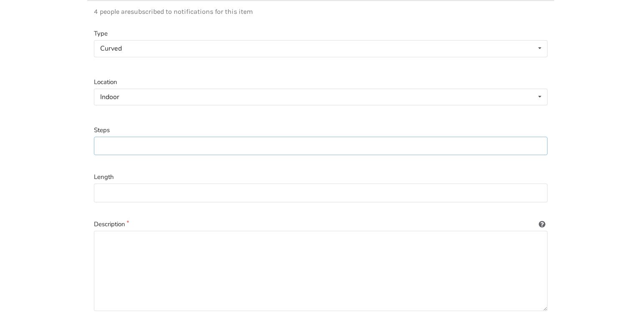
scroll to position [142, 0]
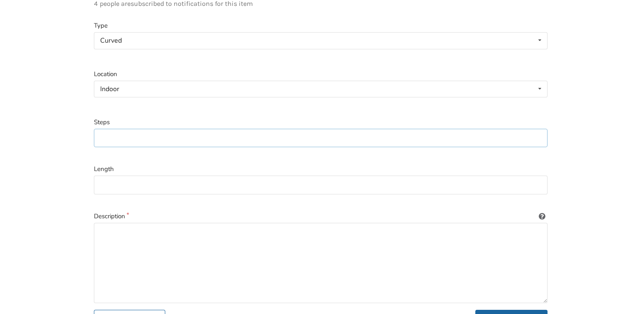
click at [117, 132] on input at bounding box center [321, 138] width 454 height 19
drag, startPoint x: 109, startPoint y: 130, endPoint x: 79, endPoint y: 130, distance: 29.2
click at [94, 130] on input "20" at bounding box center [321, 138] width 454 height 19
type input "15"
click at [117, 175] on input at bounding box center [321, 184] width 454 height 19
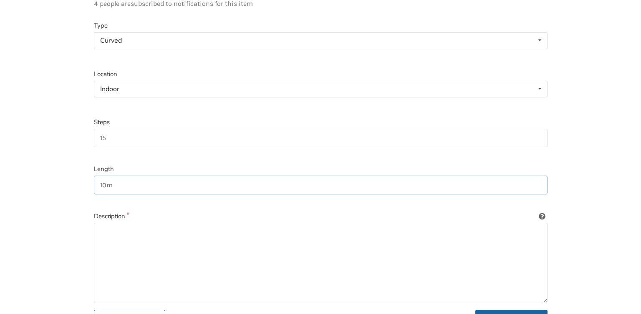
type input "10m"
drag, startPoint x: 130, startPoint y: 237, endPoint x: 125, endPoint y: 239, distance: 4.9
click at [125, 239] on textarea at bounding box center [321, 263] width 454 height 80
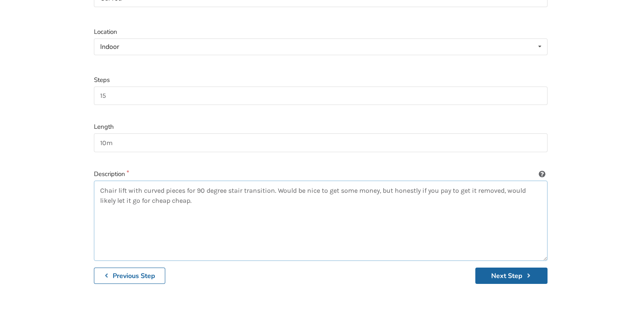
scroll to position [200, 0]
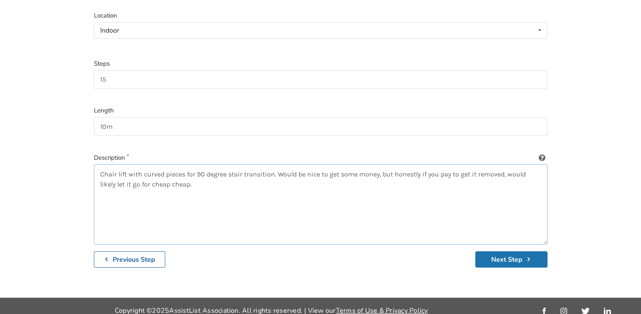
type textarea "Chair lift with curved pieces for 90 degree stair transition. Would be nice to …"
click at [494, 251] on button "Next Step" at bounding box center [512, 259] width 72 height 16
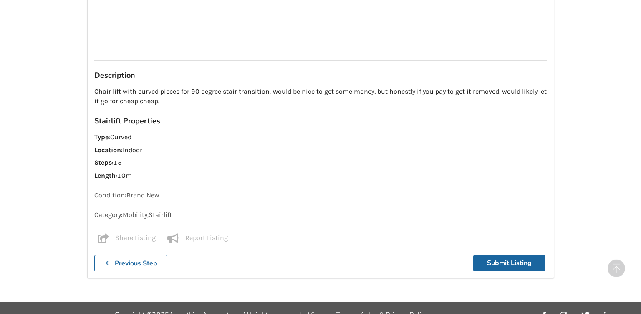
scroll to position [778, 0]
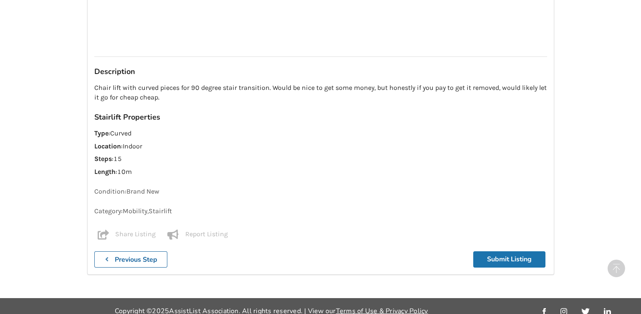
click at [493, 251] on button "Submit Listing" at bounding box center [510, 259] width 72 height 16
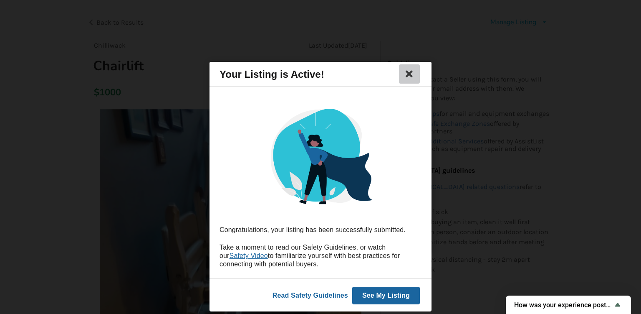
click at [407, 74] on icon at bounding box center [410, 74] width 12 height 10
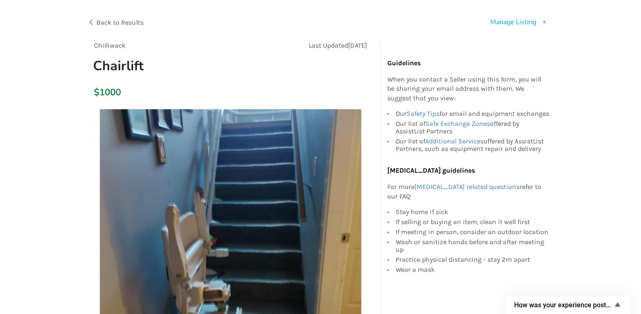
scroll to position [0, 0]
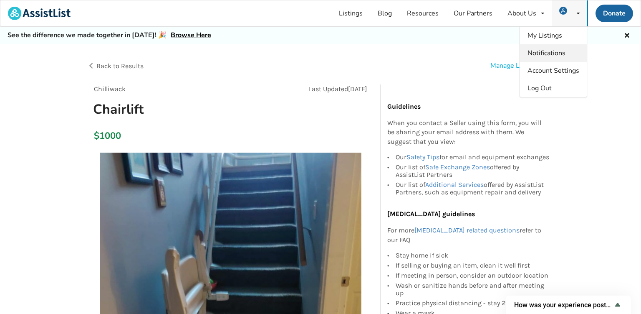
click at [545, 46] on link "Notifications" at bounding box center [553, 53] width 67 height 18
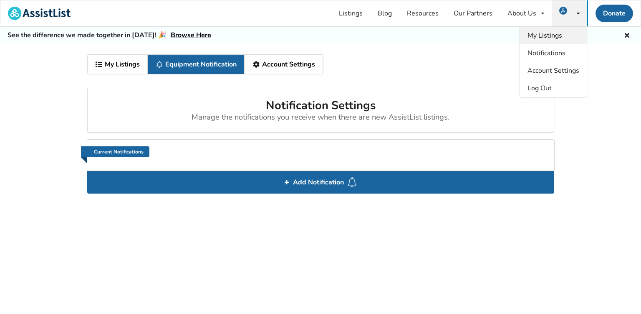
click at [541, 40] on span "My Listings" at bounding box center [545, 35] width 35 height 9
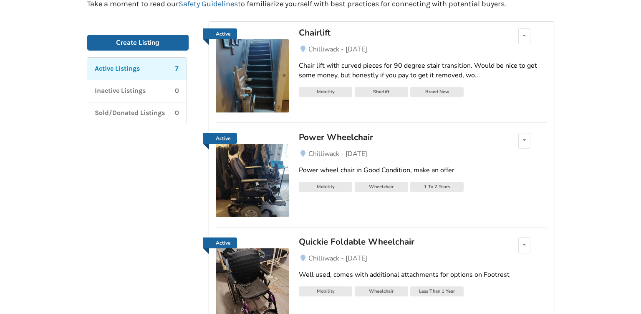
scroll to position [132, 0]
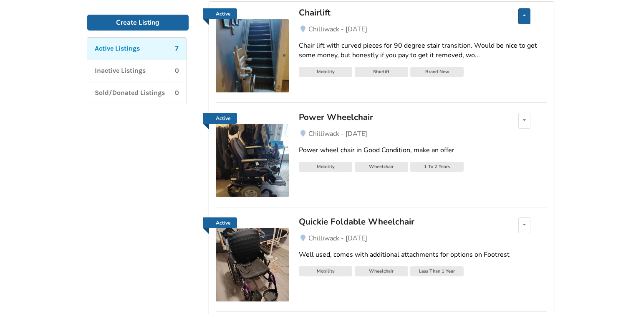
click at [525, 11] on div "Edit listing Renew listing Mark as Sold Delete listing" at bounding box center [525, 16] width 12 height 16
click at [524, 13] on icon at bounding box center [524, 15] width 3 height 5
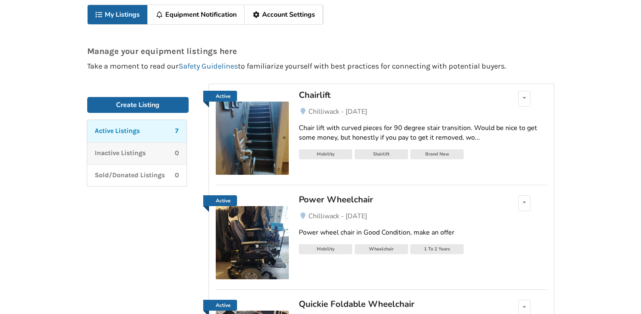
scroll to position [0, 0]
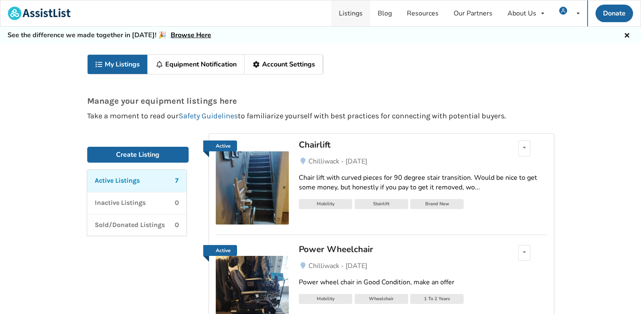
click at [354, 14] on link "Listings" at bounding box center [351, 13] width 39 height 26
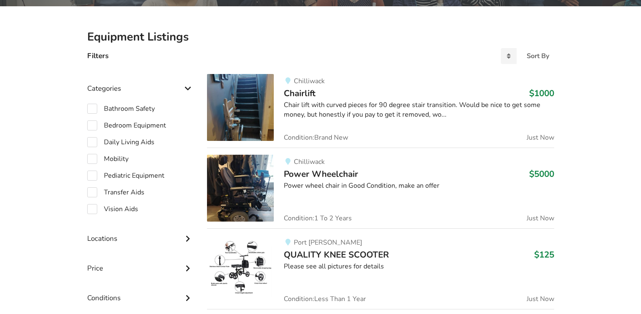
scroll to position [176, 0]
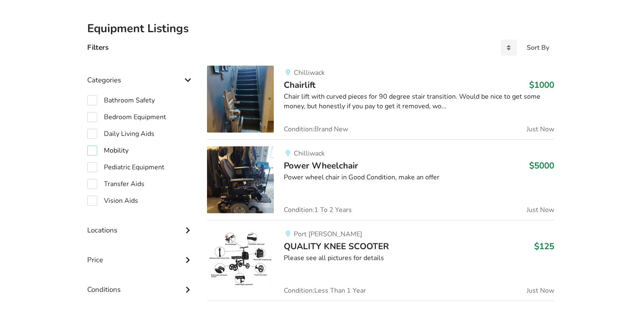
click at [94, 151] on label "Mobility" at bounding box center [107, 150] width 41 height 10
checkbox input "true"
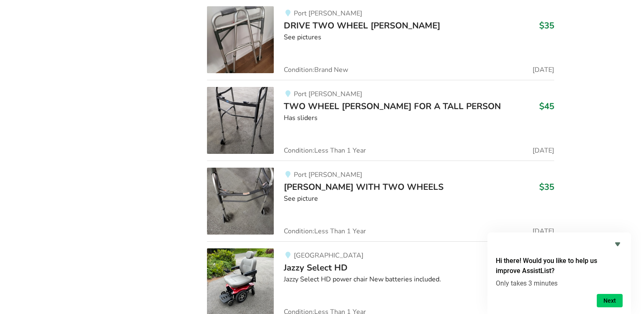
scroll to position [2909, 0]
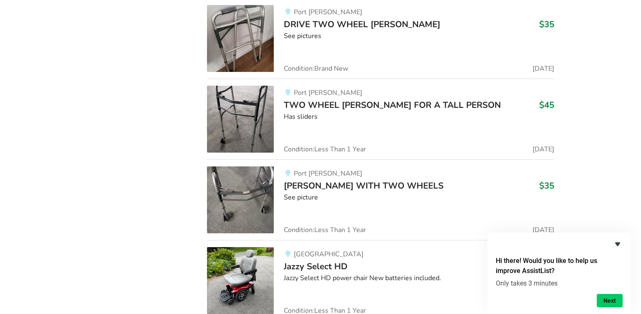
click at [621, 245] on icon "Hide survey" at bounding box center [618, 244] width 10 height 10
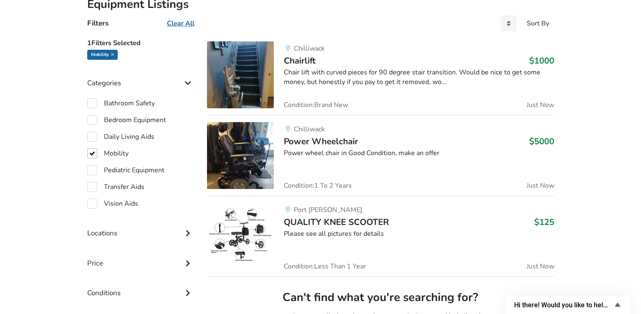
scroll to position [264, 0]
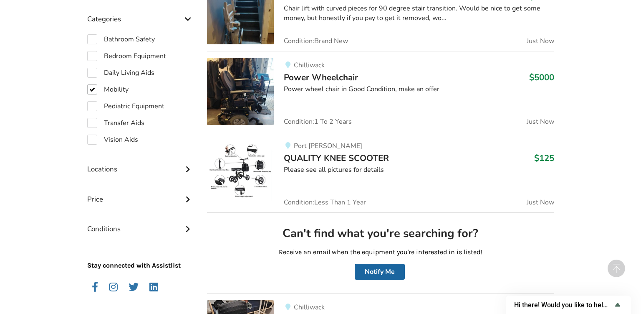
click at [157, 168] on div "Locations" at bounding box center [140, 163] width 107 height 30
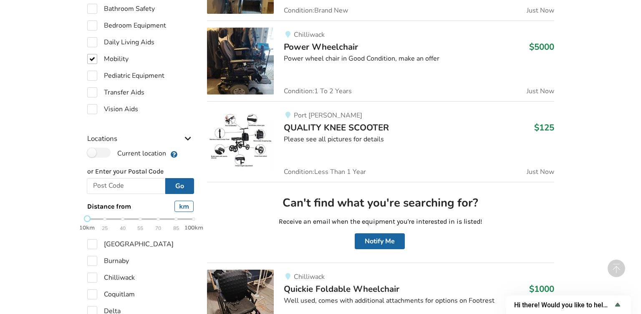
scroll to position [309, 0]
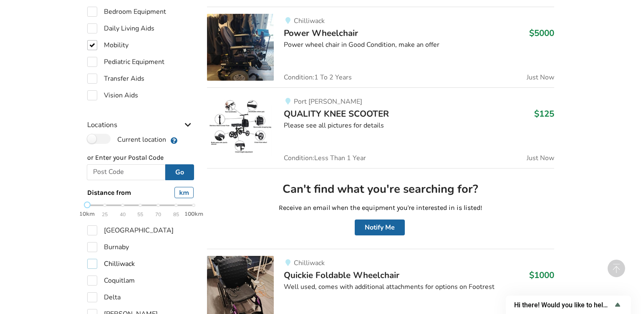
click at [93, 261] on label "Chilliwack" at bounding box center [111, 263] width 48 height 10
checkbox input "true"
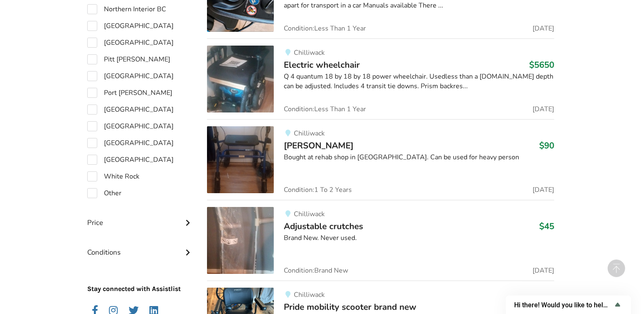
scroll to position [793, 0]
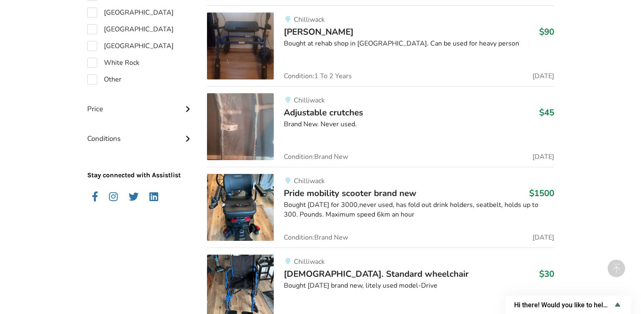
click at [119, 136] on div "Conditions" at bounding box center [140, 132] width 107 height 30
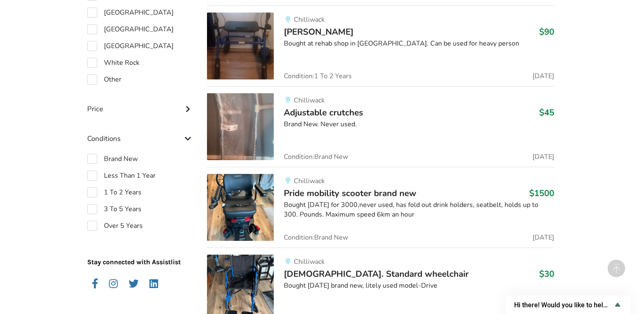
click at [116, 138] on div "Conditions" at bounding box center [140, 132] width 107 height 30
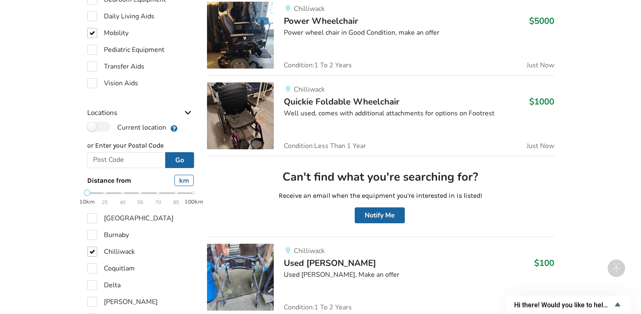
scroll to position [309, 0]
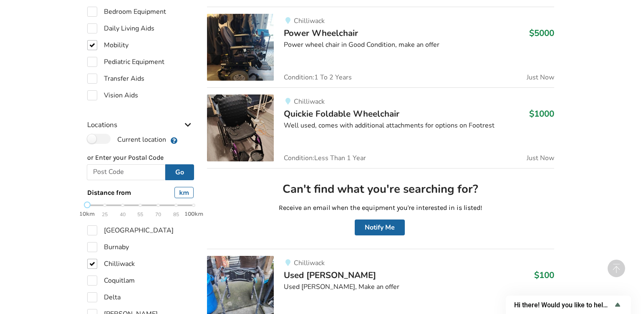
click at [184, 123] on icon at bounding box center [188, 123] width 8 height 7
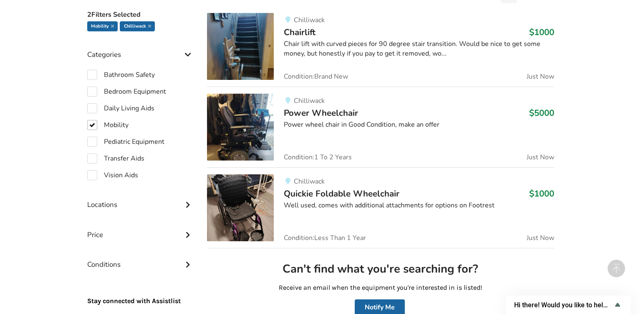
scroll to position [176, 0]
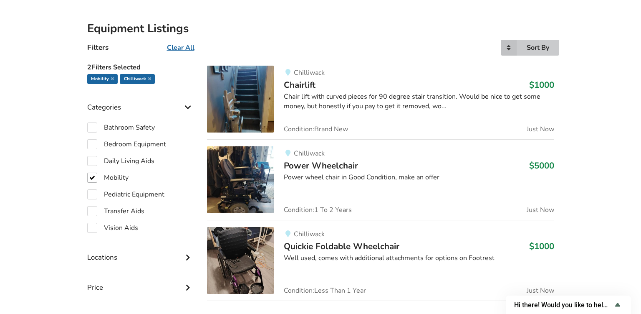
click at [538, 48] on div "Sort By" at bounding box center [538, 47] width 23 height 7
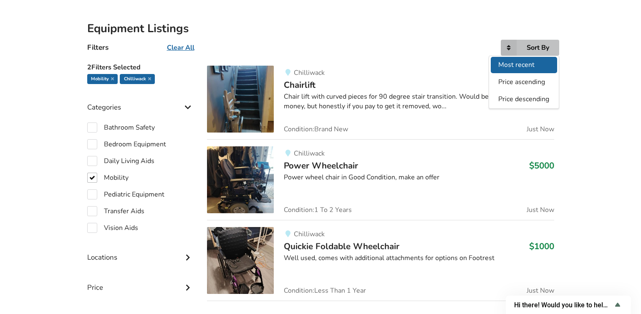
click at [530, 63] on span "Most recent" at bounding box center [517, 64] width 36 height 9
